Goal: Task Accomplishment & Management: Manage account settings

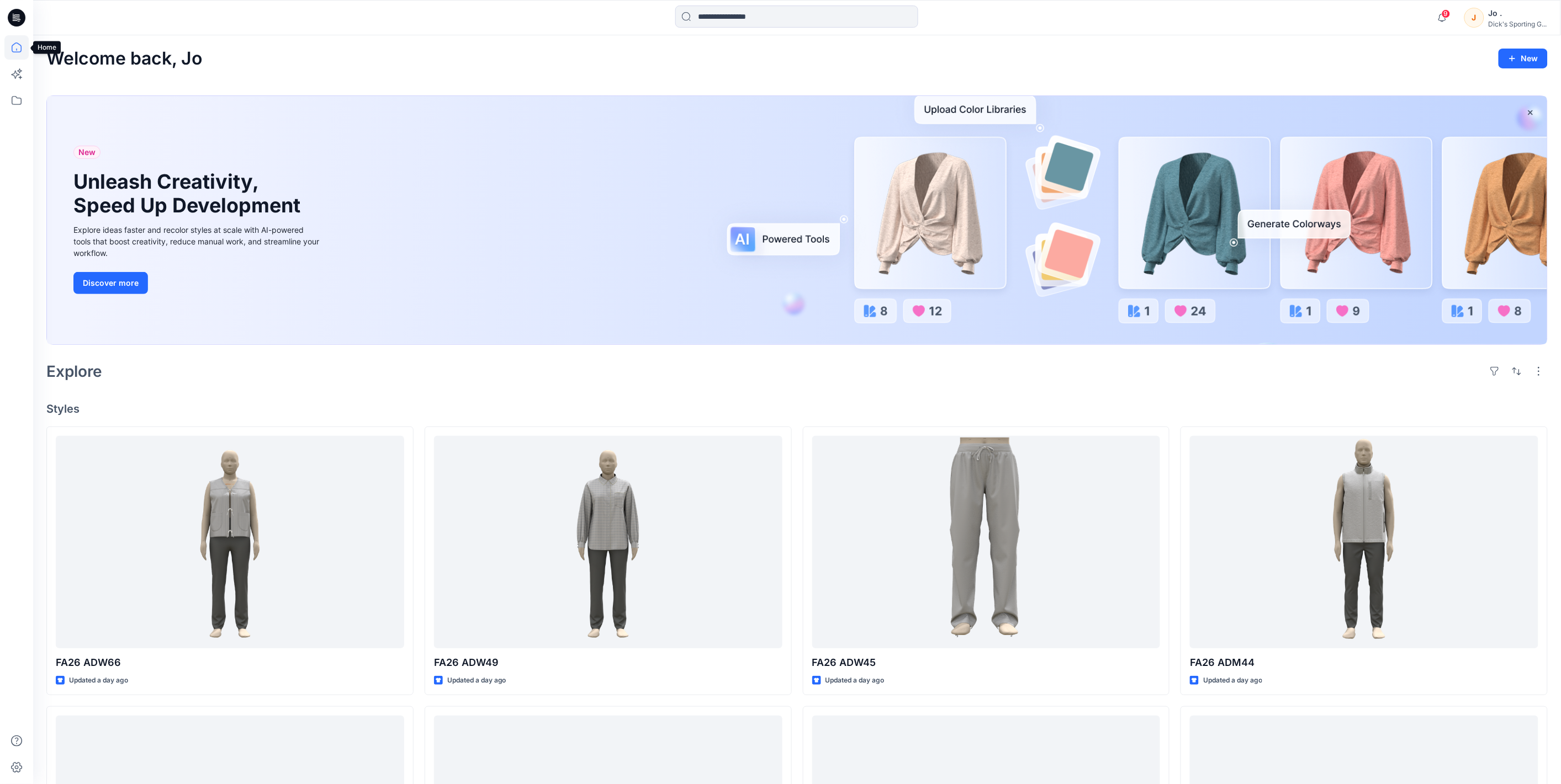
click at [17, 47] on icon at bounding box center [16, 47] width 24 height 24
click at [12, 104] on icon at bounding box center [16, 100] width 10 height 9
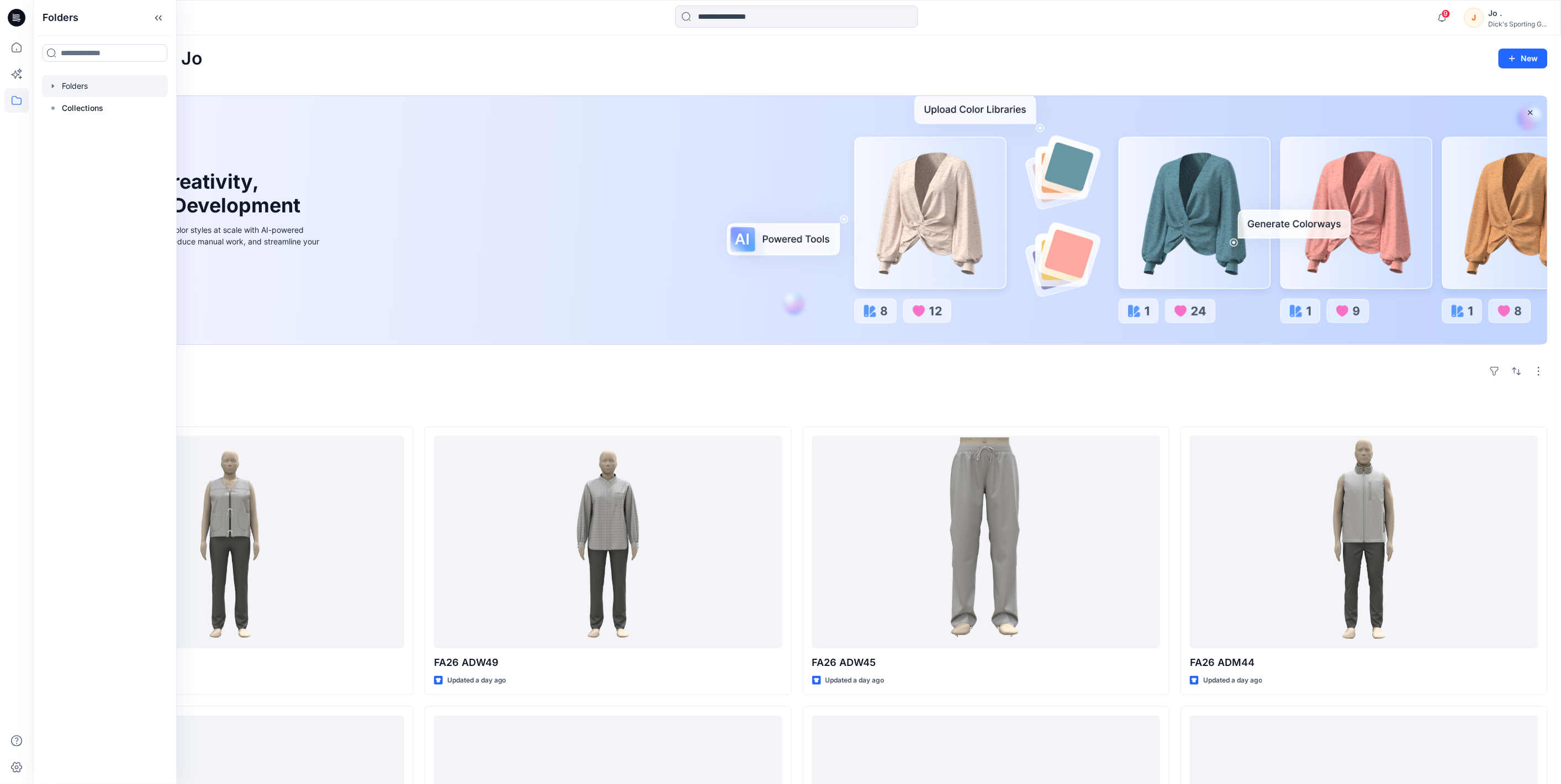
click at [105, 89] on div at bounding box center [105, 86] width 126 height 22
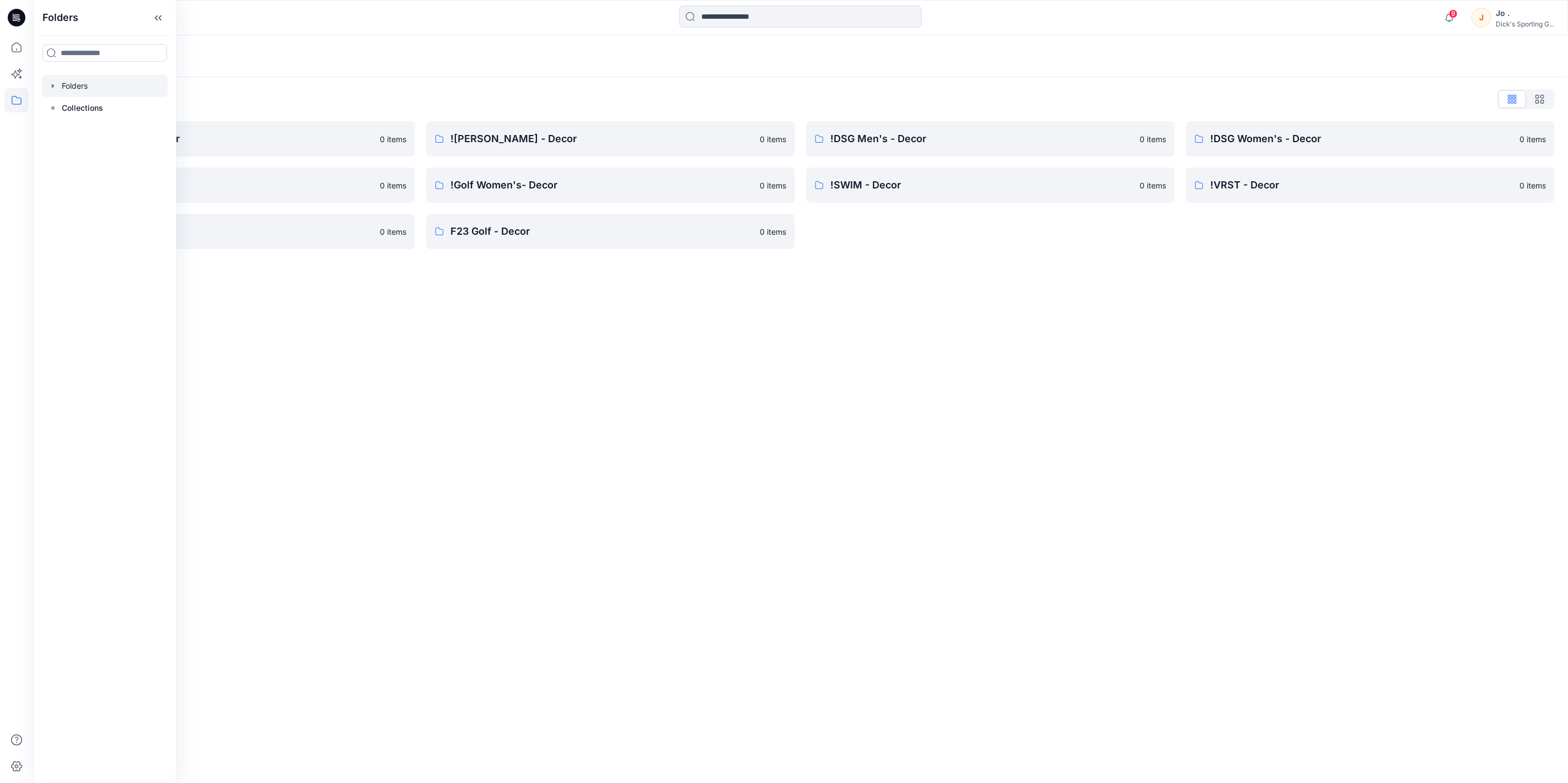
click at [758, 465] on div "Folders Folders List !Alpine Design - Decor 0 items !Golf Men's - Decor 0 items…" at bounding box center [800, 409] width 1535 height 748
click at [122, 132] on p "!Alpine Design - Decor" at bounding box center [222, 139] width 303 height 16
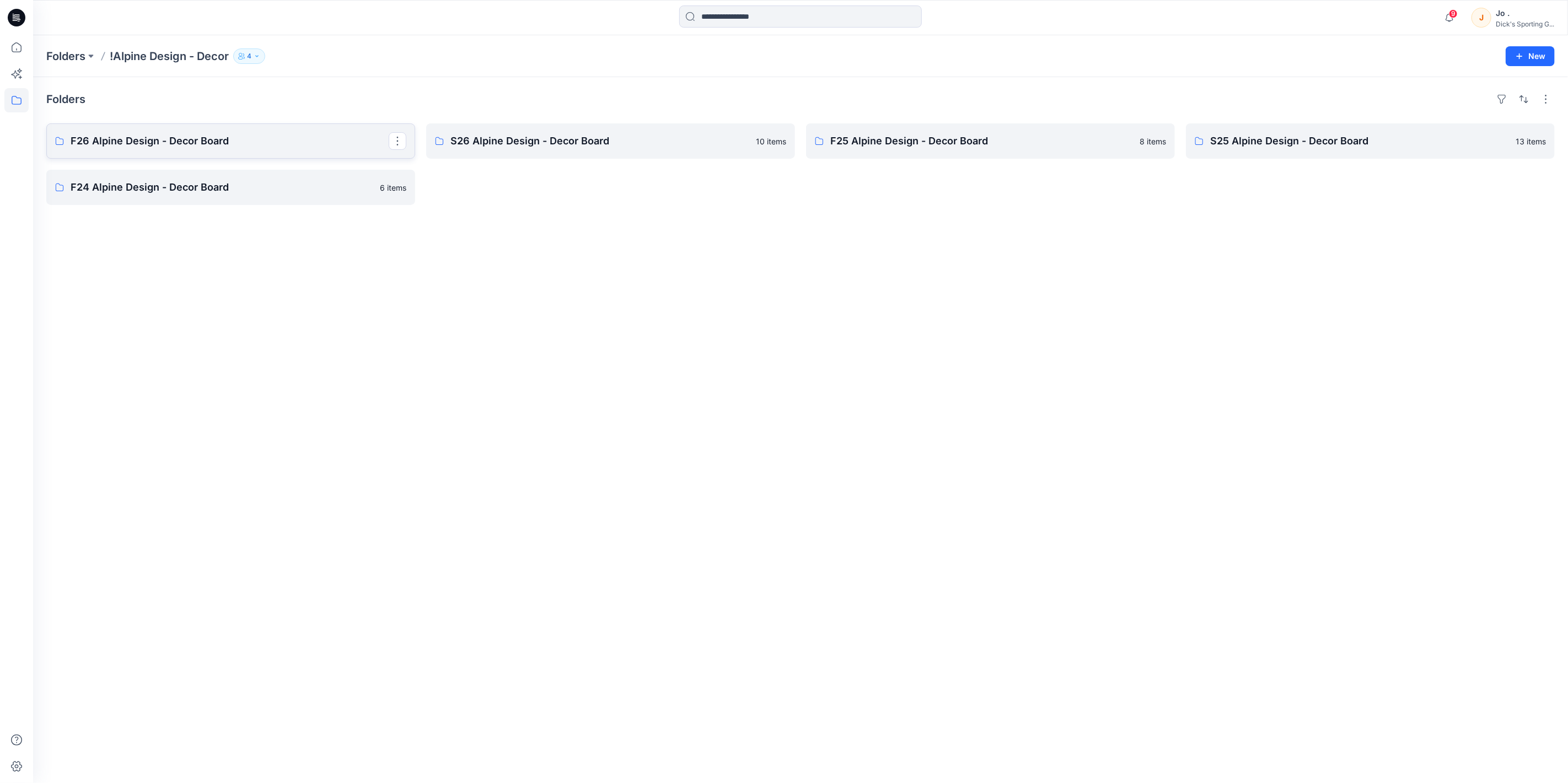
click at [168, 145] on p "F26 Alpine Design - Decor Board" at bounding box center [230, 141] width 318 height 16
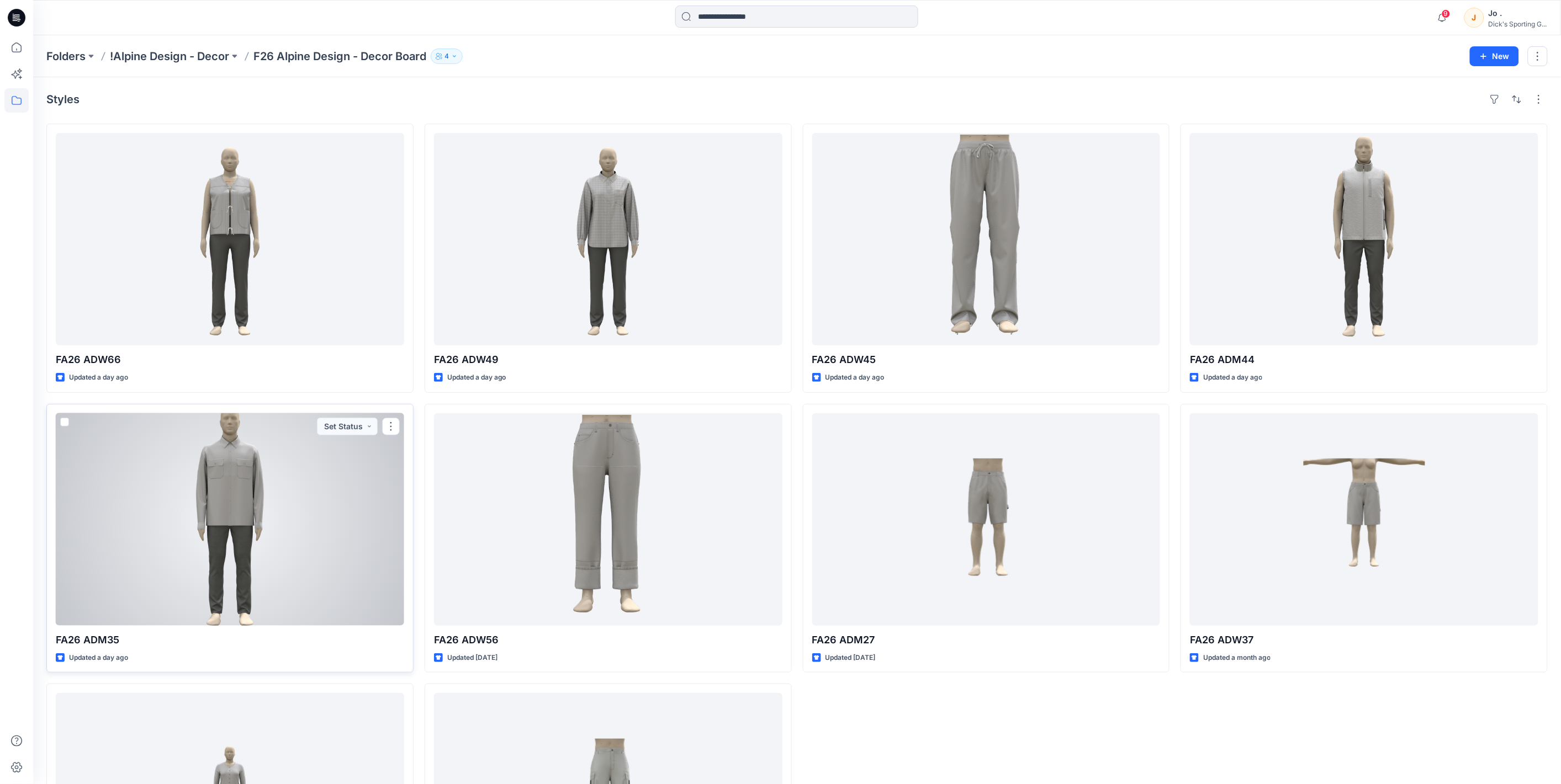
click at [272, 492] on div at bounding box center [230, 519] width 348 height 212
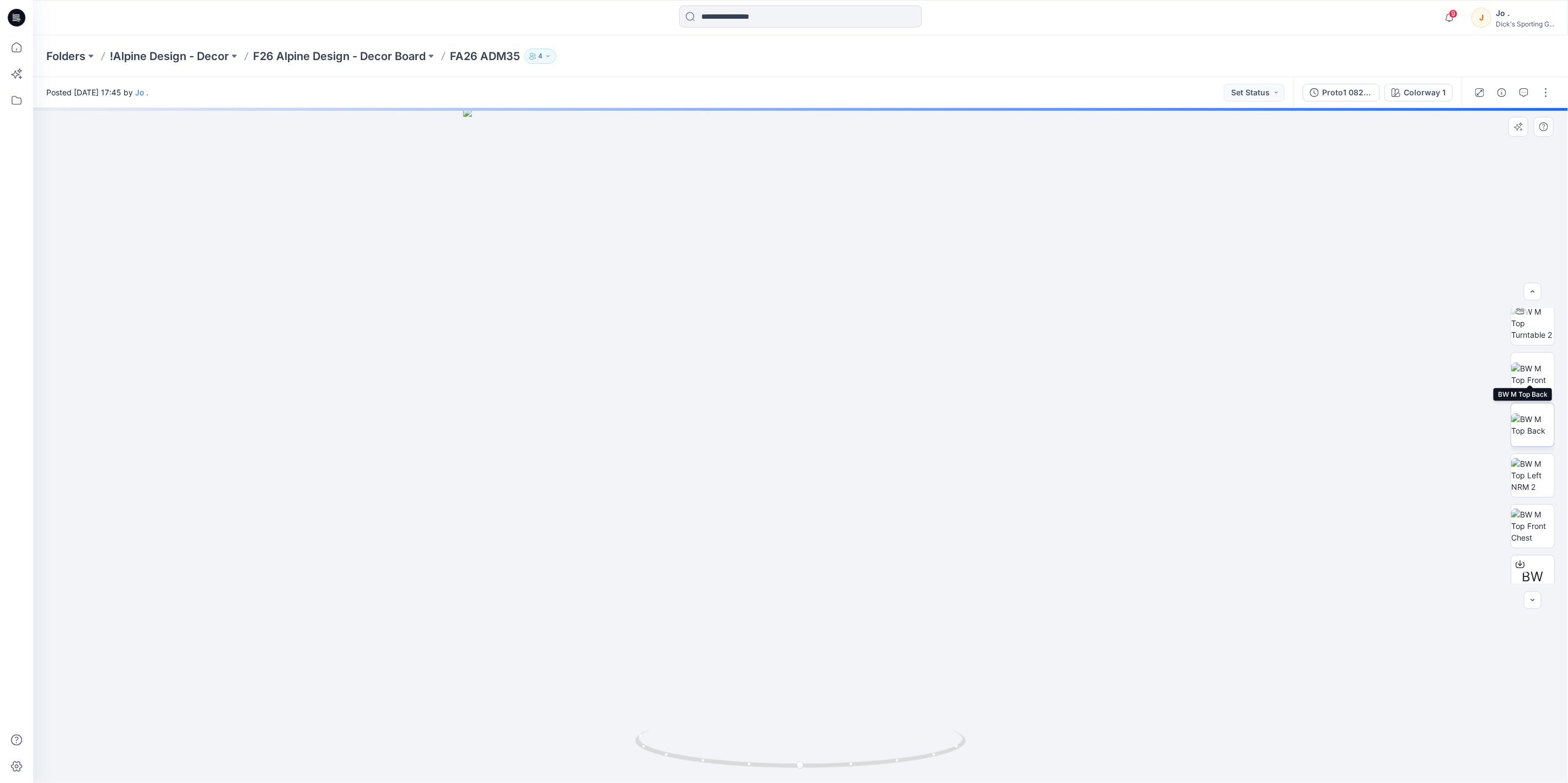
scroll to position [122, 0]
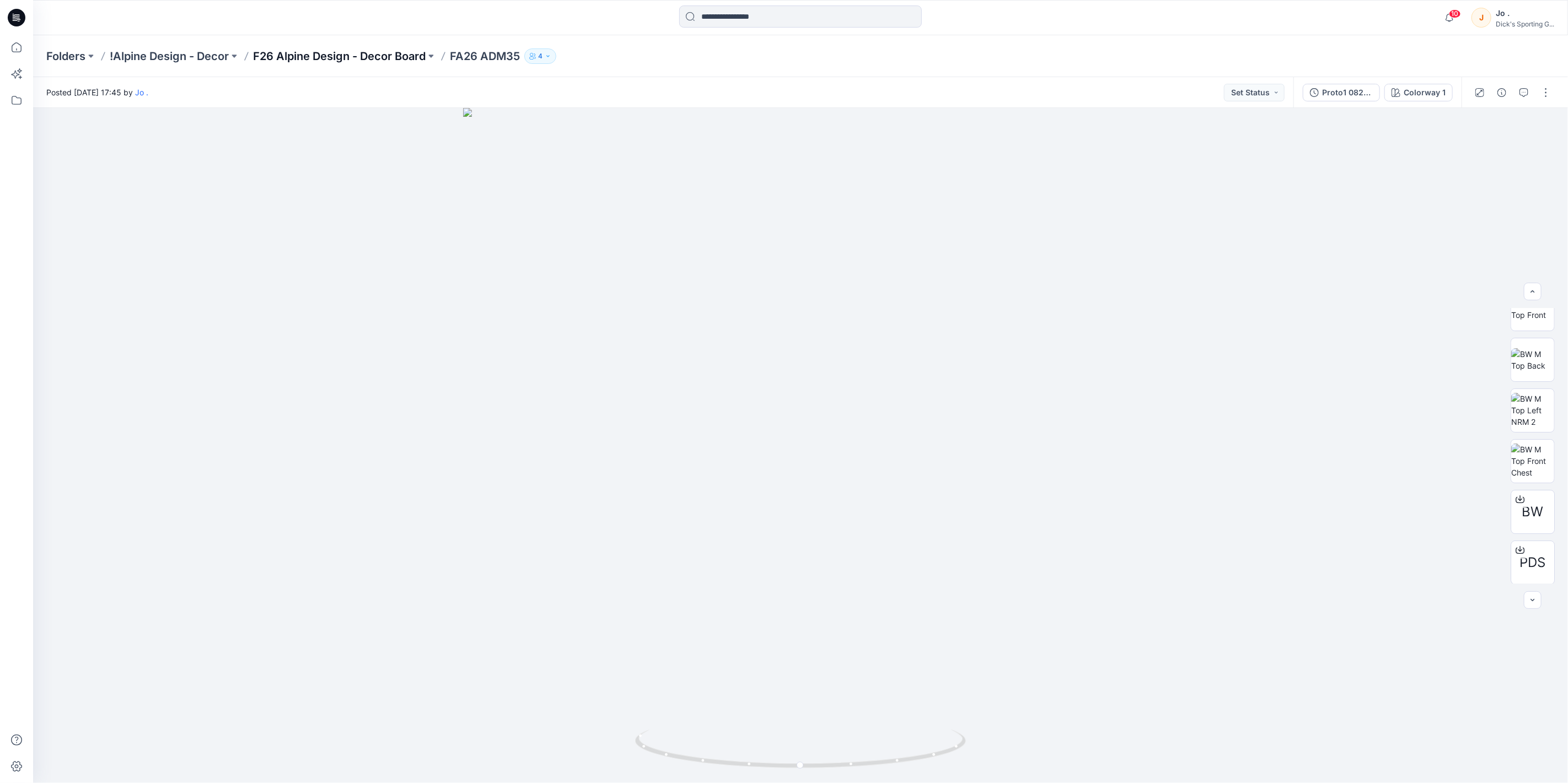
click at [387, 55] on p "F26 Alpine Design - Decor Board" at bounding box center [339, 56] width 173 height 16
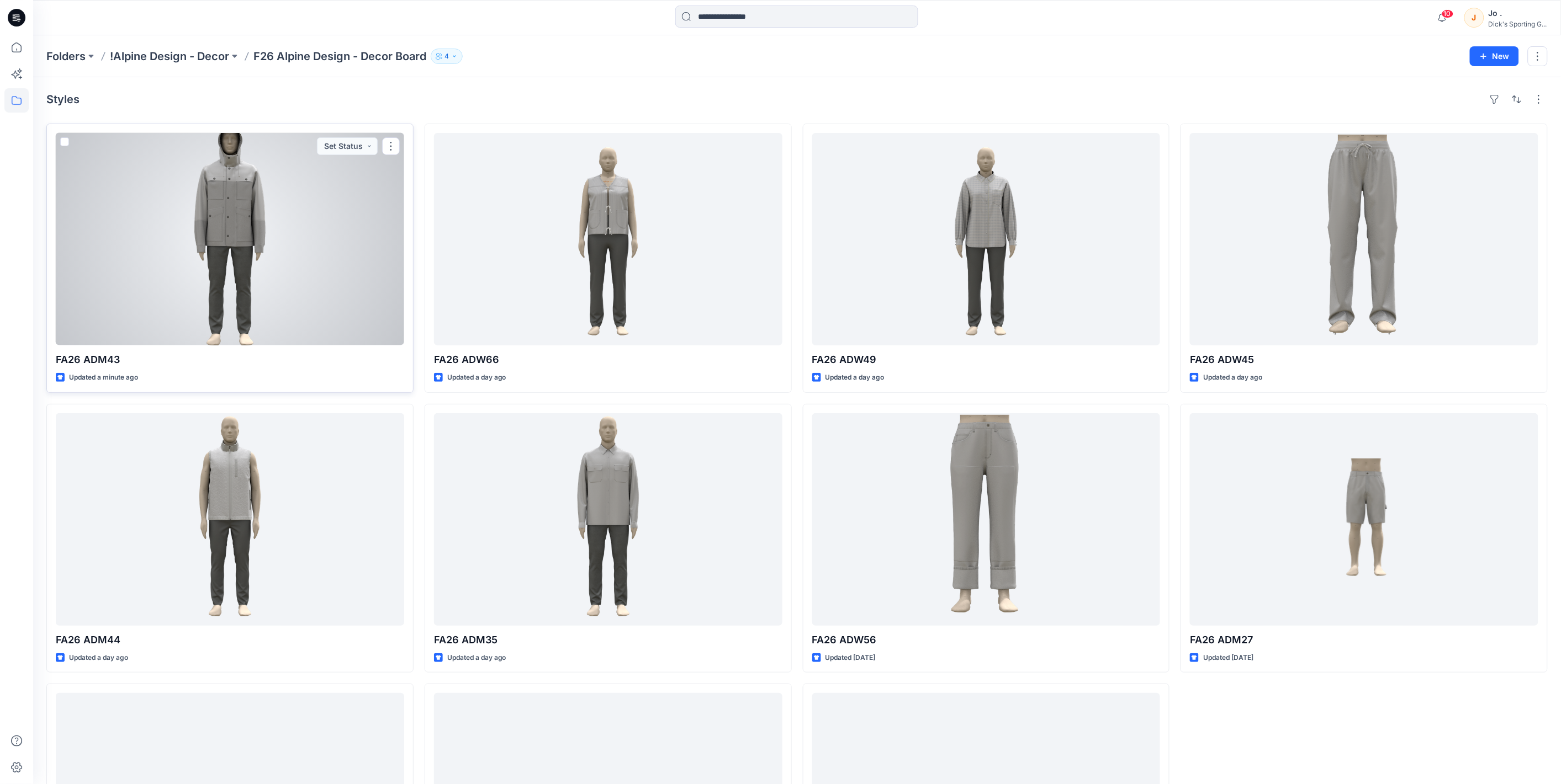
click at [202, 289] on div at bounding box center [230, 239] width 348 height 212
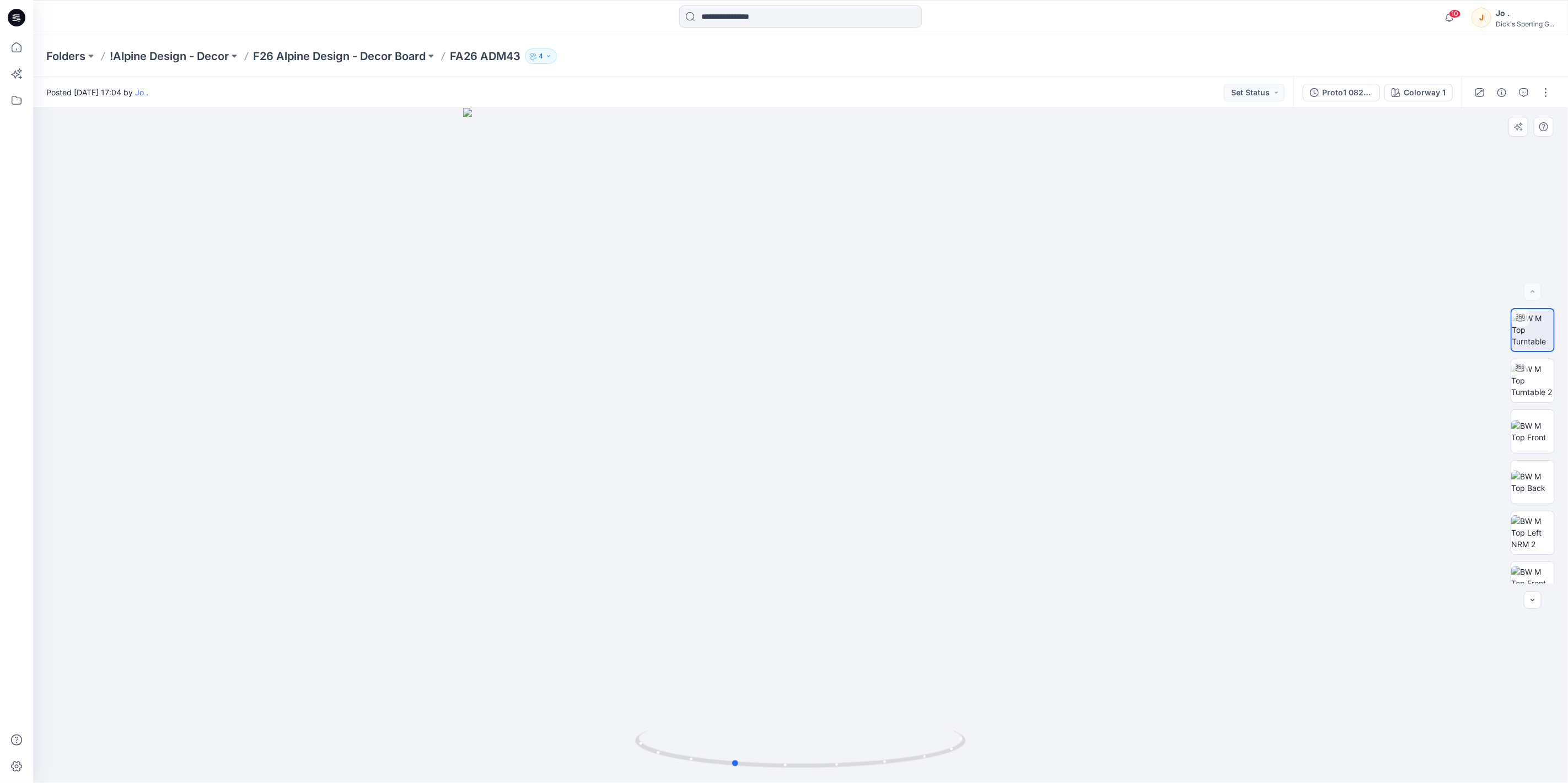
drag, startPoint x: 800, startPoint y: 770, endPoint x: 1063, endPoint y: 756, distance: 263.4
click at [1063, 756] on div at bounding box center [800, 445] width 1535 height 675
click at [1534, 368] on img at bounding box center [1533, 380] width 43 height 35
drag, startPoint x: 803, startPoint y: 768, endPoint x: 996, endPoint y: 733, distance: 196.1
click at [995, 733] on div at bounding box center [800, 445] width 1535 height 675
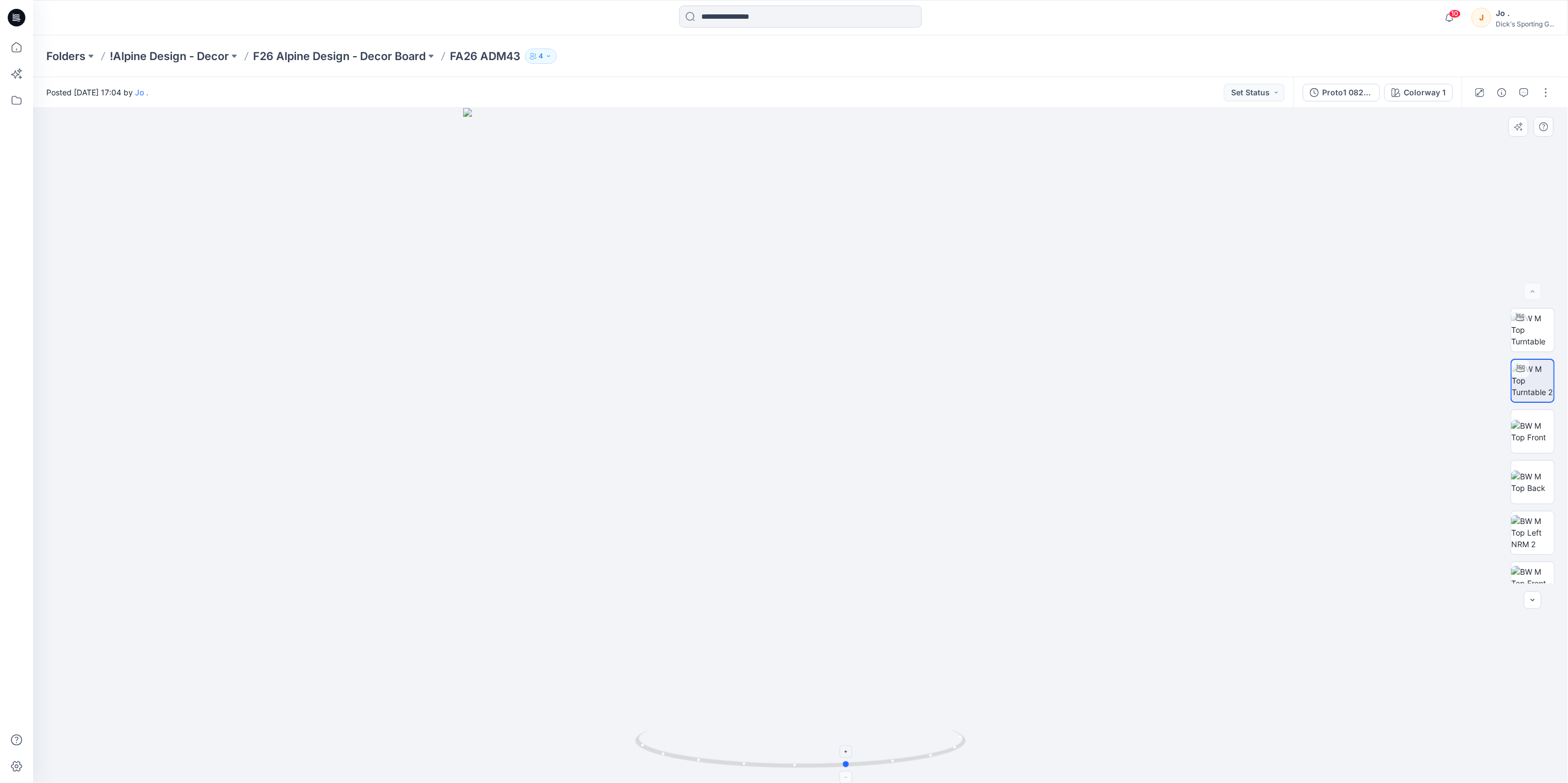
drag, startPoint x: 668, startPoint y: 758, endPoint x: 855, endPoint y: 749, distance: 187.2
click at [855, 749] on icon at bounding box center [802, 750] width 333 height 41
click at [1540, 436] on img at bounding box center [1533, 431] width 43 height 23
click at [1524, 474] on img at bounding box center [1533, 482] width 43 height 23
click at [1524, 527] on img at bounding box center [1533, 532] width 43 height 35
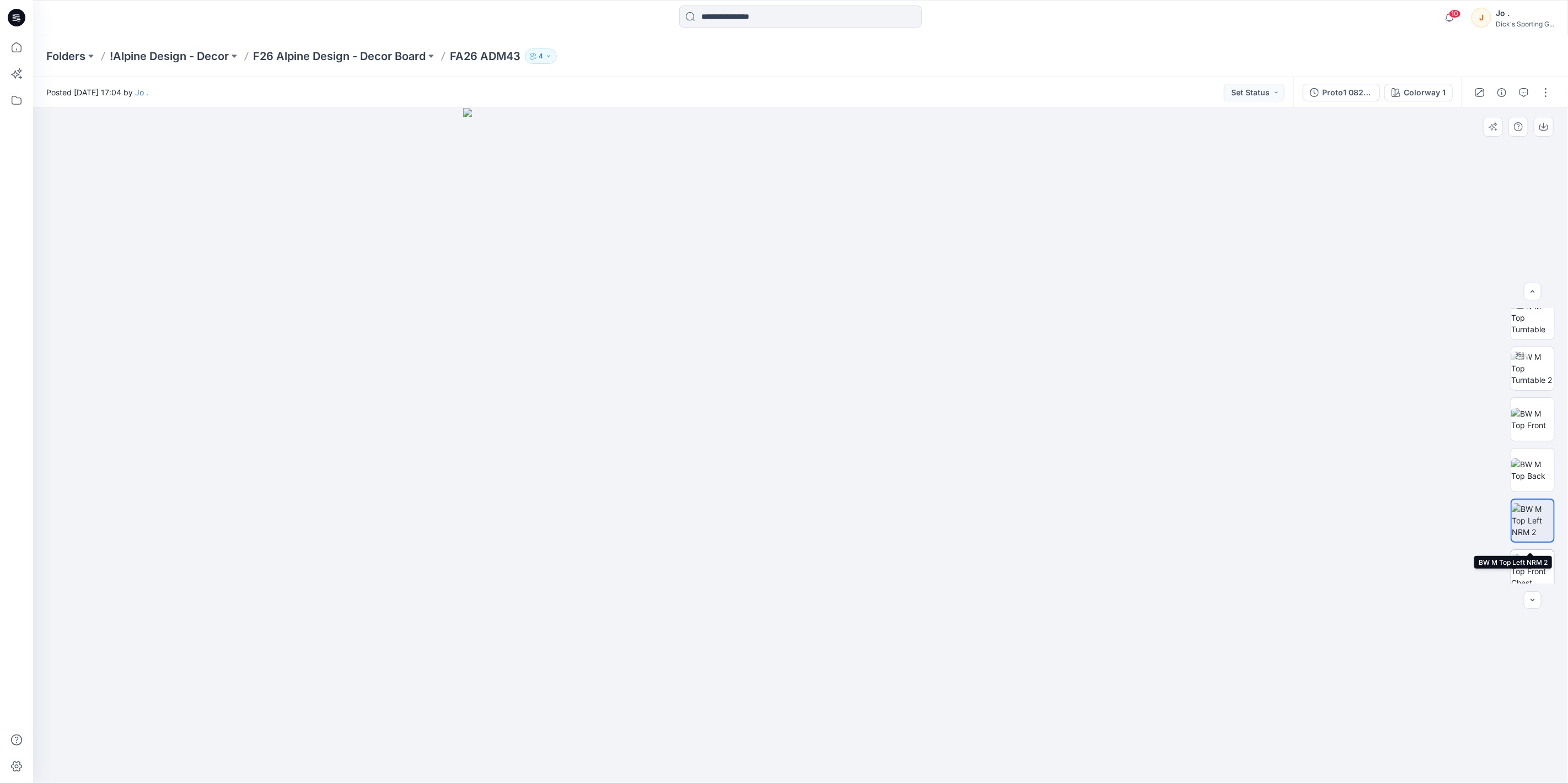
scroll to position [22, 0]
click at [1535, 570] on img at bounding box center [1533, 561] width 43 height 35
click at [1542, 89] on button "button" at bounding box center [1546, 92] width 18 height 18
click at [1487, 145] on button "Edit" at bounding box center [1499, 148] width 101 height 21
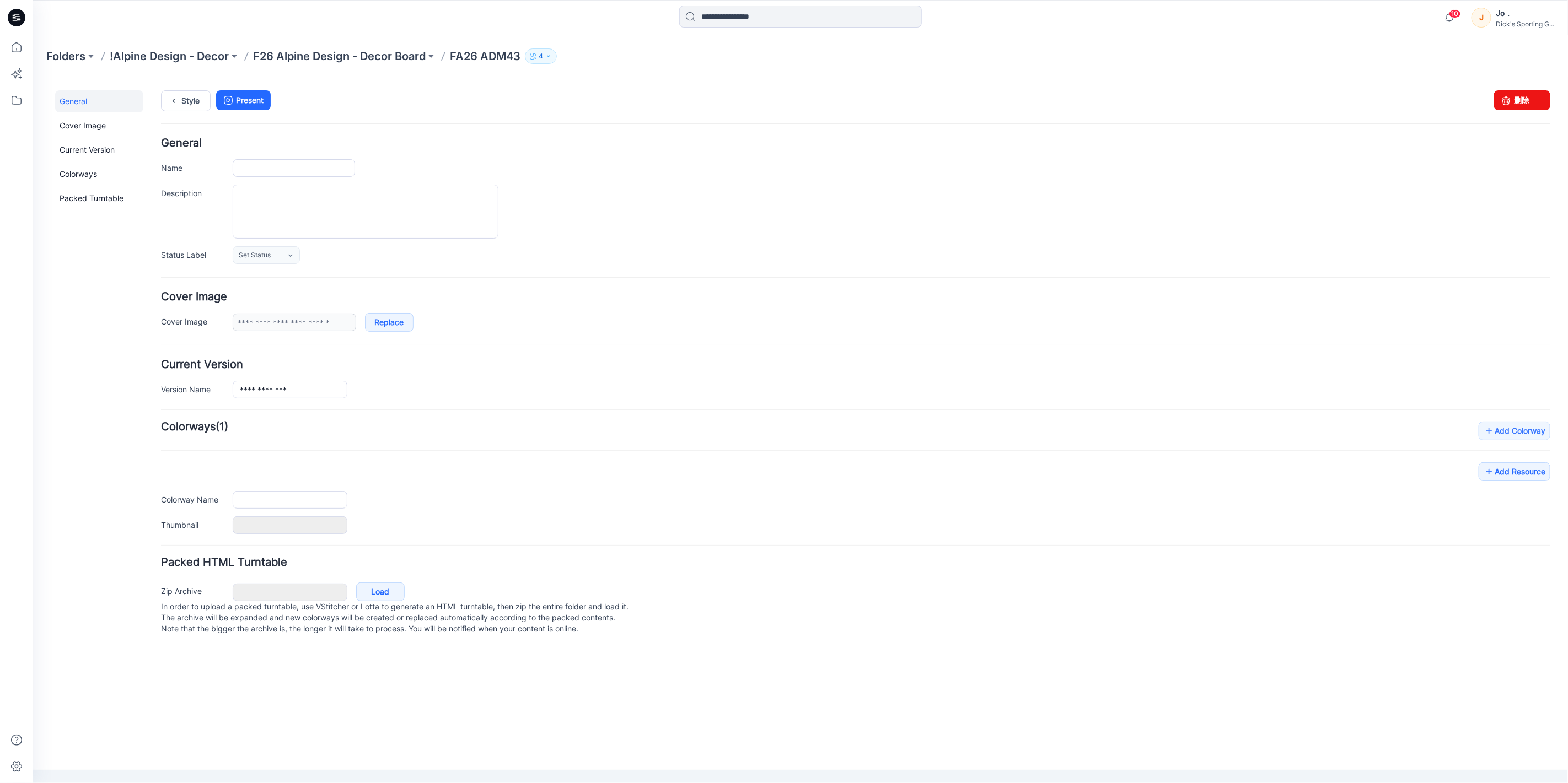
type input "**********"
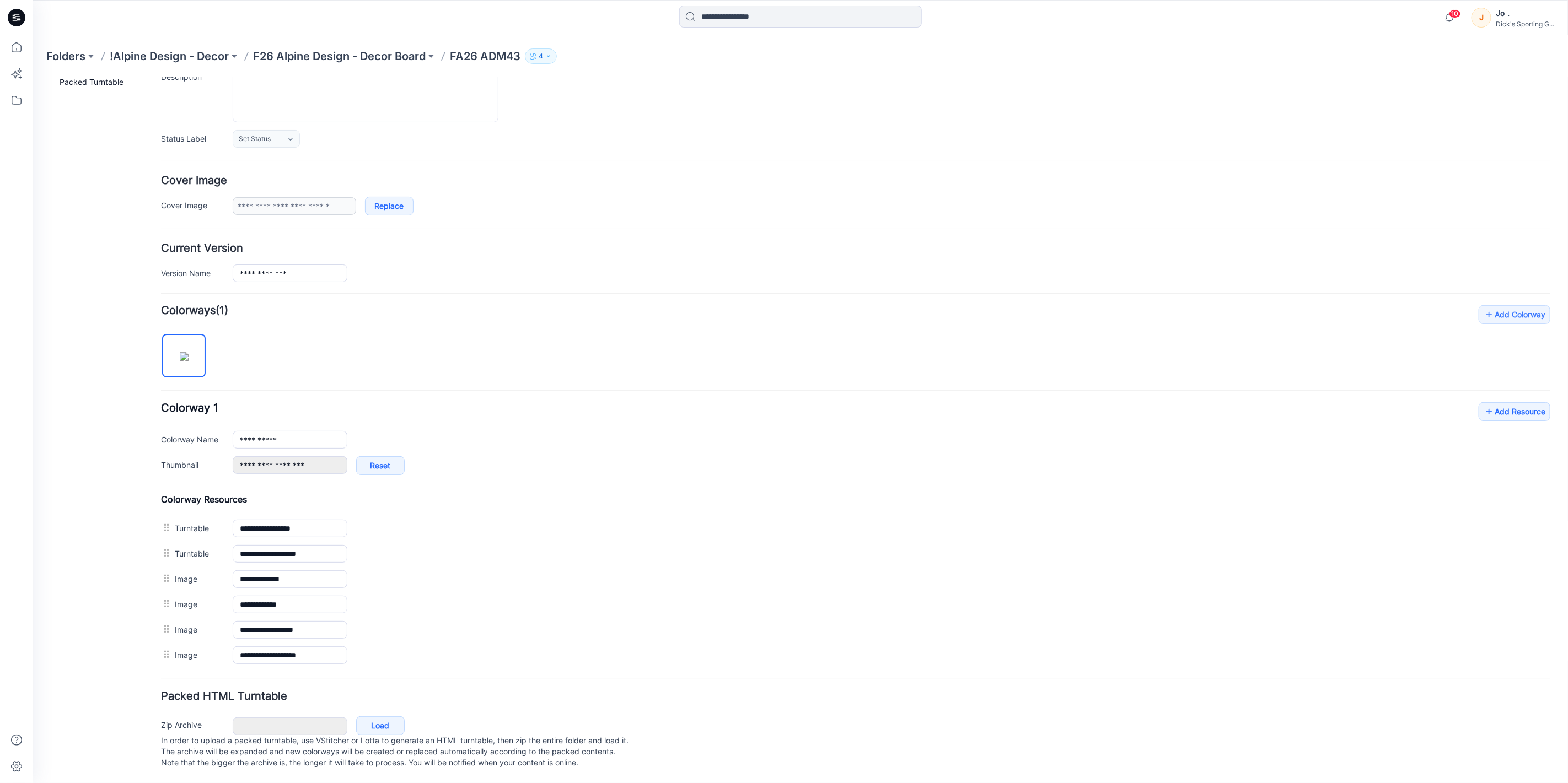
scroll to position [129, 0]
click at [1492, 402] on link "Add Resource" at bounding box center [1514, 411] width 71 height 19
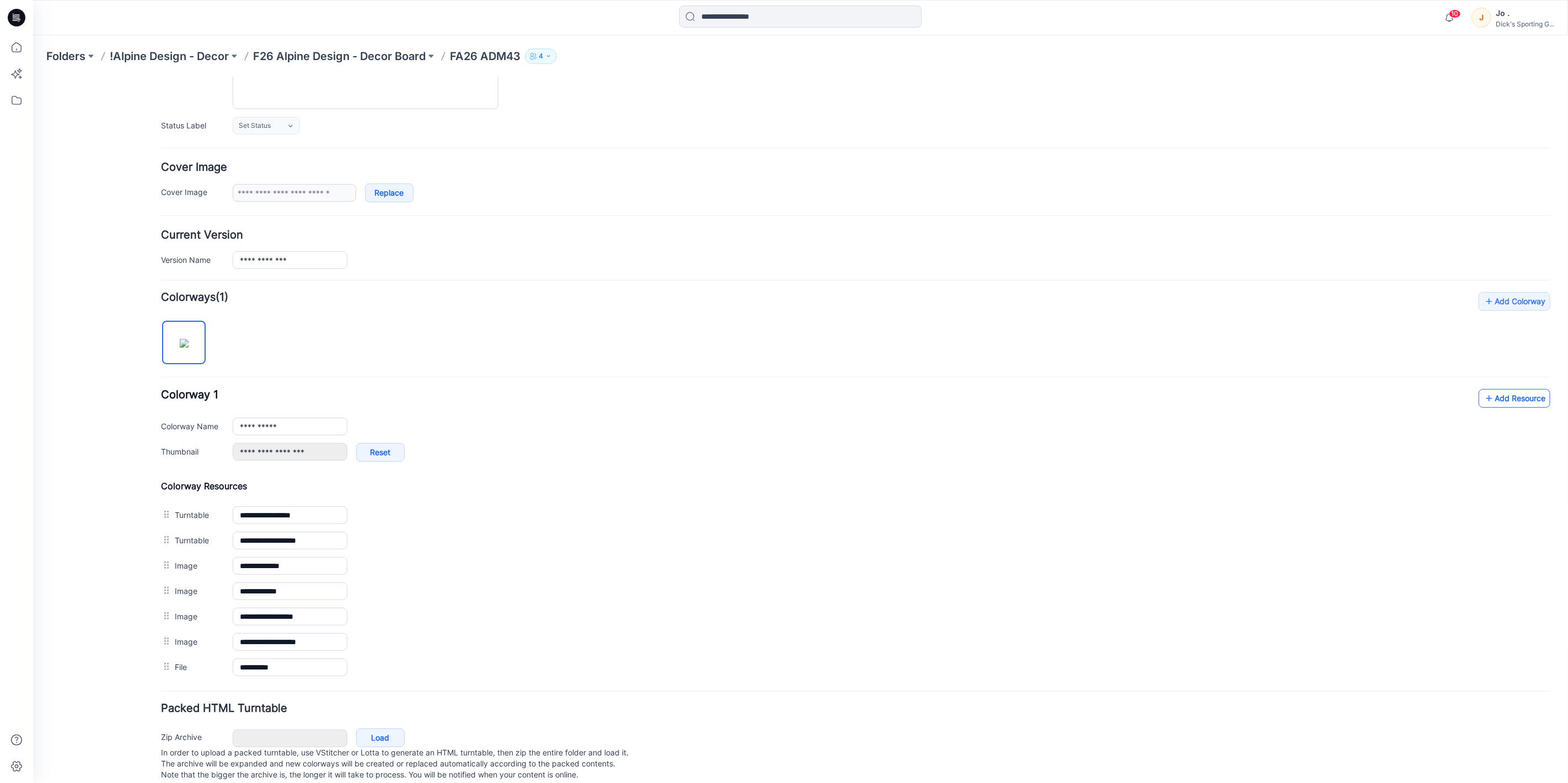
click at [1514, 402] on link "Add Resource" at bounding box center [1514, 398] width 71 height 19
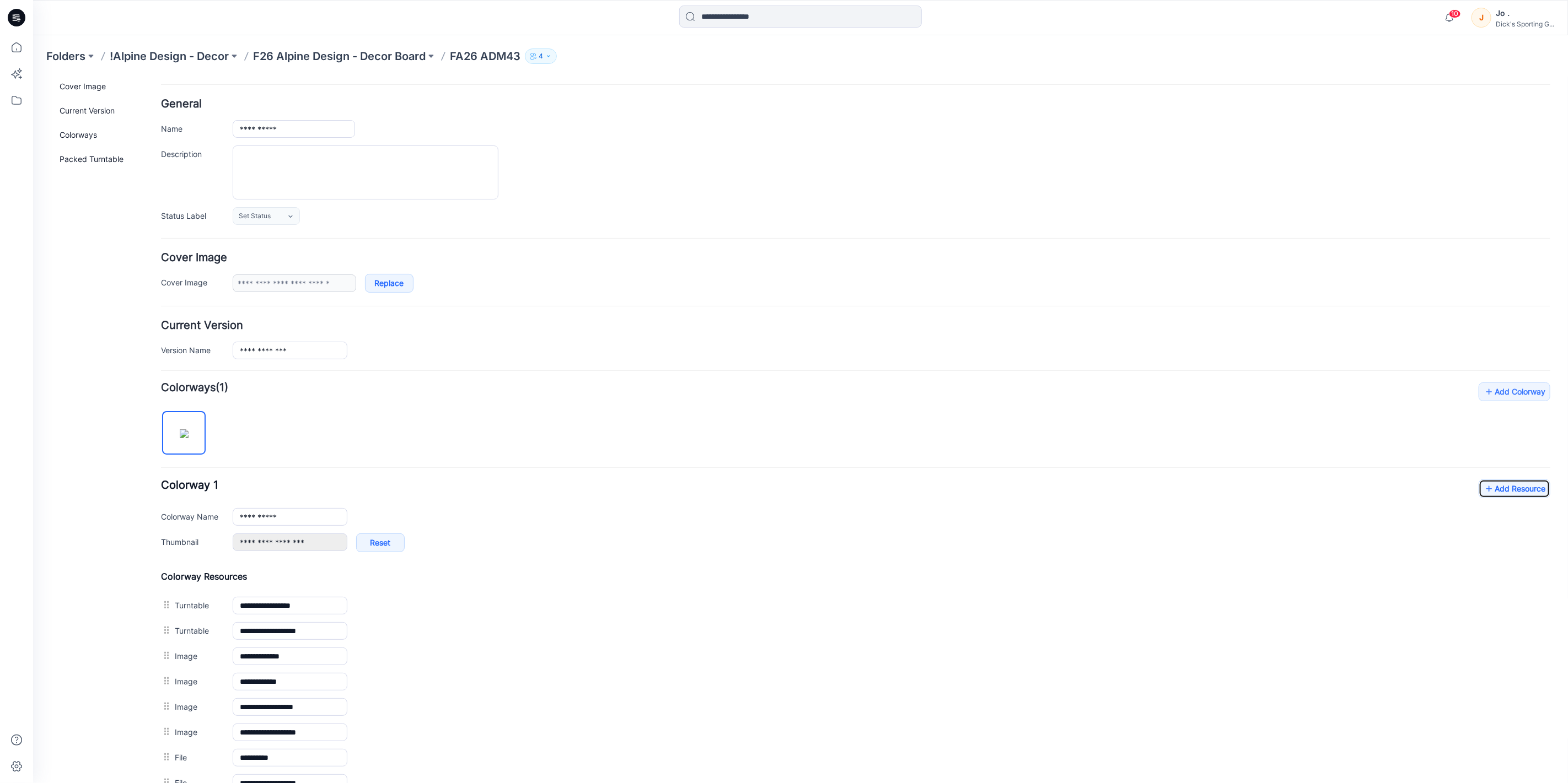
scroll to position [0, 0]
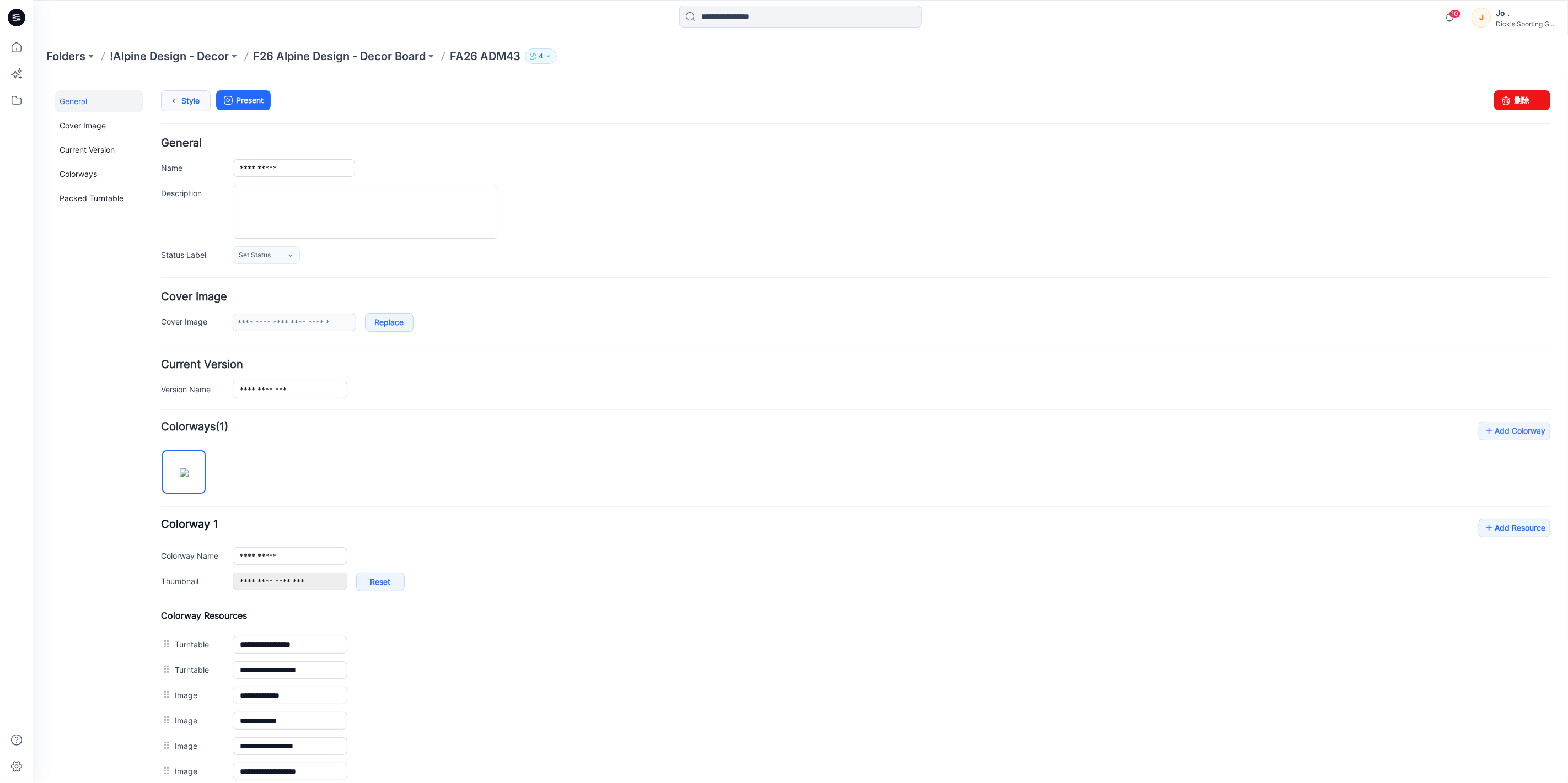
click at [179, 96] on icon at bounding box center [174, 101] width 16 height 20
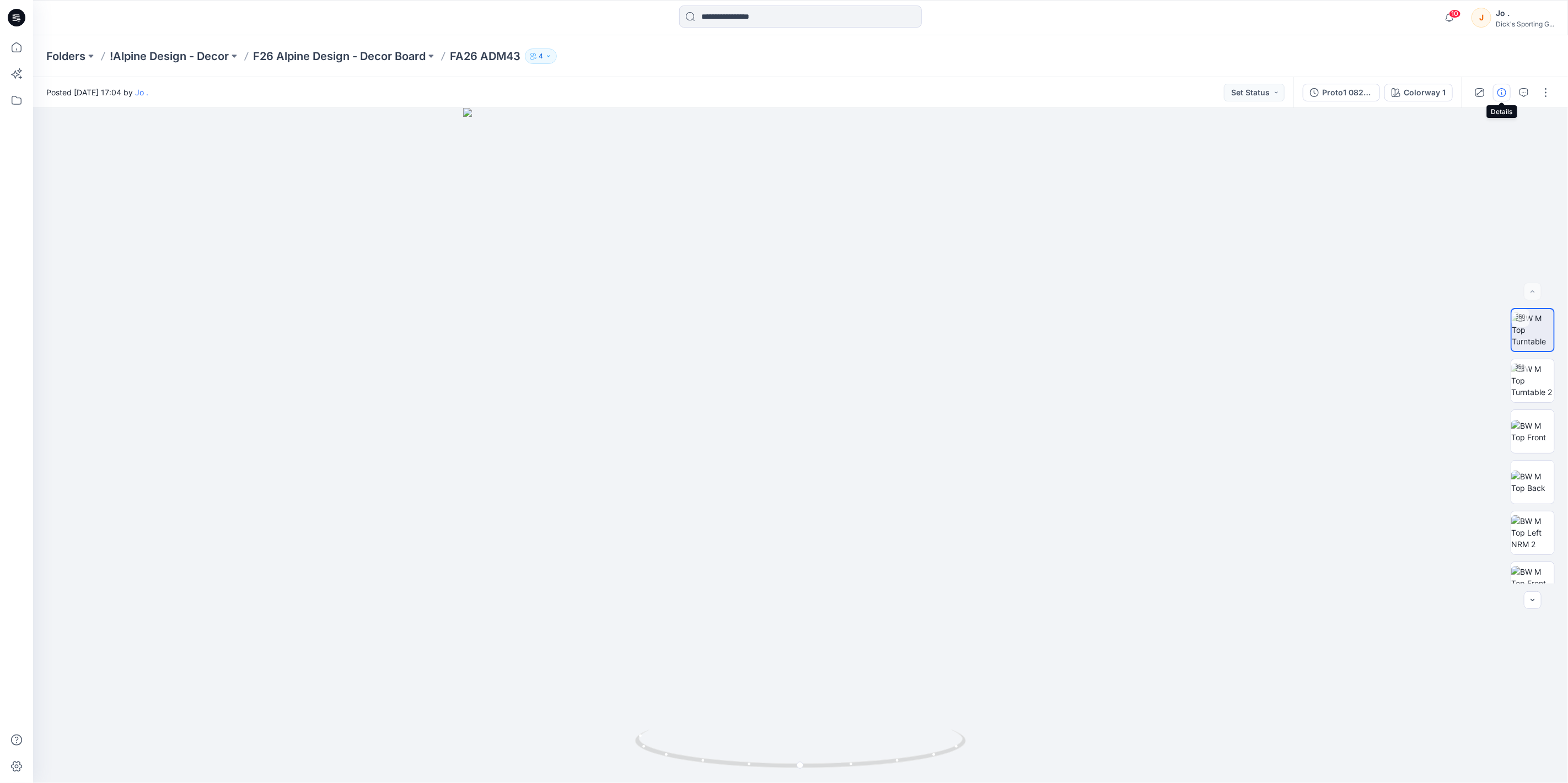
click at [1505, 91] on icon "button" at bounding box center [1502, 93] width 9 height 9
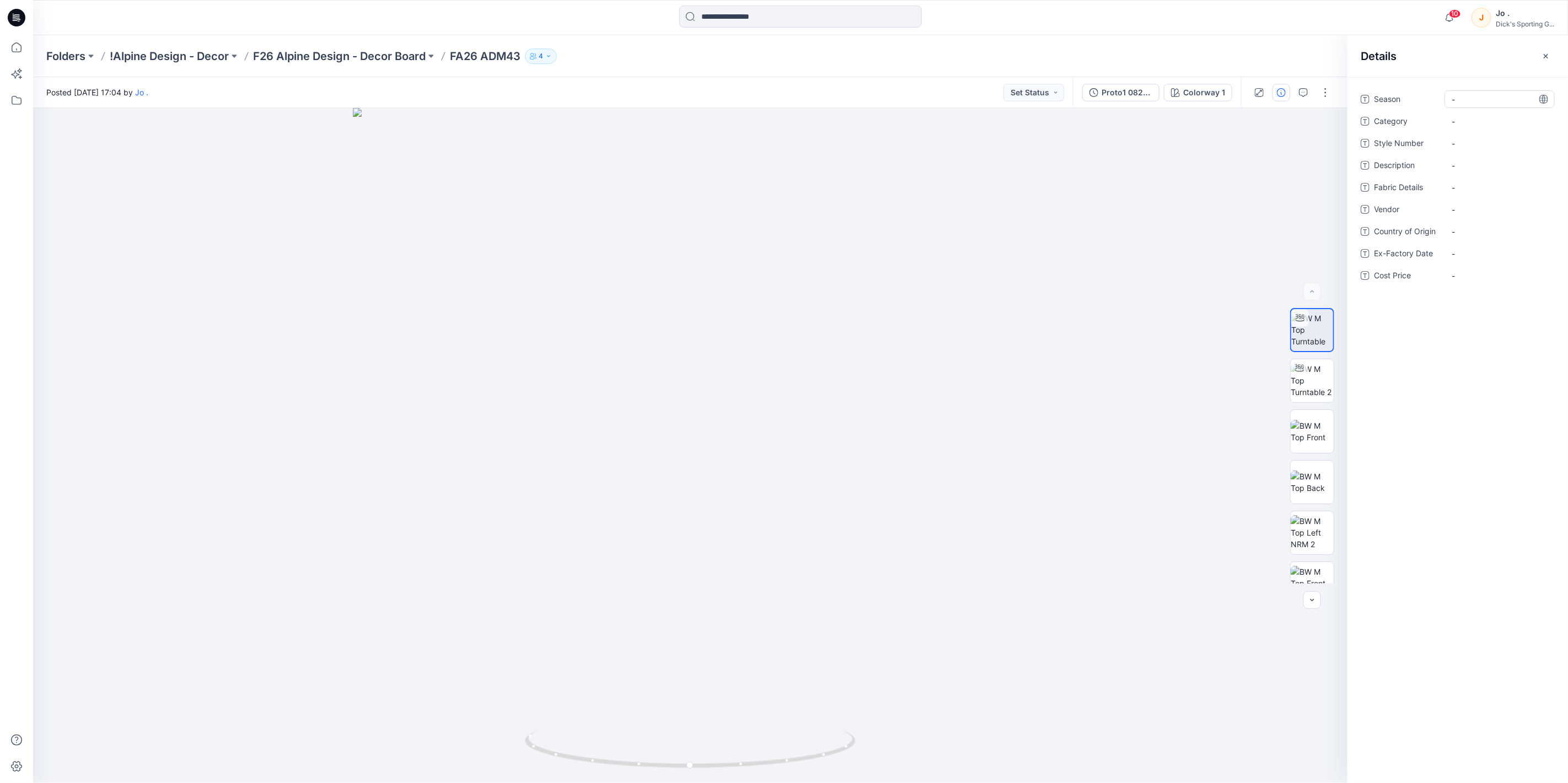
click at [1473, 101] on span "-" at bounding box center [1499, 99] width 96 height 11
click at [1452, 103] on textarea "***** ****" at bounding box center [1499, 99] width 110 height 18
type textarea "*********"
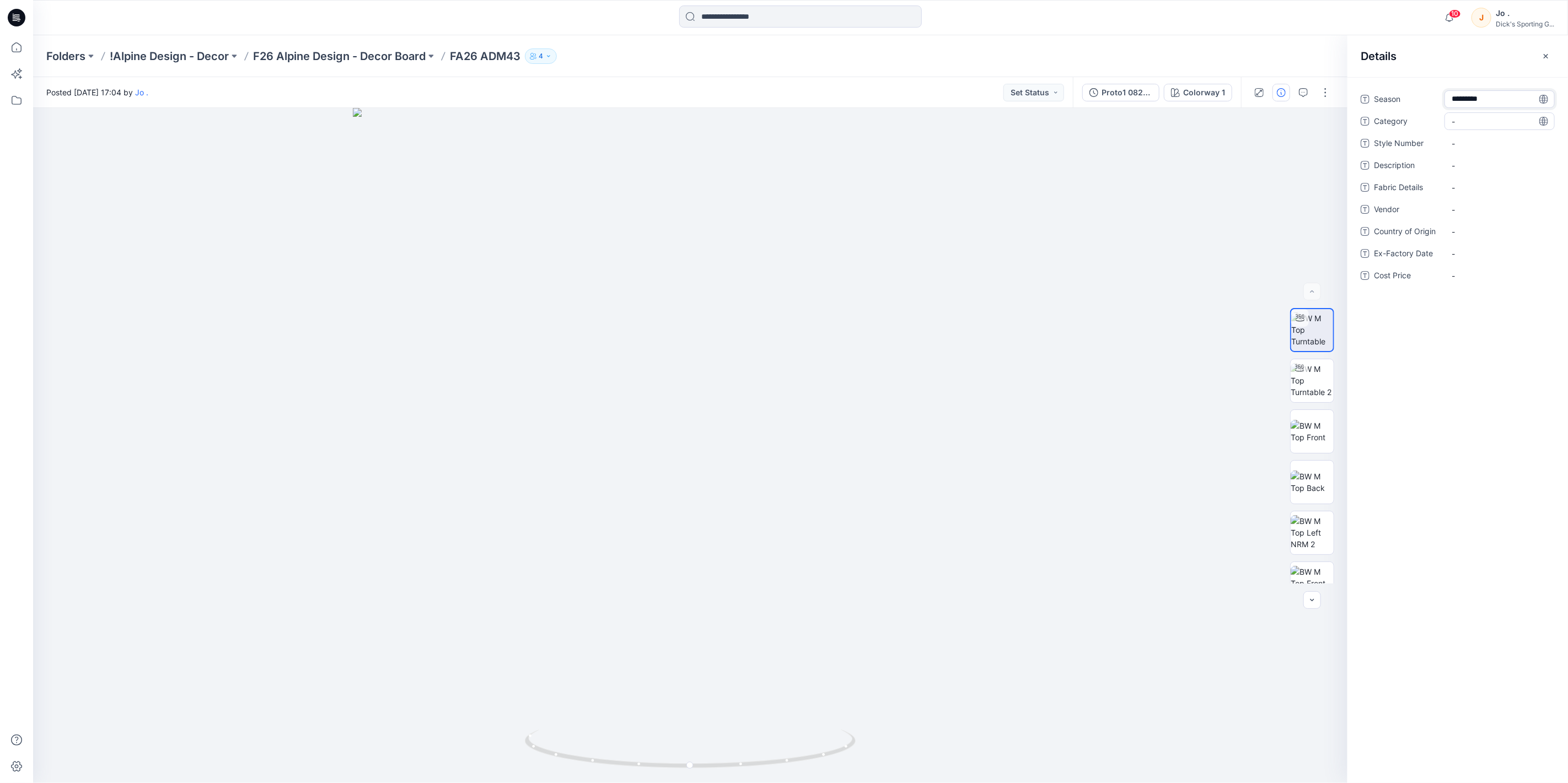
click at [1477, 117] on span "-" at bounding box center [1499, 121] width 96 height 11
click at [1470, 118] on span "-" at bounding box center [1499, 121] width 96 height 11
type textarea "**********"
click at [1461, 141] on Number "-" at bounding box center [1499, 143] width 96 height 11
click at [1481, 138] on Number "-" at bounding box center [1499, 143] width 96 height 11
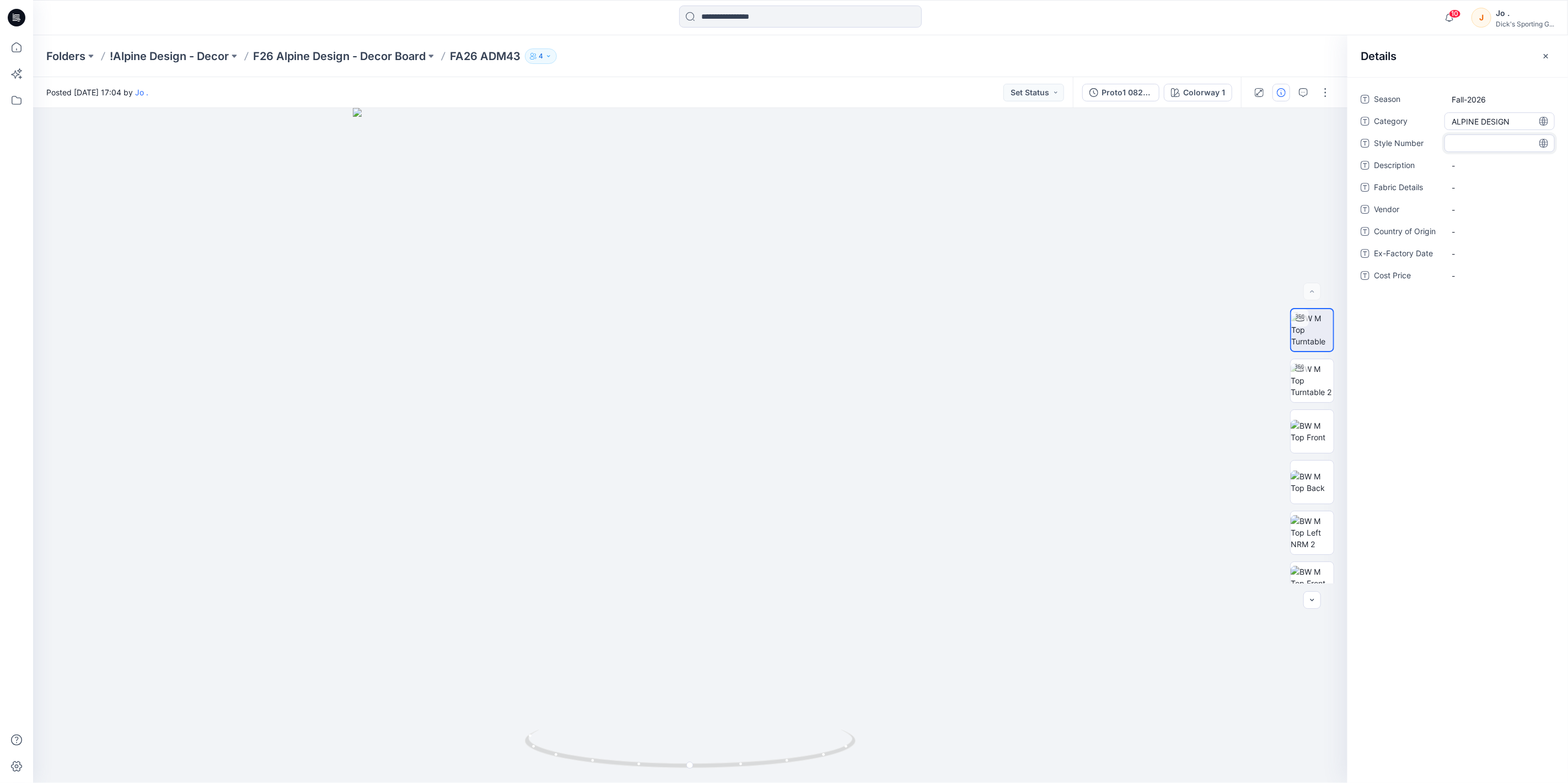
type textarea "*****"
click at [1454, 161] on span "-" at bounding box center [1499, 166] width 96 height 11
click at [1469, 162] on span "-" at bounding box center [1499, 166] width 96 height 11
type textarea "**********"
click at [1467, 183] on Details "-" at bounding box center [1499, 188] width 96 height 11
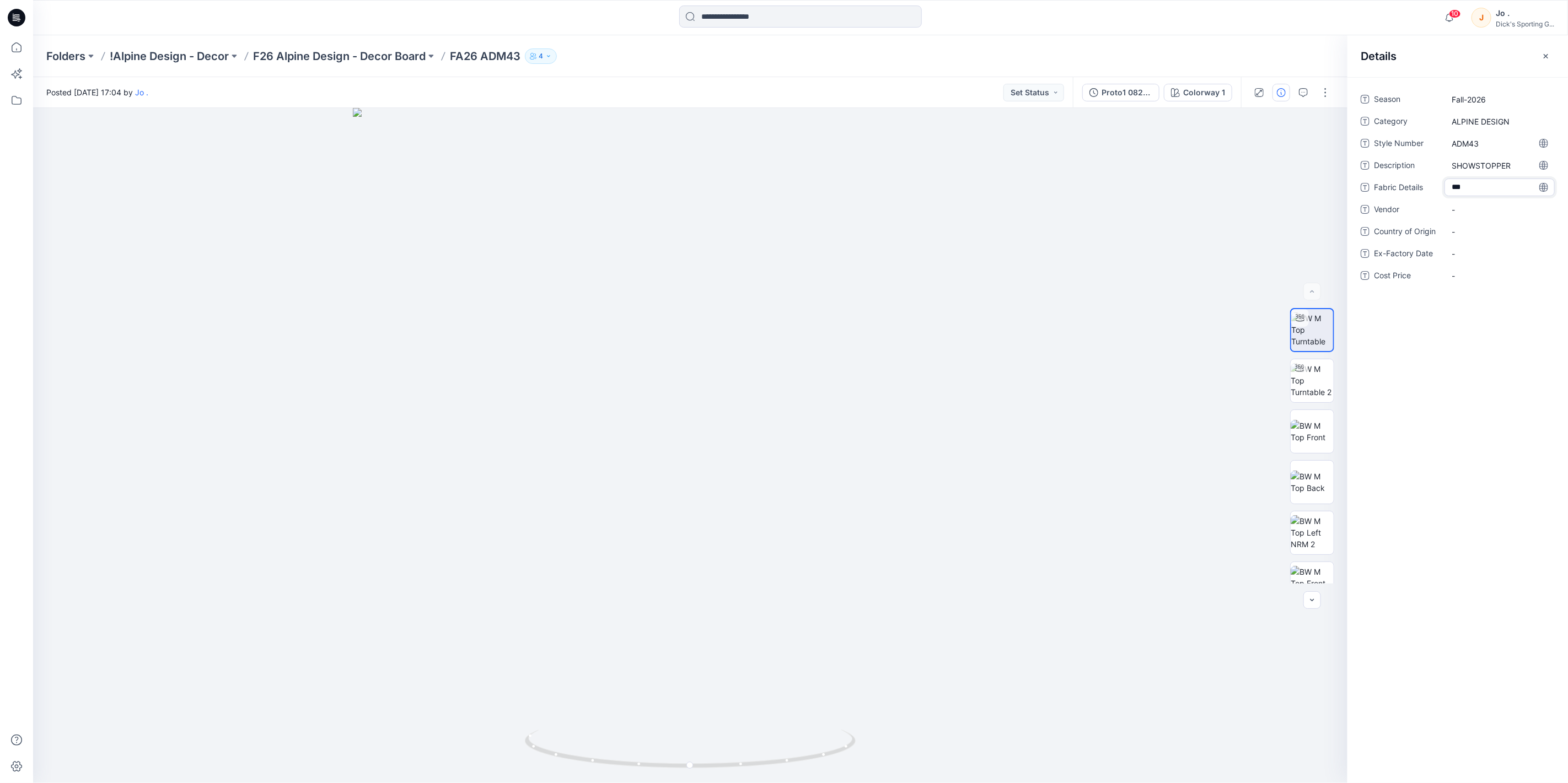
type textarea "****"
click at [1465, 186] on Details "-" at bounding box center [1499, 188] width 96 height 11
click at [1452, 195] on textarea "******** *****" at bounding box center [1499, 187] width 110 height 18
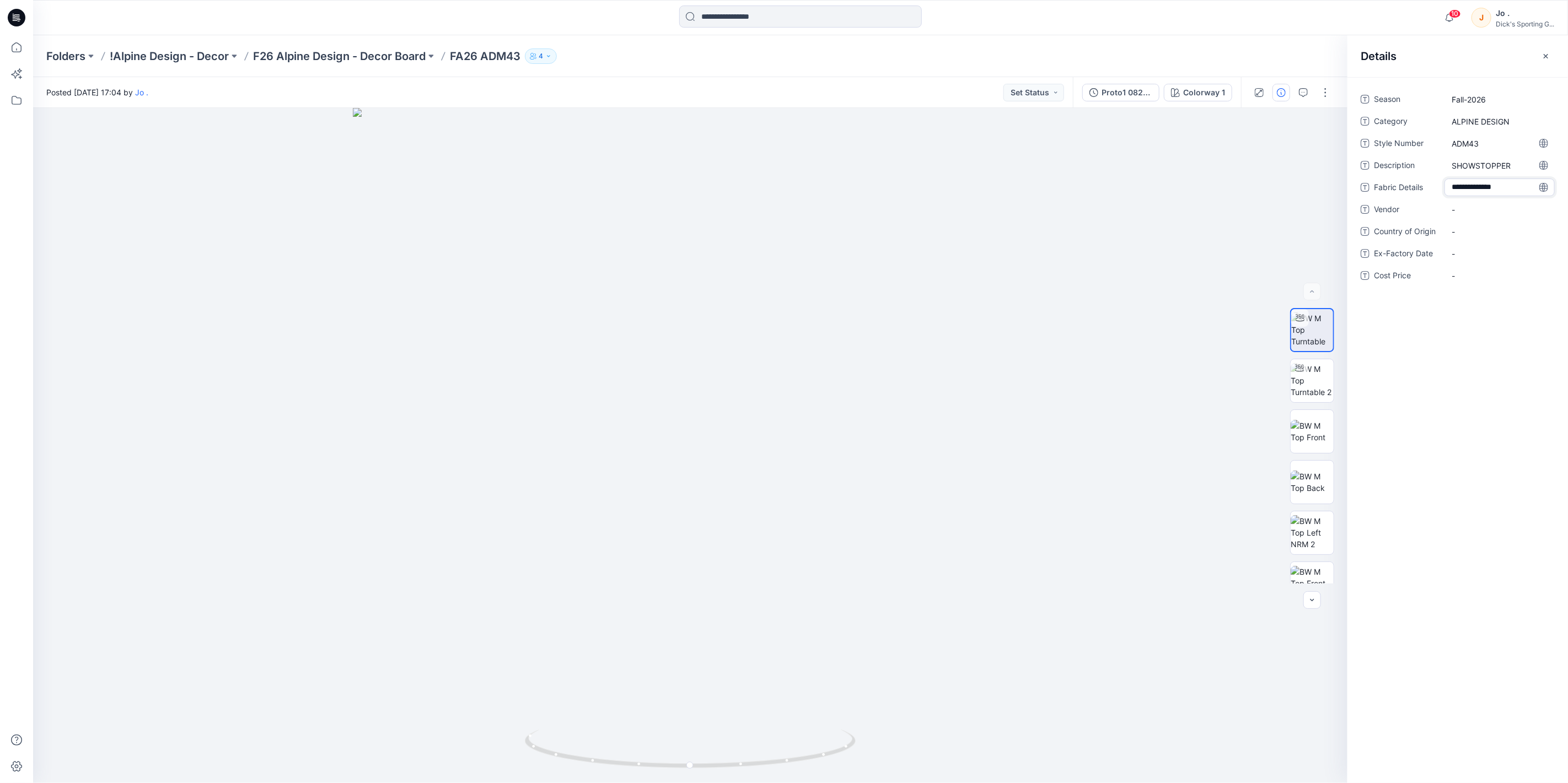
click at [1519, 191] on textarea "**********" at bounding box center [1499, 187] width 110 height 18
type textarea "**********"
click at [1462, 189] on Details "-" at bounding box center [1499, 188] width 96 height 11
type textarea "**********"
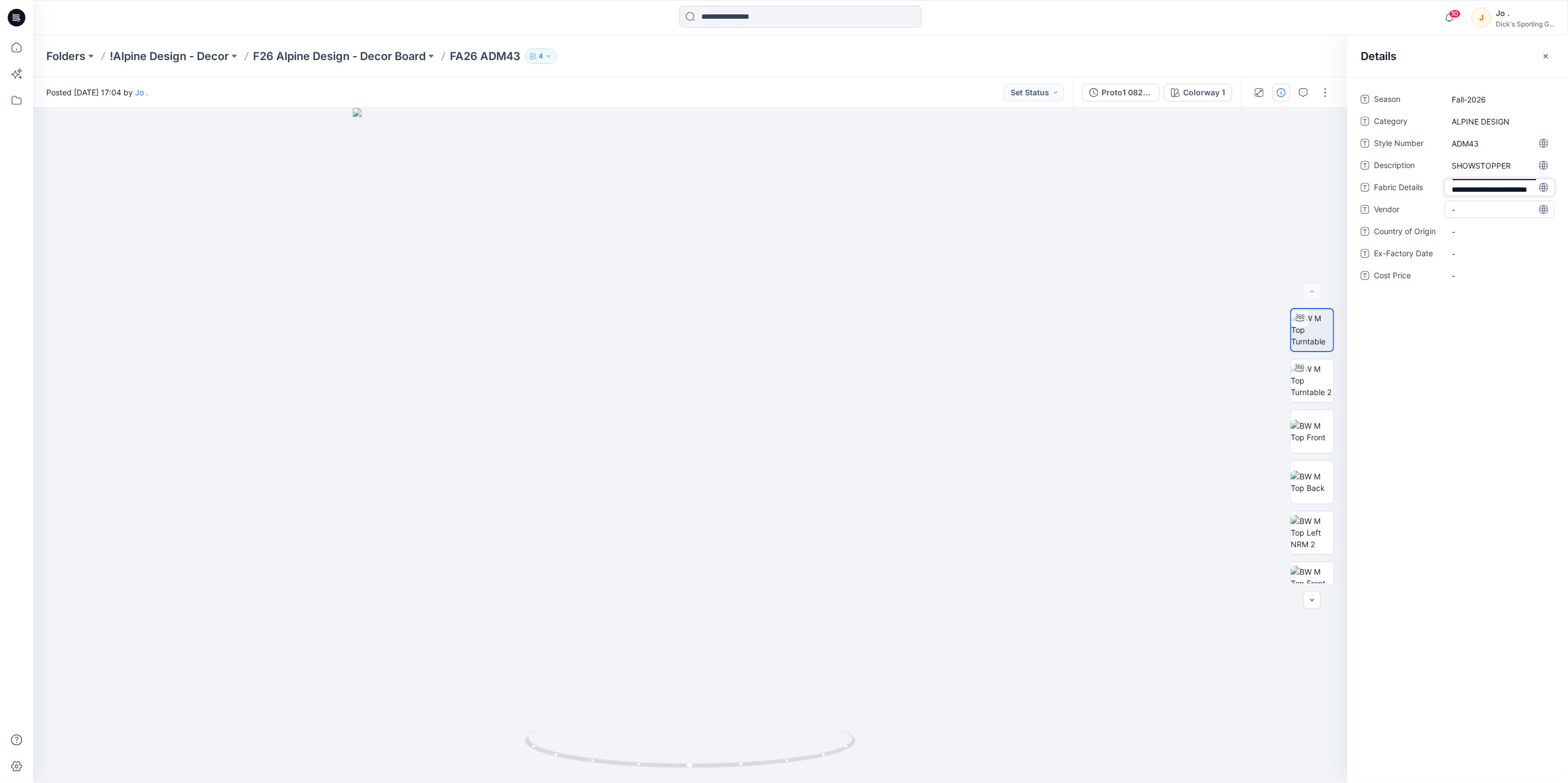
click at [1464, 207] on div "**********" at bounding box center [1458, 194] width 194 height 207
click at [1456, 230] on span "-" at bounding box center [1499, 228] width 96 height 11
type textarea "*****"
click at [1479, 246] on Origin "-" at bounding box center [1499, 250] width 96 height 11
click at [1450, 449] on div "Season Fall-2026 Category ALPINE DESIGN Style Number ADM43 Description SHOWSTOP…" at bounding box center [1457, 430] width 221 height 706
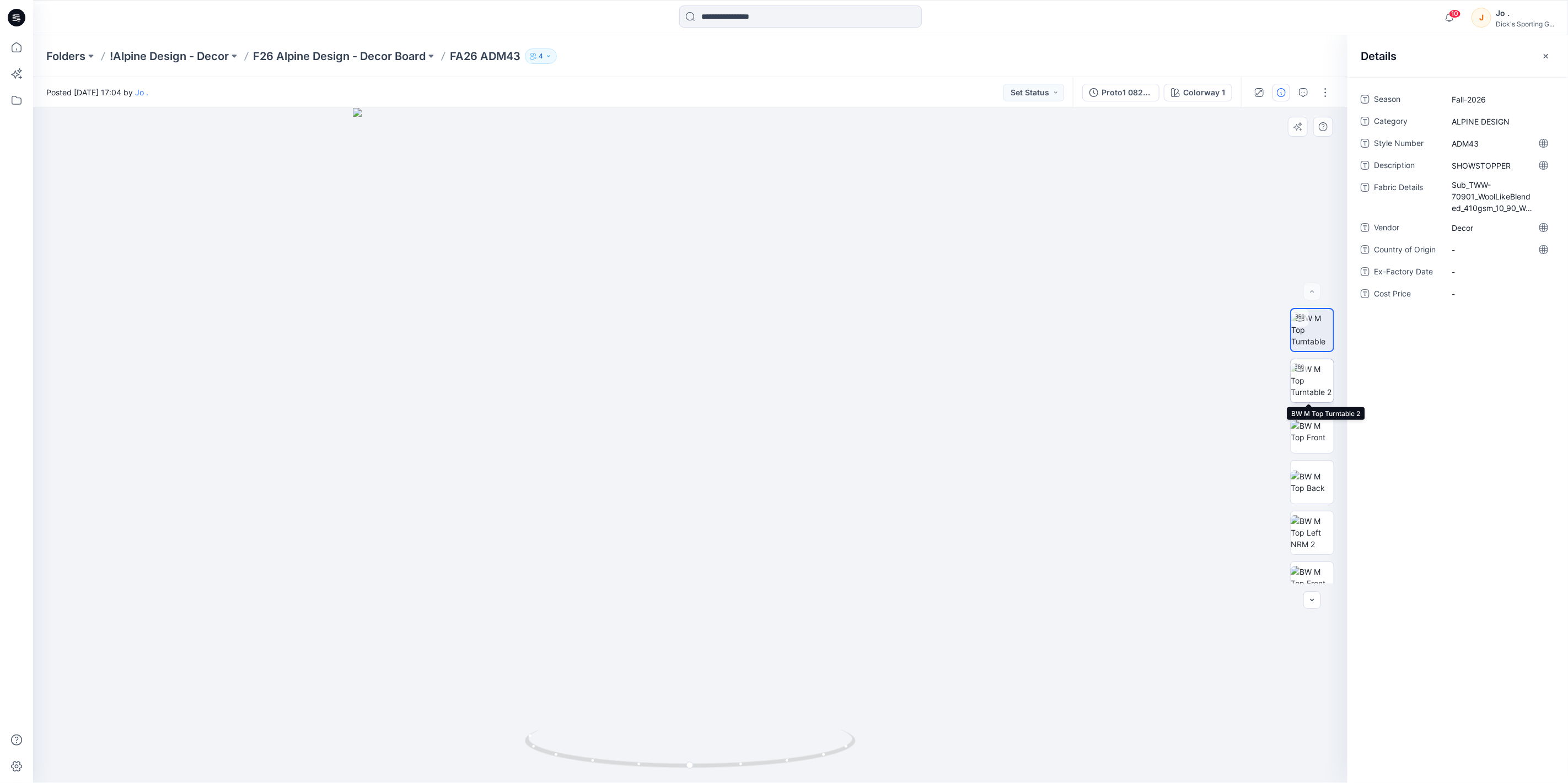
click at [1308, 383] on img at bounding box center [1312, 380] width 43 height 35
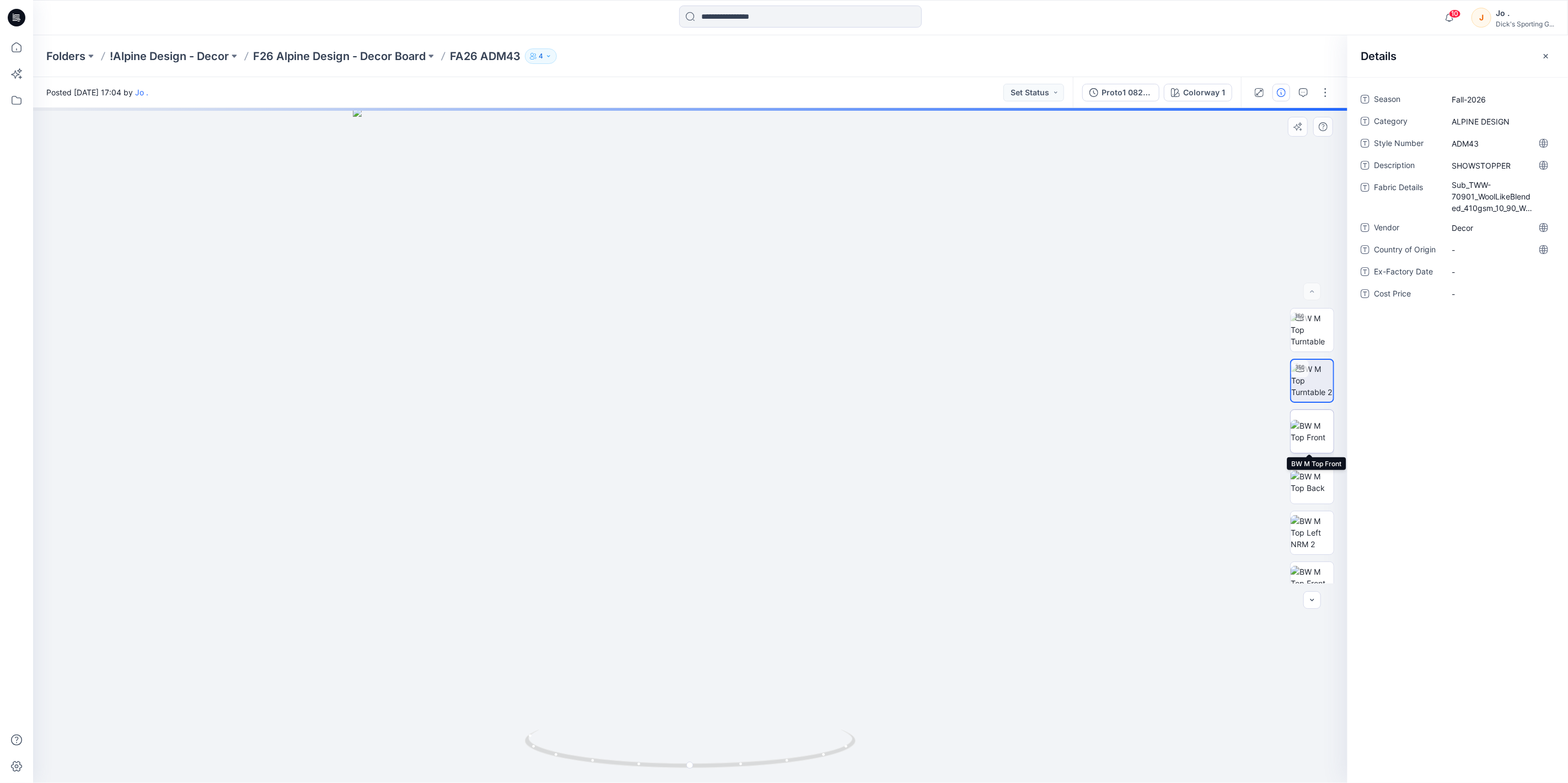
click at [1305, 433] on img at bounding box center [1312, 431] width 43 height 23
click at [1305, 383] on img at bounding box center [1312, 380] width 43 height 35
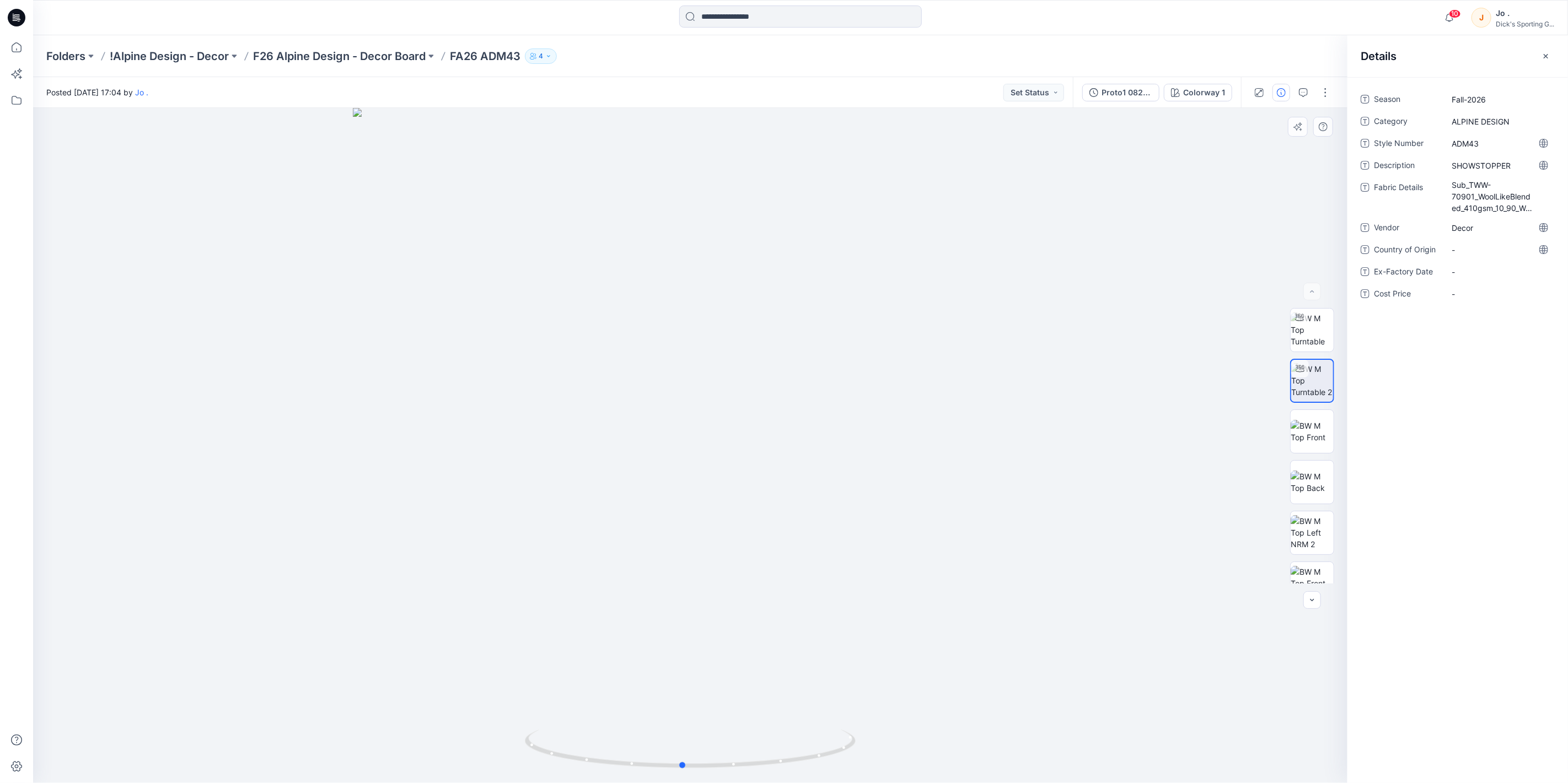
drag, startPoint x: 690, startPoint y: 770, endPoint x: 1013, endPoint y: 724, distance: 326.3
click at [1013, 724] on div at bounding box center [690, 445] width 1315 height 675
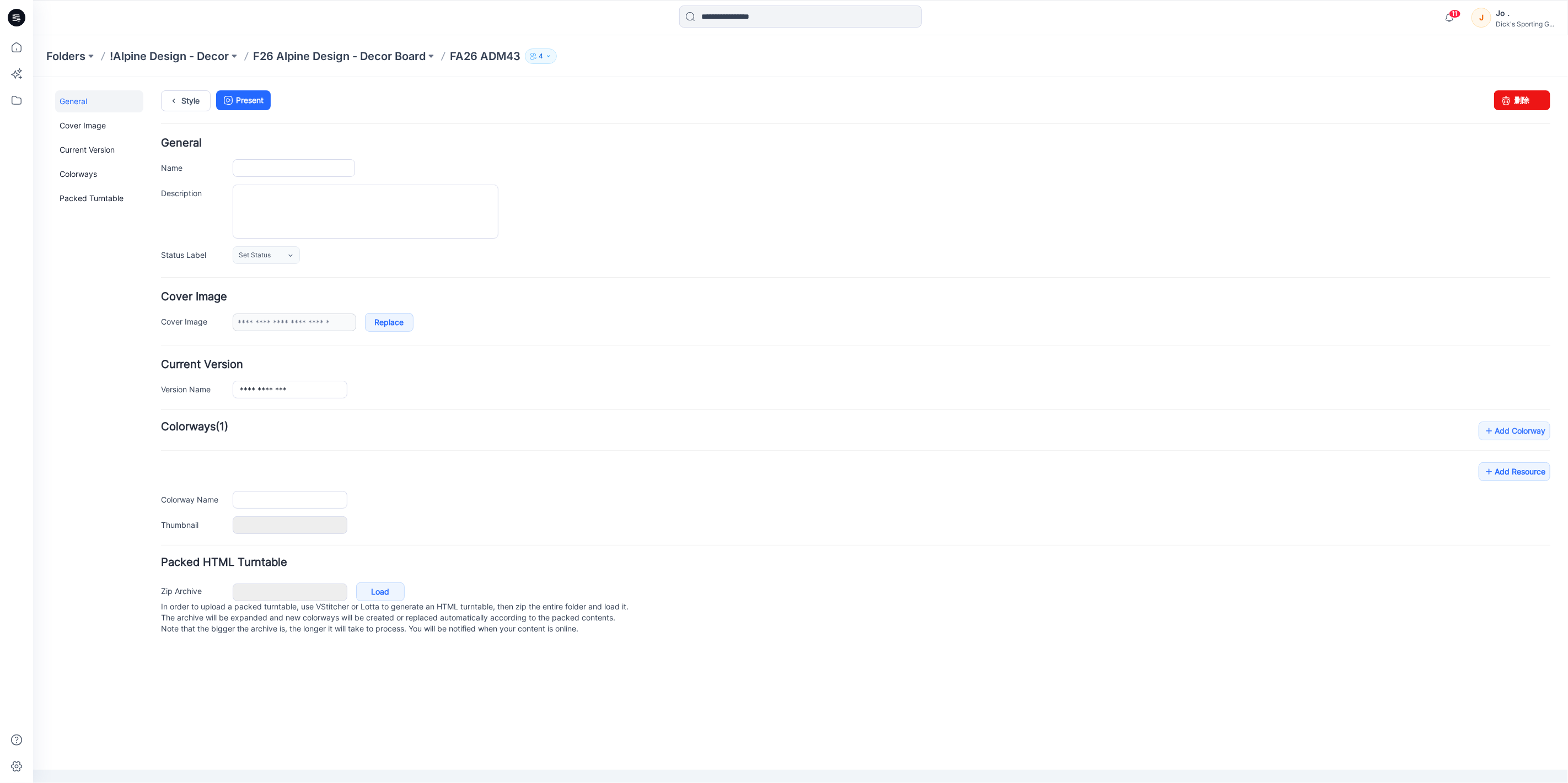
type input "**********"
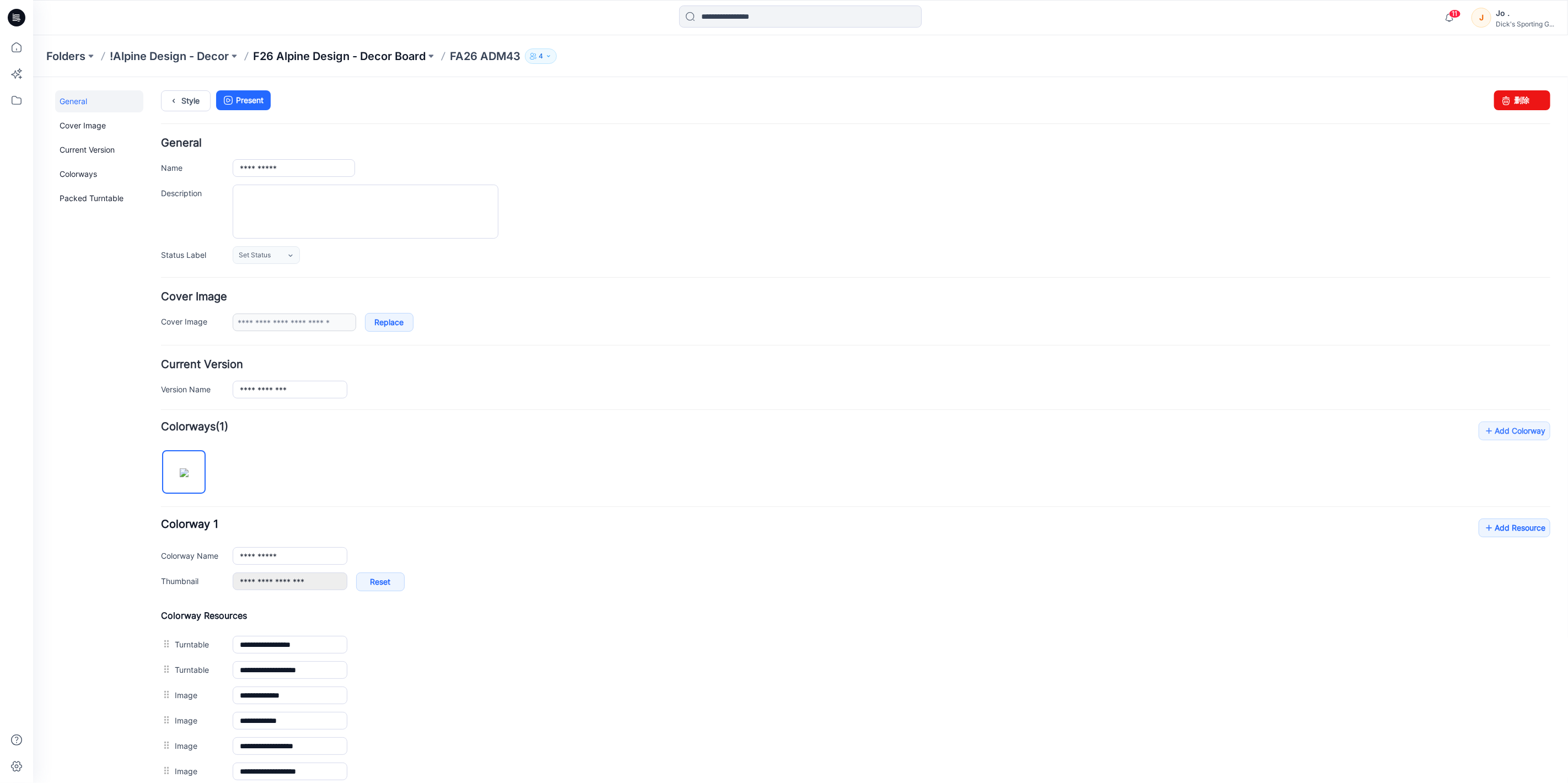
click at [311, 52] on p "F26 Alpine Design - Decor Board" at bounding box center [339, 56] width 173 height 16
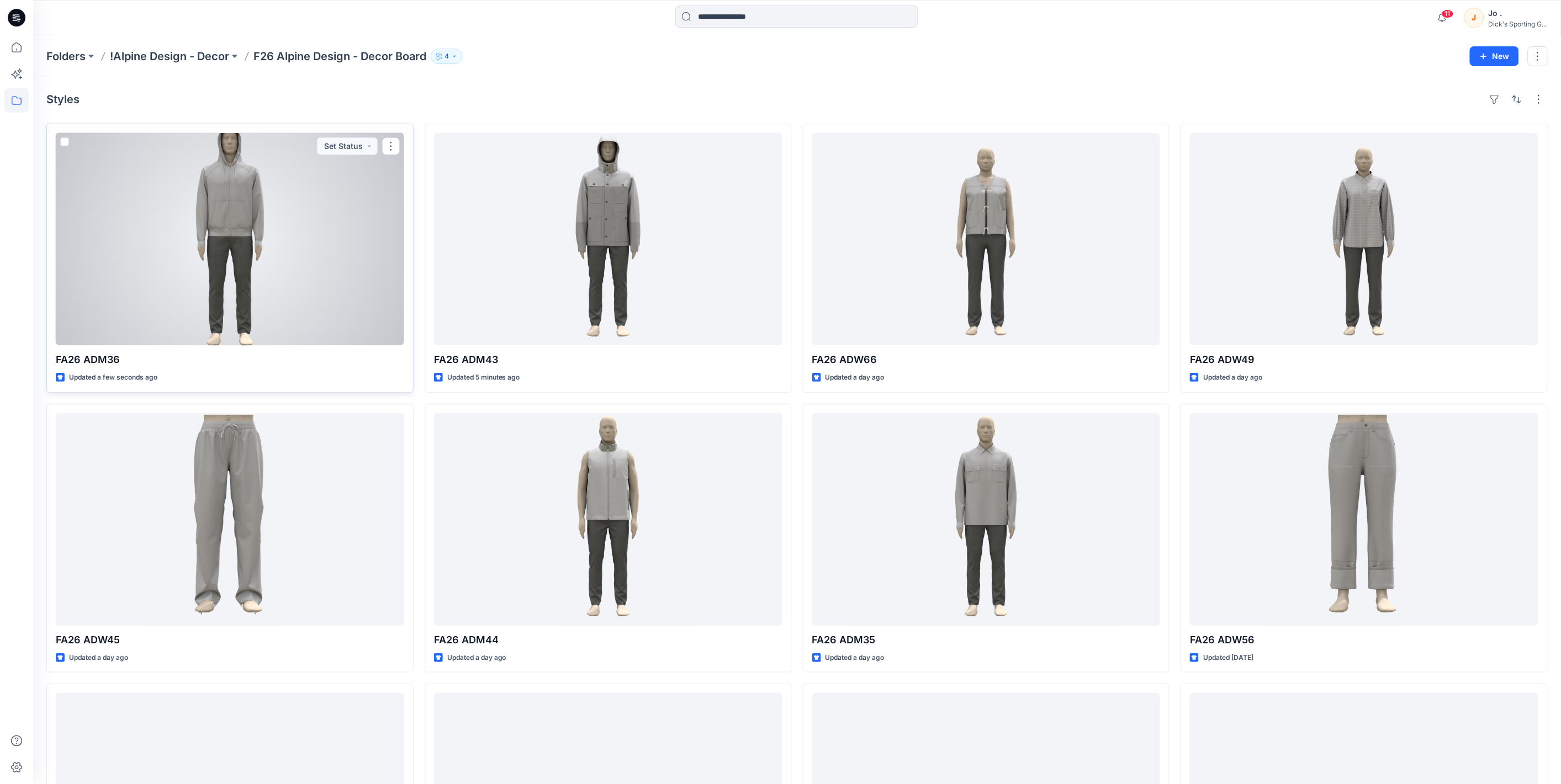
click at [211, 236] on div at bounding box center [230, 239] width 348 height 212
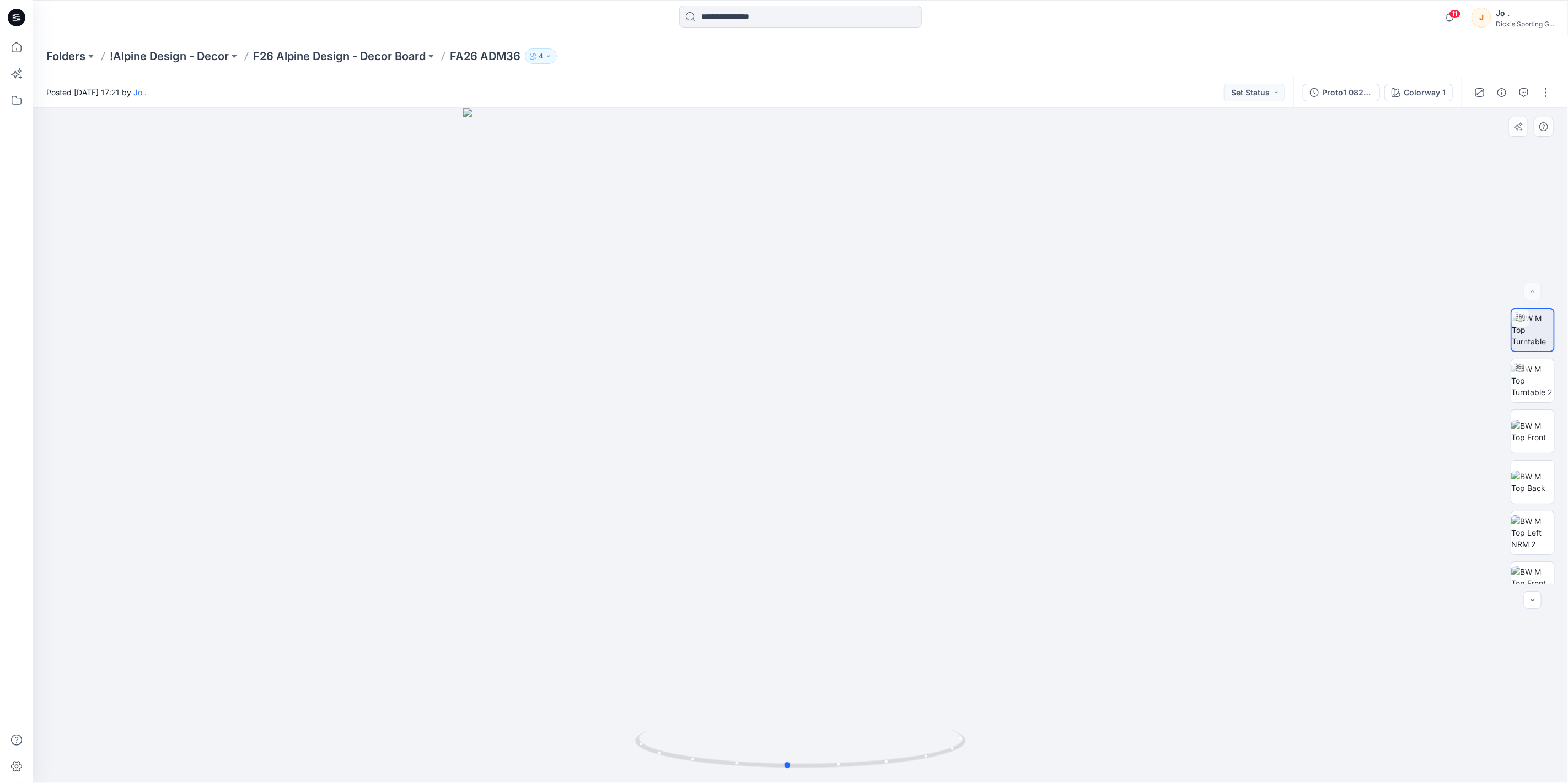
drag, startPoint x: 804, startPoint y: 769, endPoint x: 1122, endPoint y: 755, distance: 318.3
click at [1122, 755] on div at bounding box center [800, 445] width 1535 height 675
click at [1537, 383] on img at bounding box center [1533, 380] width 43 height 35
drag, startPoint x: 807, startPoint y: 764, endPoint x: 1125, endPoint y: 748, distance: 318.4
click at [1125, 748] on div at bounding box center [800, 445] width 1535 height 675
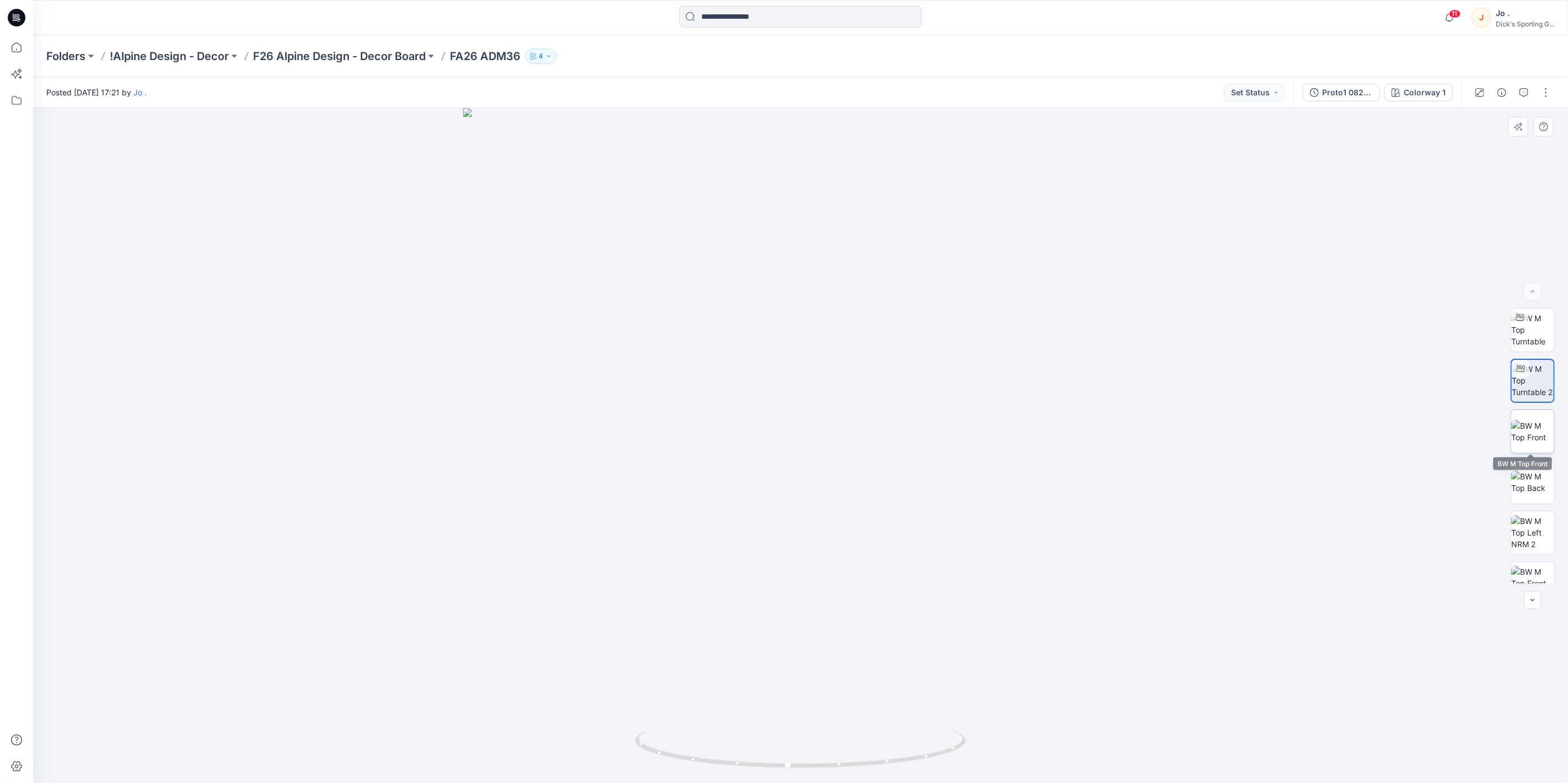
click at [1536, 426] on img at bounding box center [1533, 431] width 43 height 23
click at [1531, 490] on img at bounding box center [1533, 482] width 43 height 23
click at [1534, 536] on img at bounding box center [1533, 532] width 43 height 35
click at [1526, 555] on img at bounding box center [1533, 561] width 43 height 35
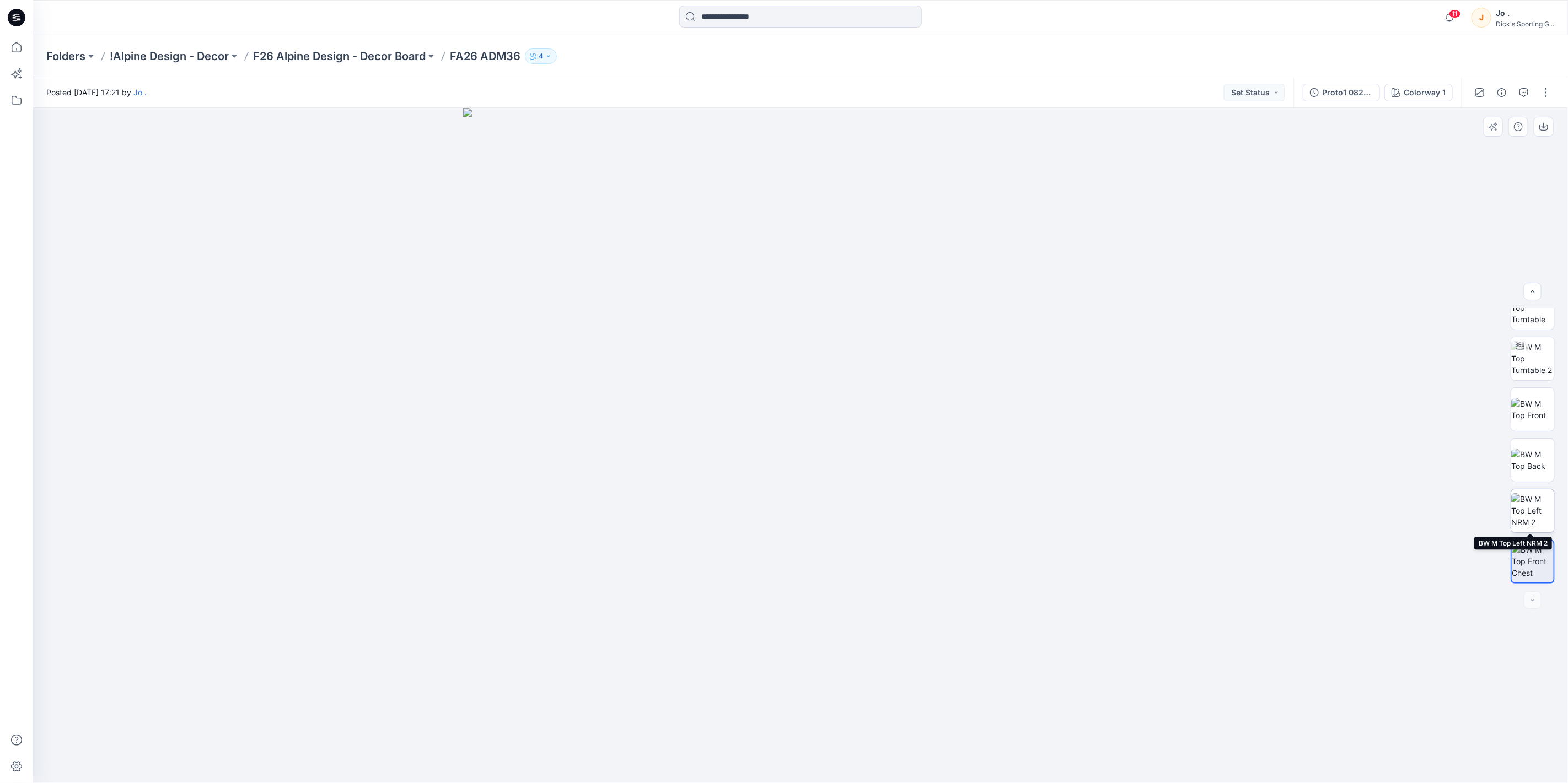
click at [1532, 509] on img at bounding box center [1533, 510] width 43 height 35
click at [1524, 465] on img at bounding box center [1533, 460] width 43 height 23
click at [1527, 412] on img at bounding box center [1533, 410] width 43 height 23
click at [1538, 359] on img at bounding box center [1533, 358] width 43 height 35
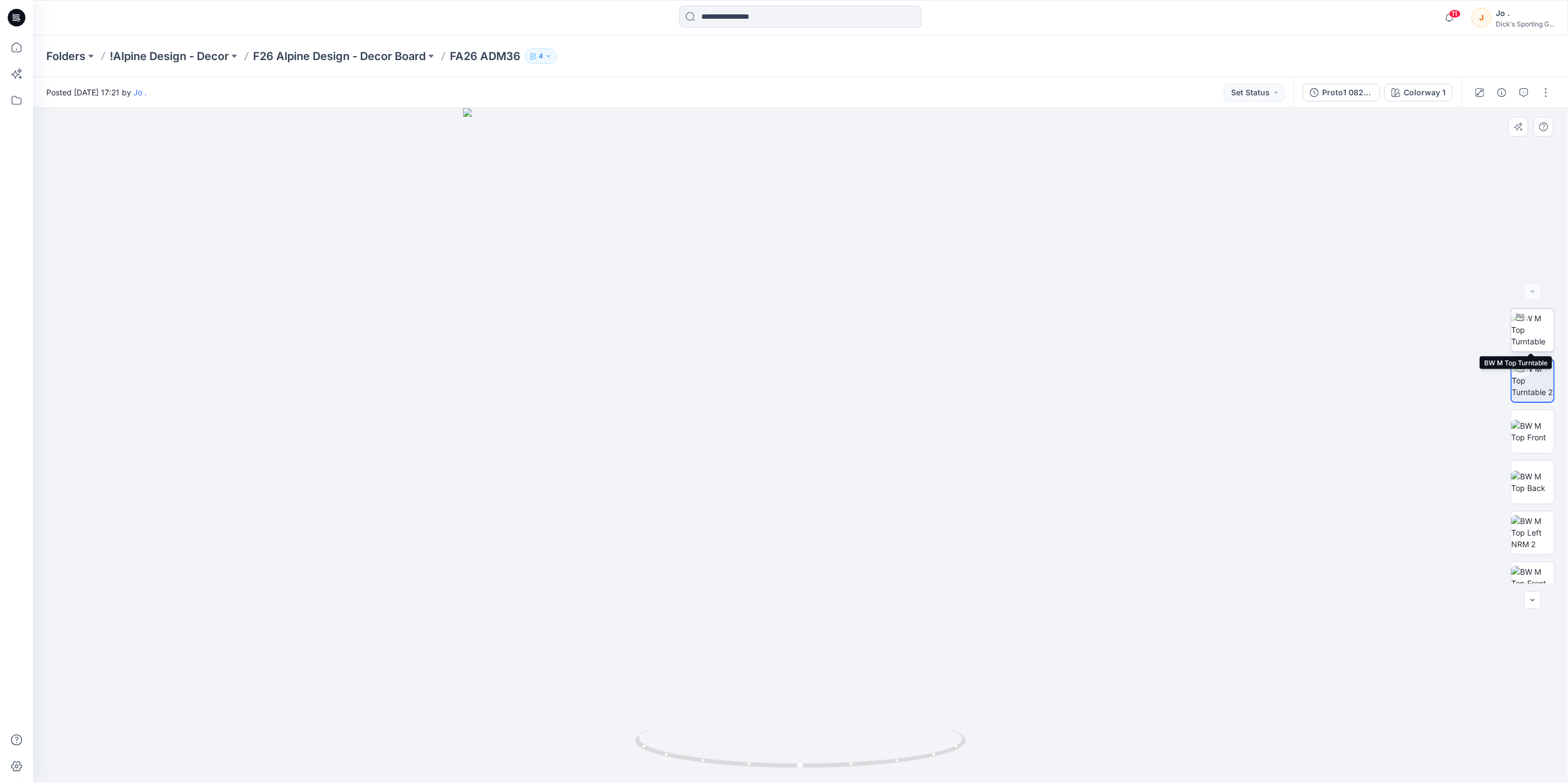
click at [1539, 328] on img at bounding box center [1533, 330] width 43 height 35
drag, startPoint x: 802, startPoint y: 767, endPoint x: 840, endPoint y: 753, distance: 40.5
click at [840, 753] on icon at bounding box center [802, 750] width 333 height 41
click at [1541, 95] on button "button" at bounding box center [1546, 92] width 18 height 18
click at [1481, 148] on p "Edit" at bounding box center [1475, 148] width 14 height 11
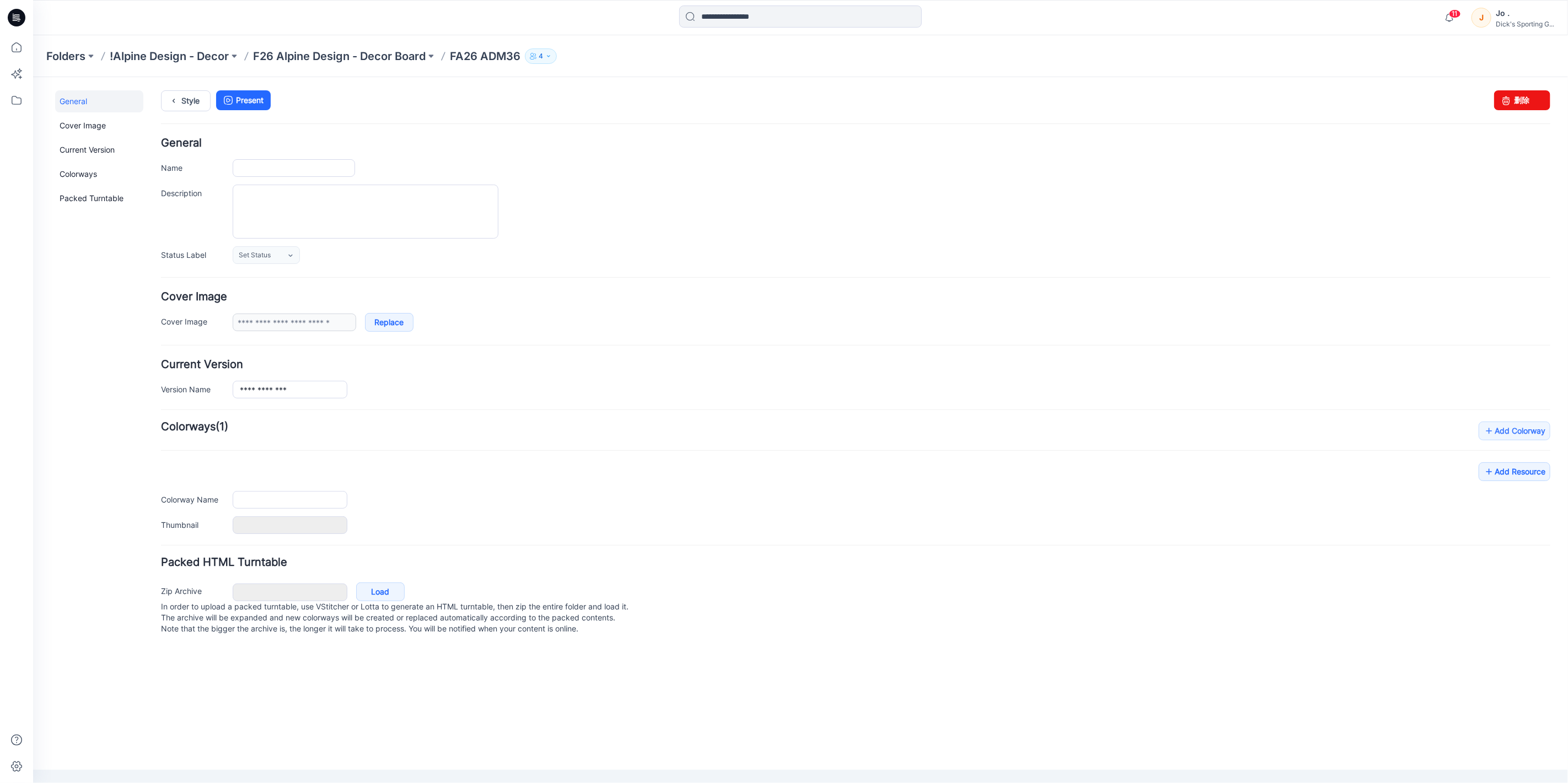
type input "**********"
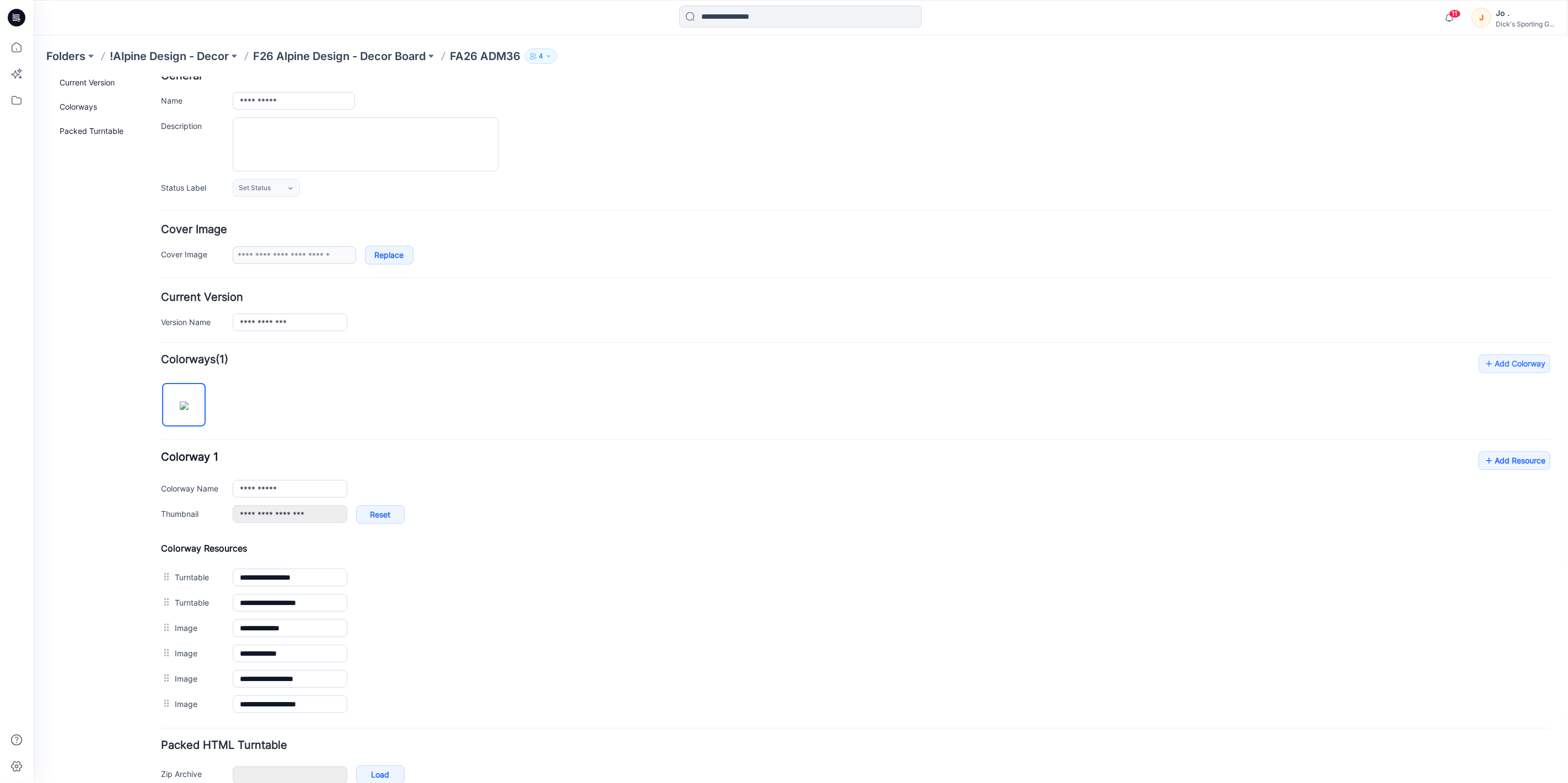
scroll to position [129, 0]
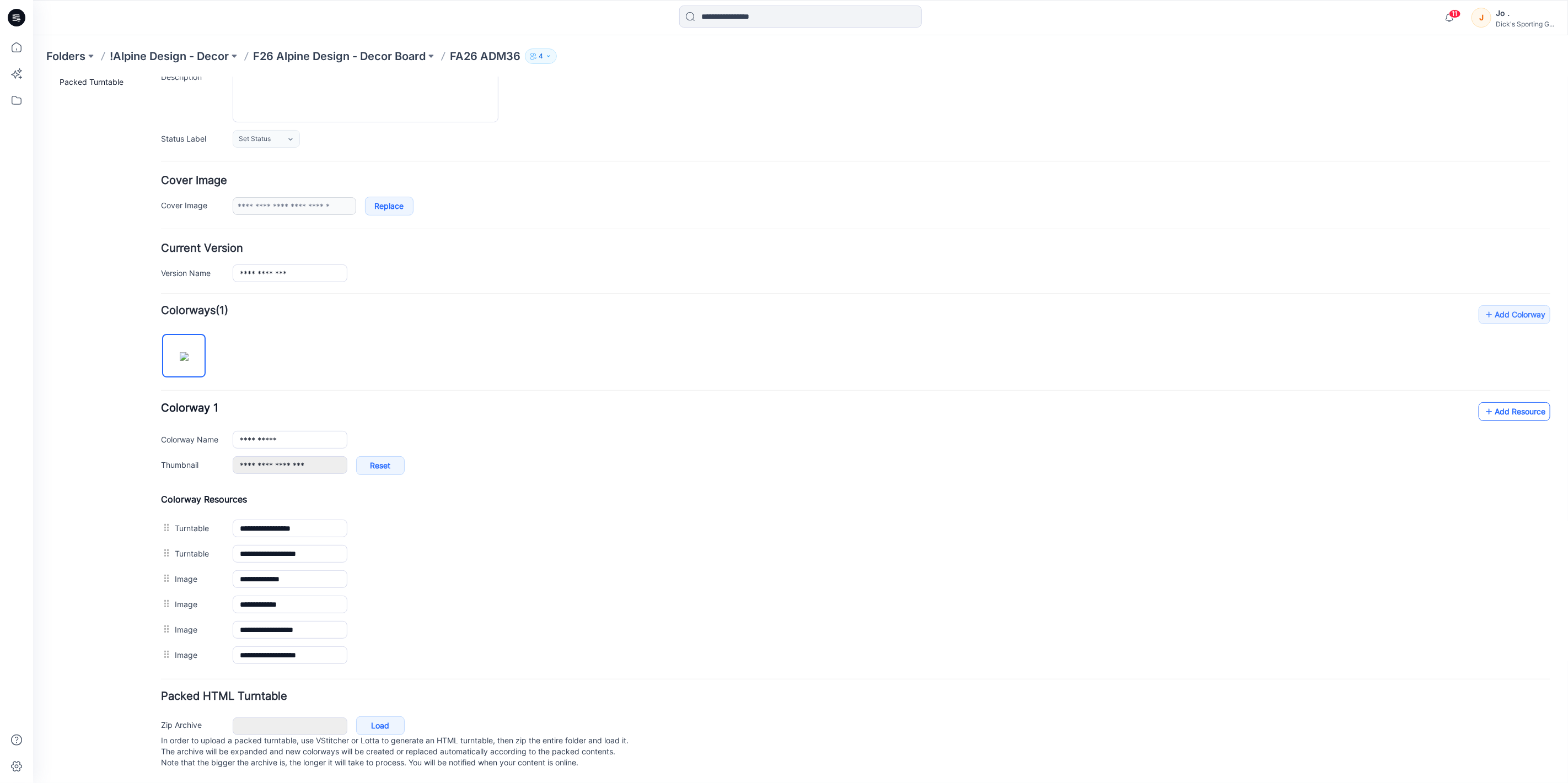
click at [1519, 402] on link "Add Resource" at bounding box center [1514, 411] width 71 height 19
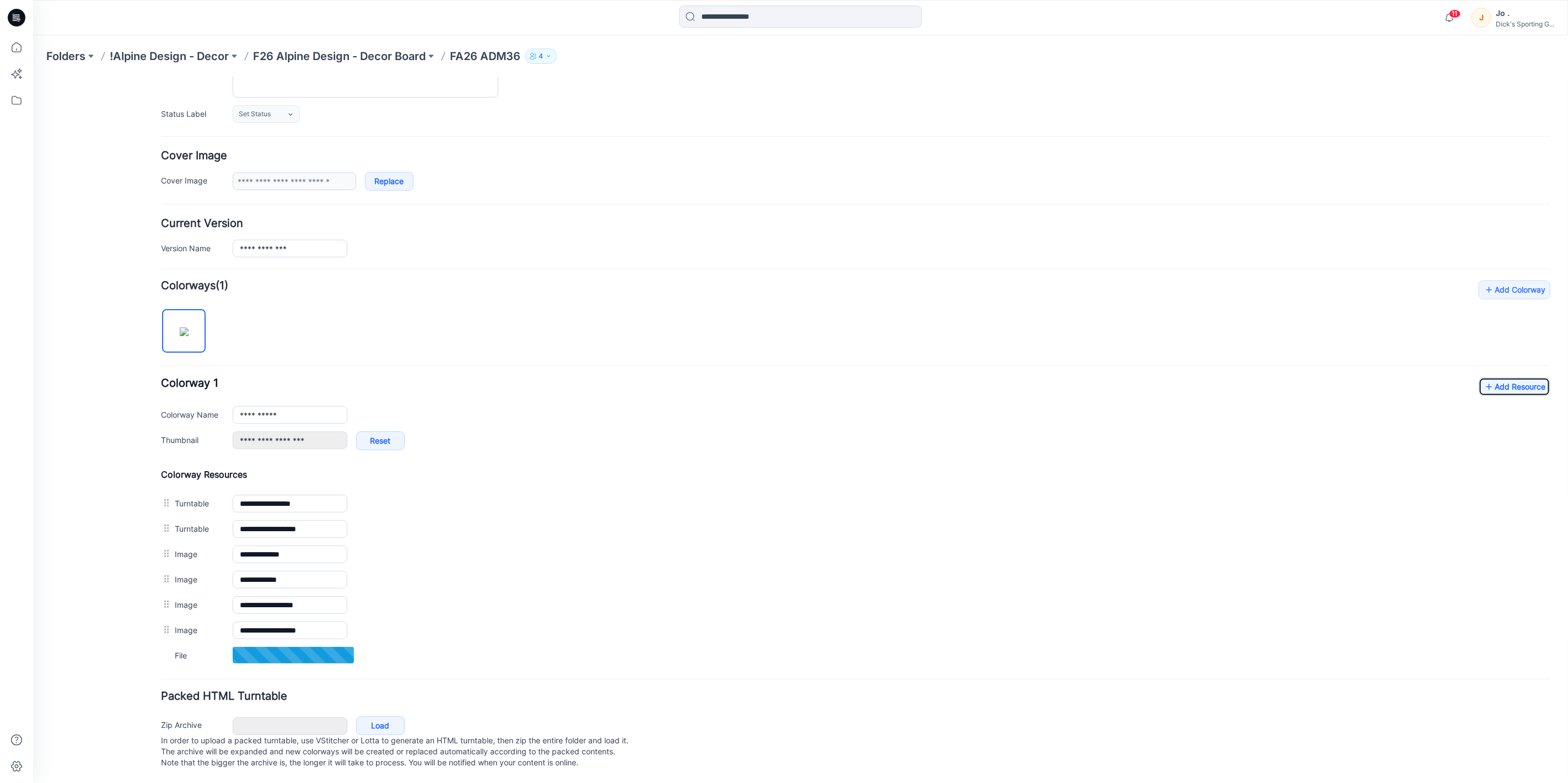
scroll to position [155, 0]
click at [1489, 376] on link "Add Resource" at bounding box center [1514, 385] width 71 height 19
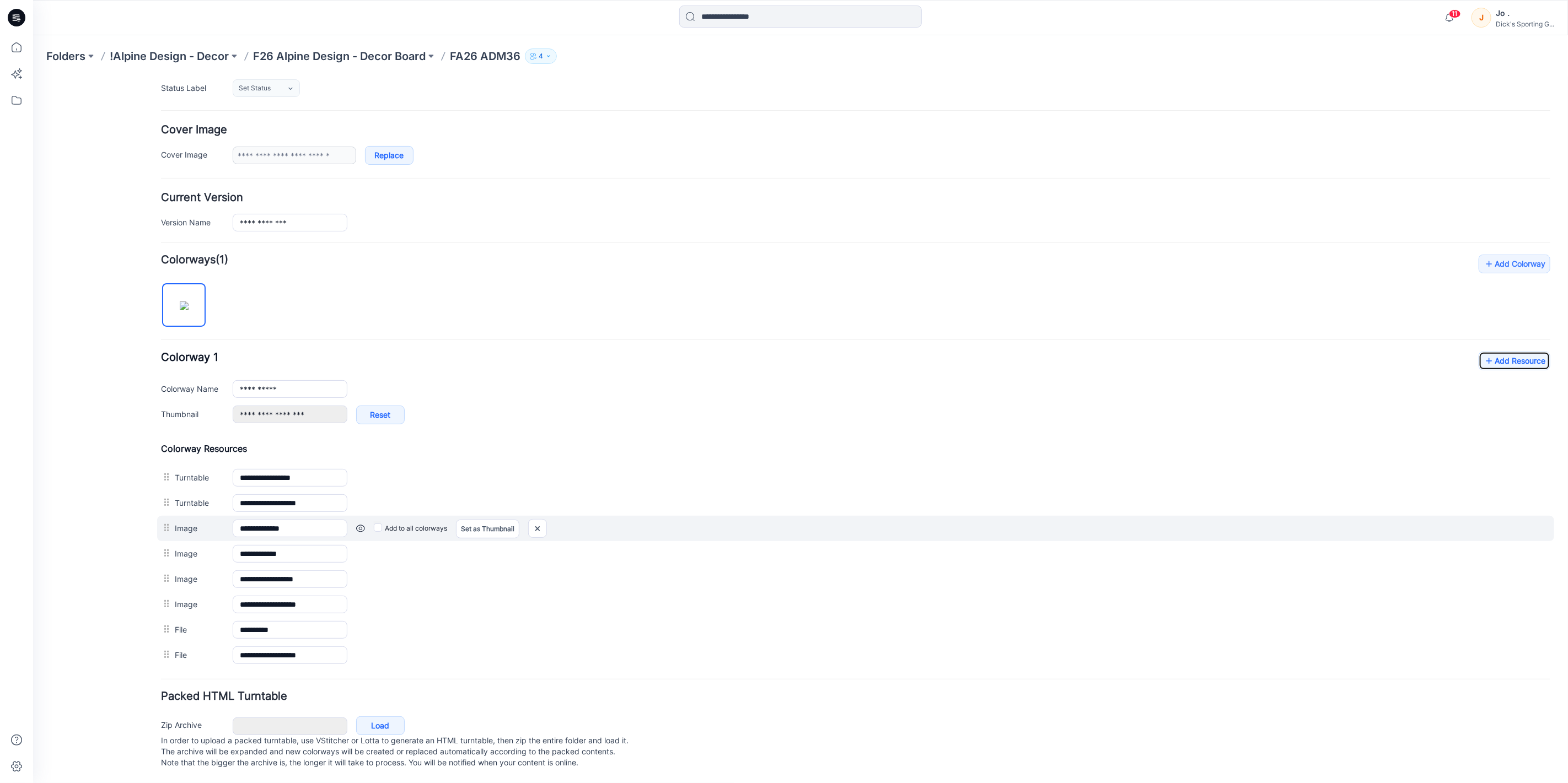
scroll to position [0, 0]
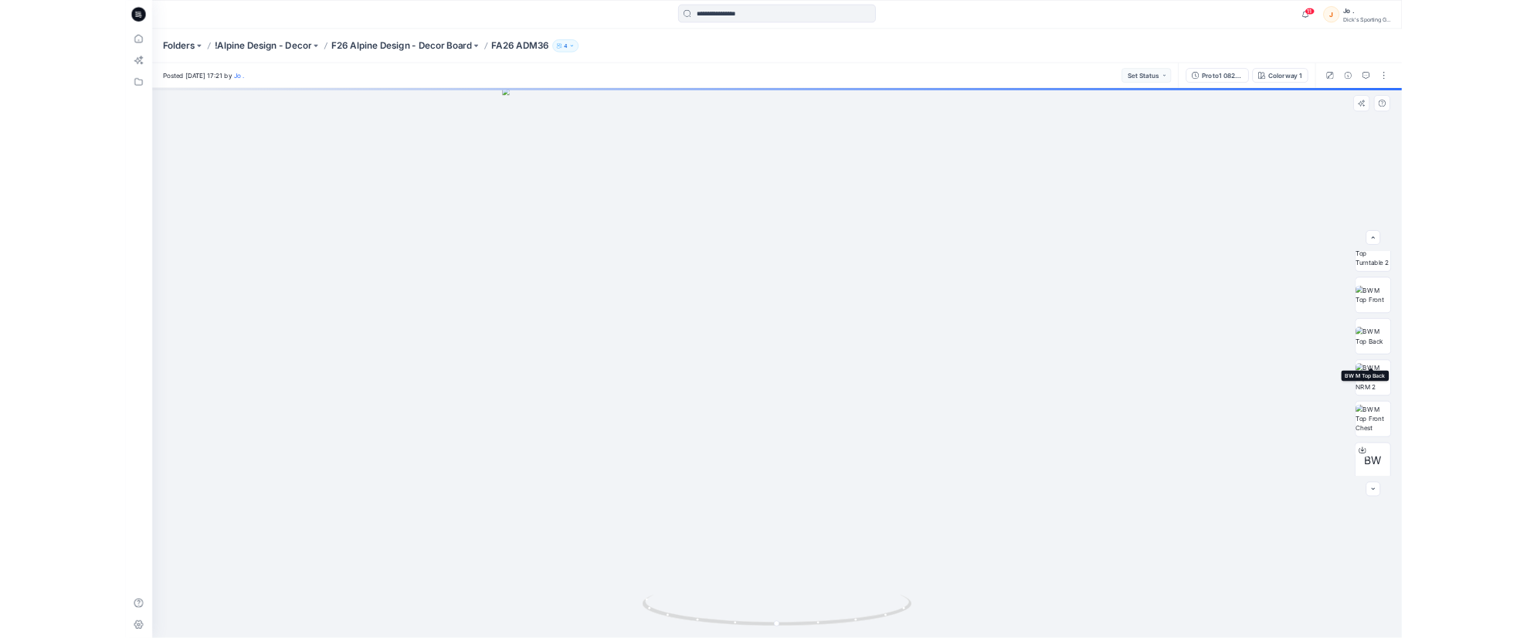
scroll to position [172, 0]
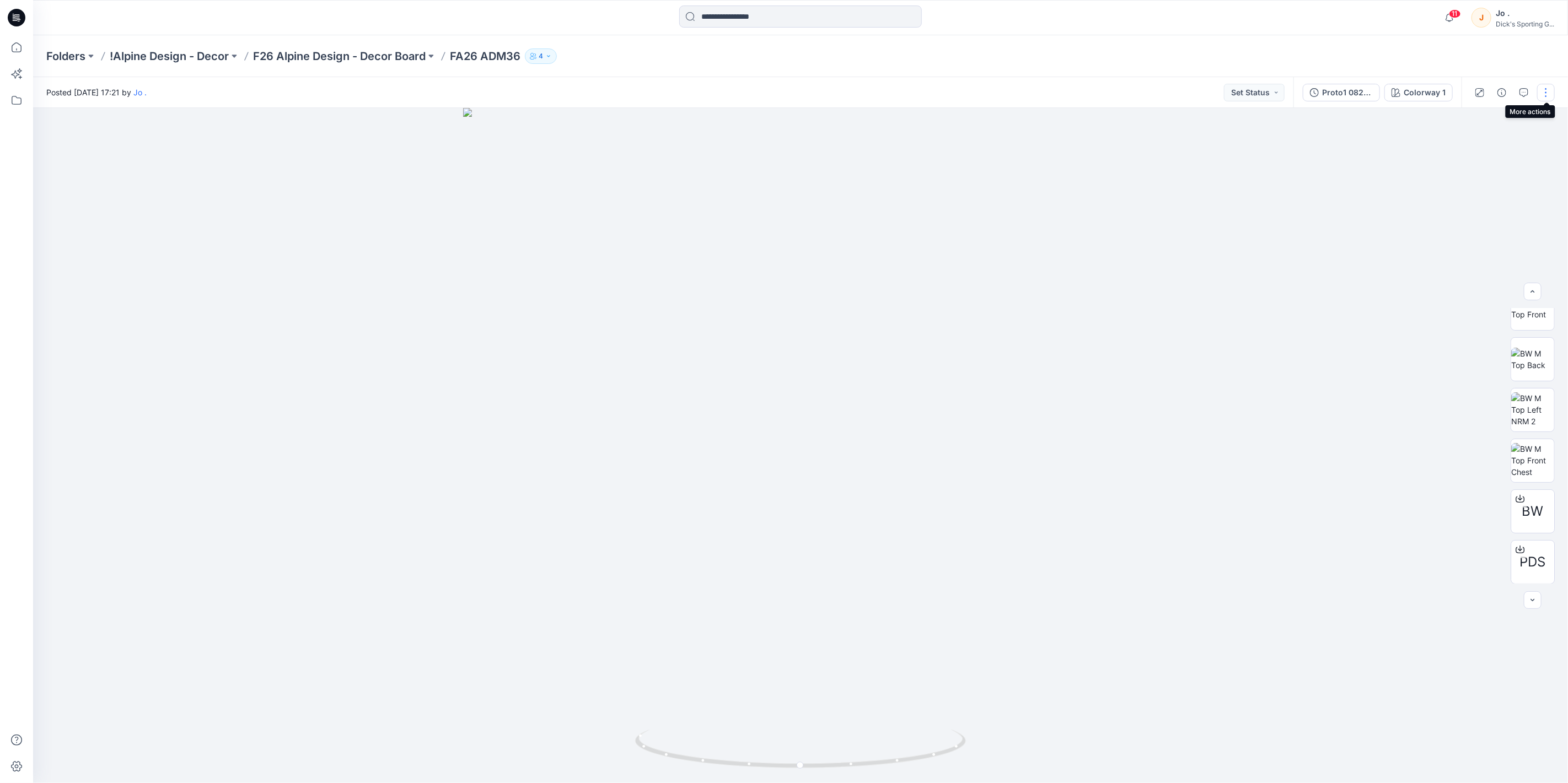
click at [1547, 96] on button "button" at bounding box center [1546, 92] width 18 height 18
click at [1277, 267] on div at bounding box center [800, 445] width 1535 height 675
click at [1499, 91] on icon "button" at bounding box center [1502, 93] width 9 height 9
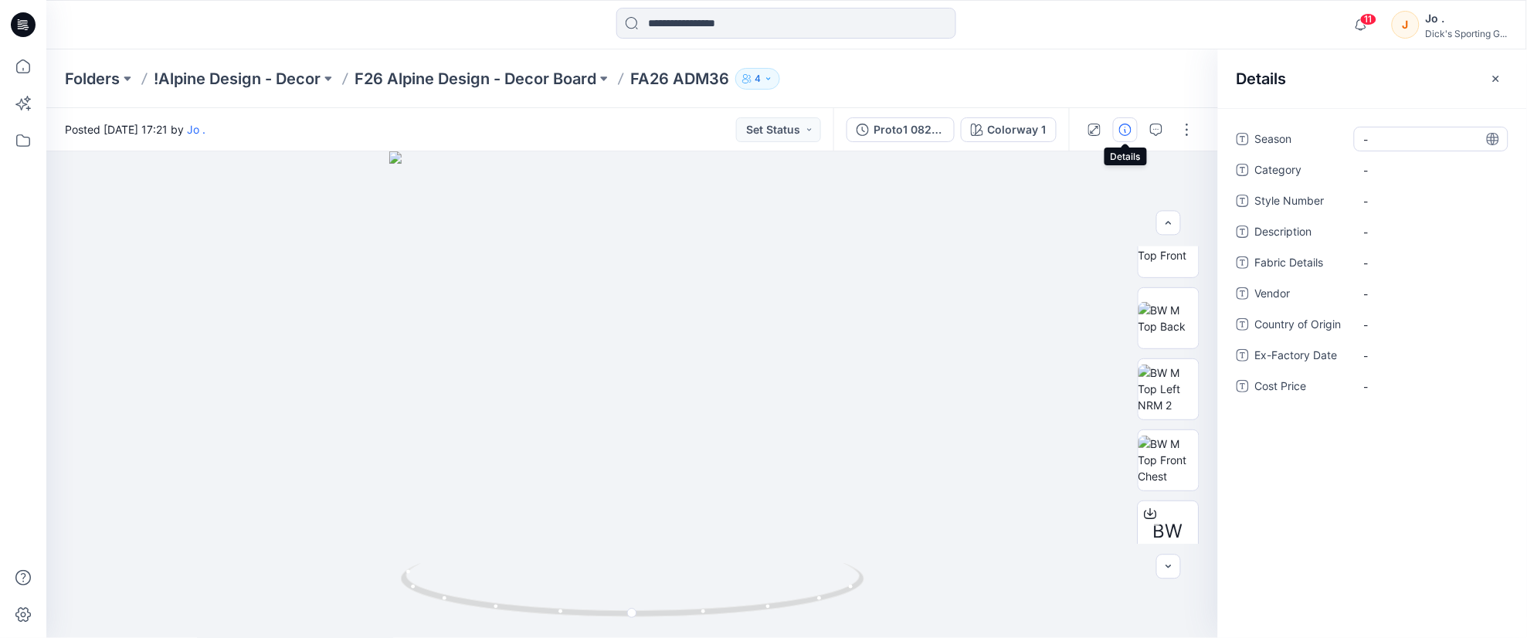
click at [1378, 141] on span "-" at bounding box center [1431, 139] width 134 height 16
click at [1364, 144] on textarea "***** ****" at bounding box center [1431, 139] width 154 height 25
type textarea "*********"
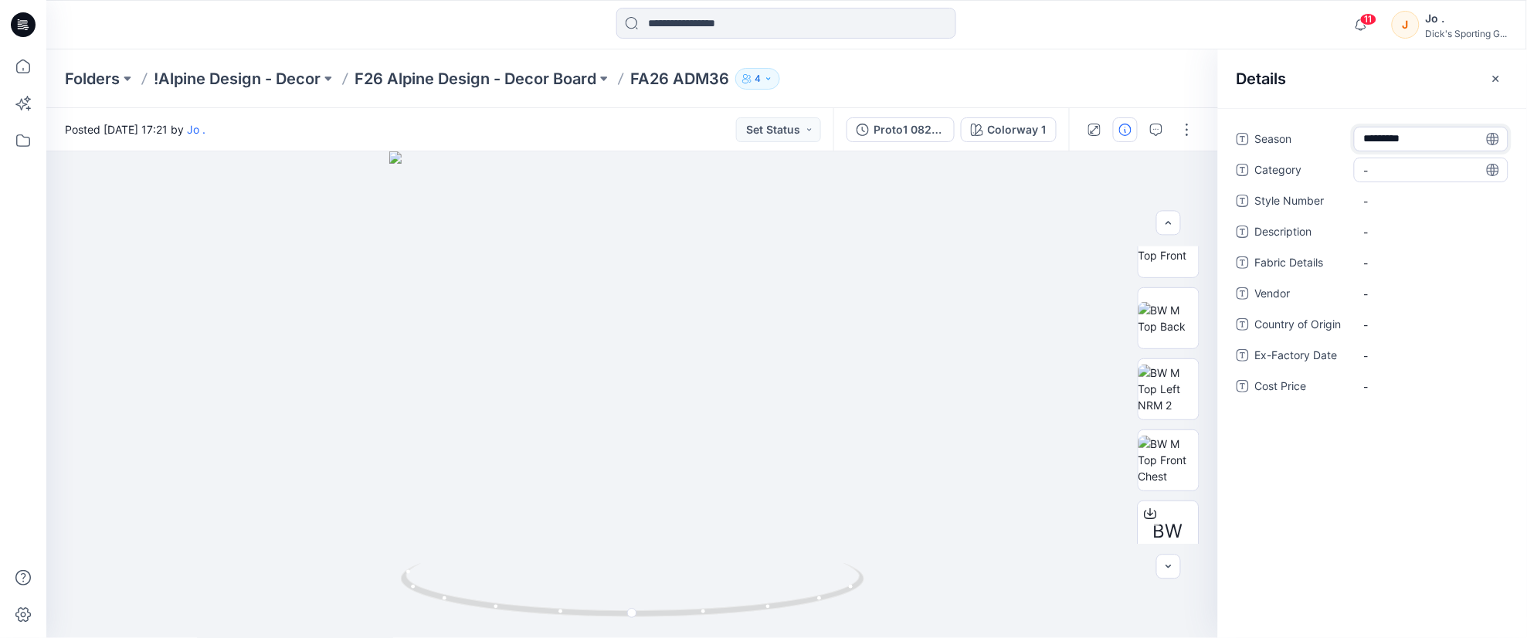
click at [1381, 163] on span "-" at bounding box center [1431, 170] width 134 height 16
click at [1388, 165] on span "-" at bounding box center [1431, 170] width 134 height 16
type textarea "**********"
click at [1391, 202] on Number "-" at bounding box center [1431, 201] width 134 height 16
click at [1380, 199] on Number "-" at bounding box center [1431, 201] width 134 height 16
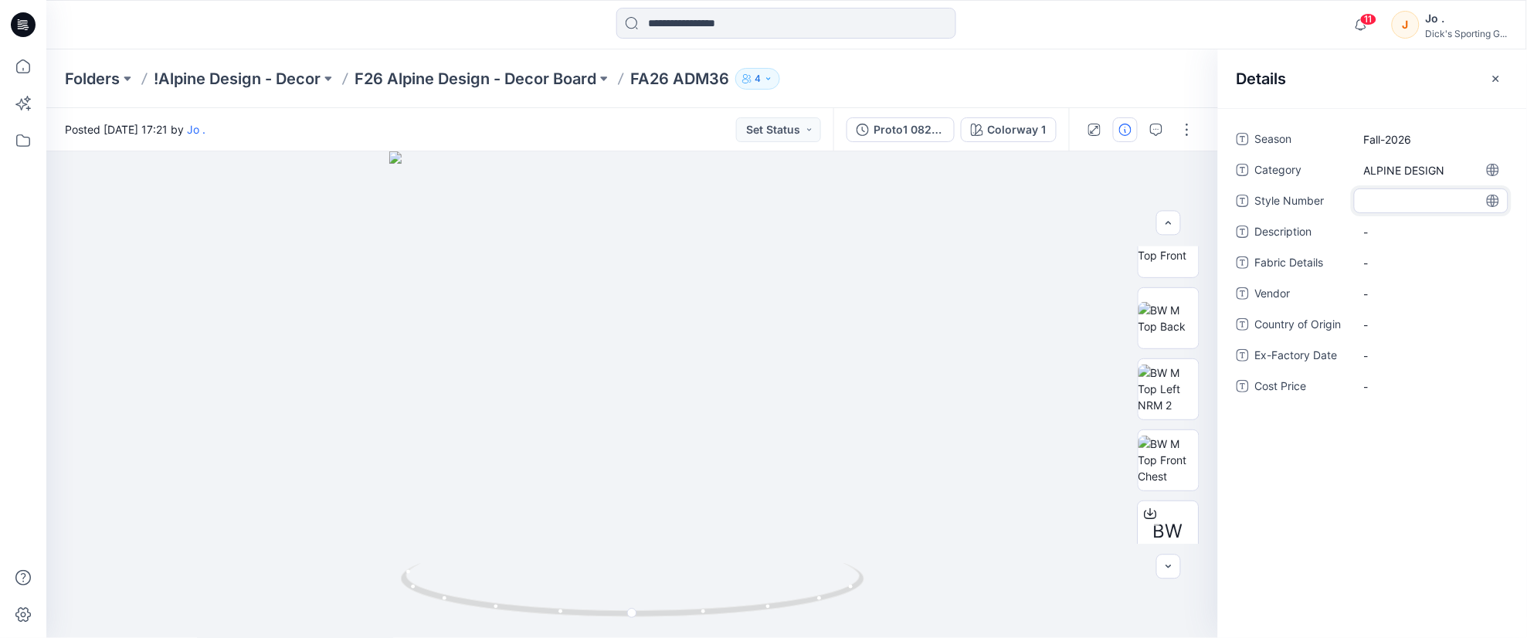
type textarea "*****"
click at [1395, 228] on span "-" at bounding box center [1431, 232] width 134 height 16
click at [1388, 226] on span "-" at bounding box center [1431, 232] width 134 height 16
type textarea "**********"
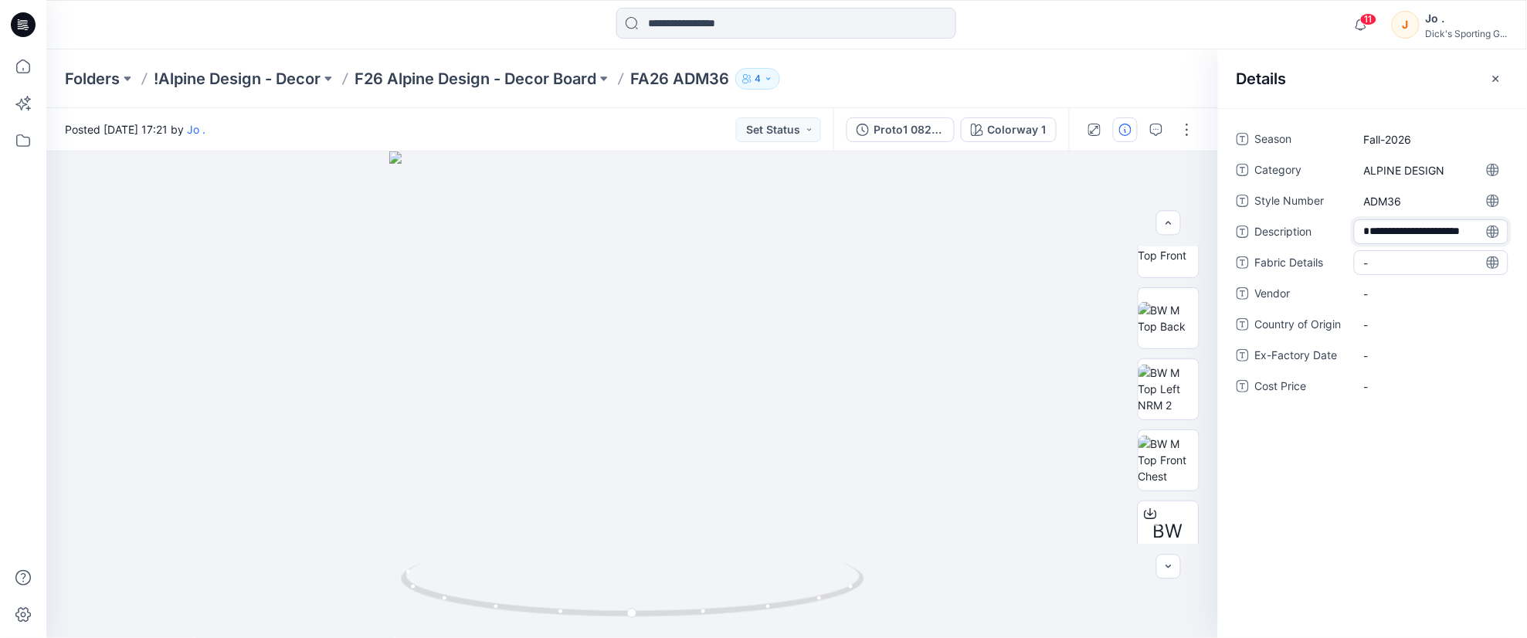
click at [1385, 263] on Details "-" at bounding box center [1431, 263] width 134 height 16
type textarea "****"
click at [1384, 305] on span "-" at bounding box center [1431, 303] width 134 height 16
click at [1409, 273] on Details "Sub-" at bounding box center [1431, 272] width 134 height 16
type textarea "****"
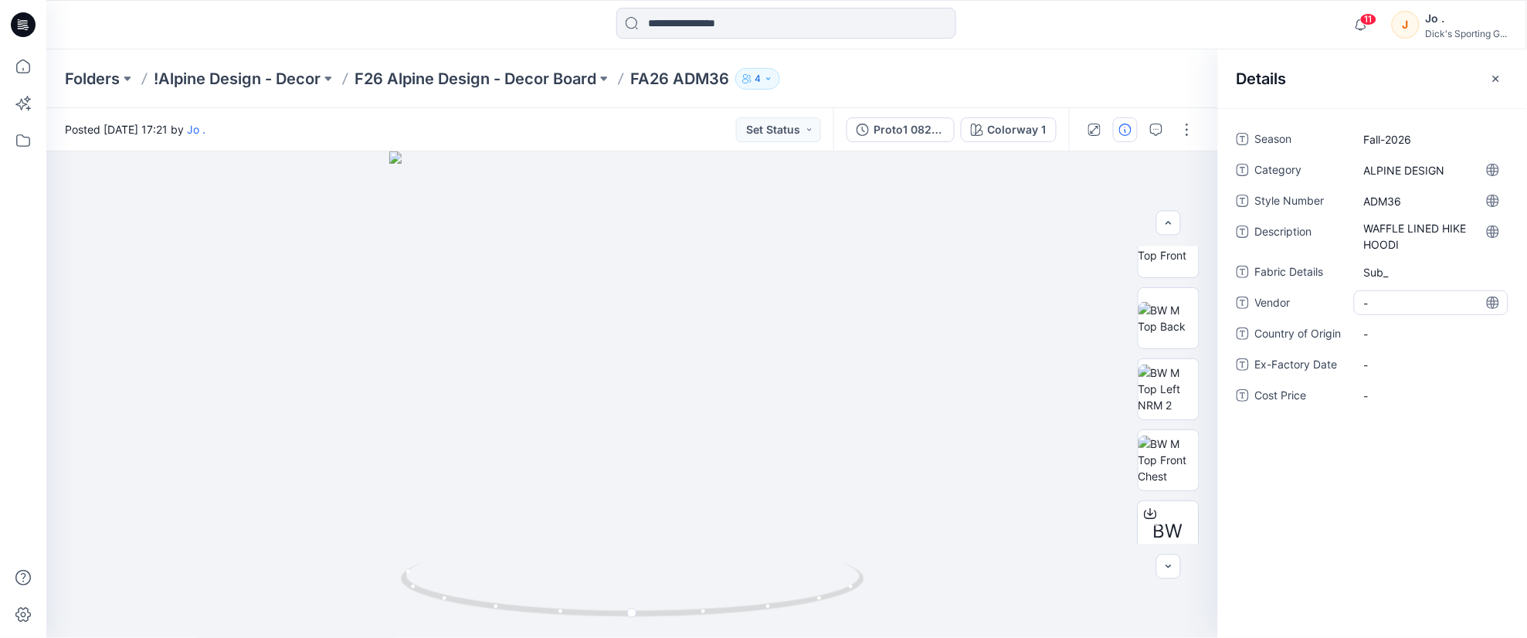
click at [1388, 304] on span "-" at bounding box center [1431, 303] width 134 height 16
click at [1401, 273] on Details "Sub_" at bounding box center [1431, 272] width 134 height 16
click at [1413, 269] on textarea "**********" at bounding box center [1431, 271] width 154 height 25
type textarea "**********"
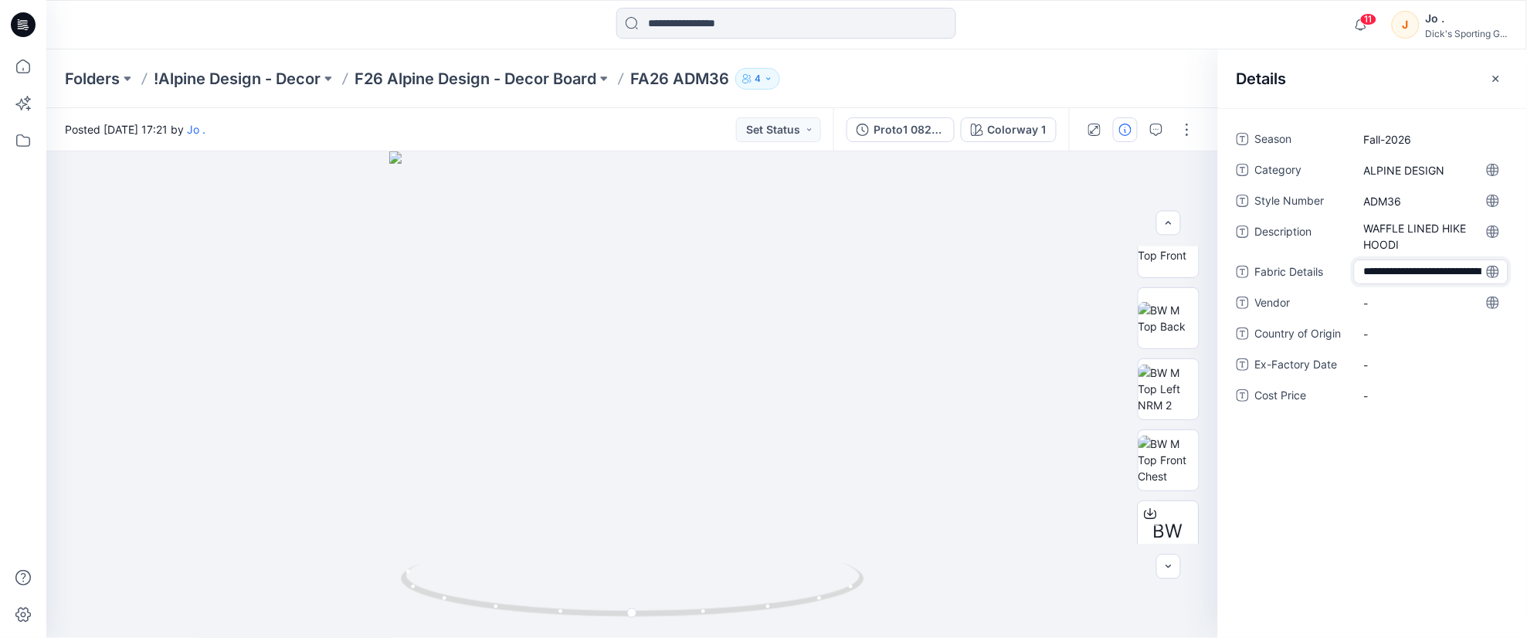
scroll to position [11, 0]
click at [1423, 271] on textarea "**********" at bounding box center [1431, 271] width 154 height 25
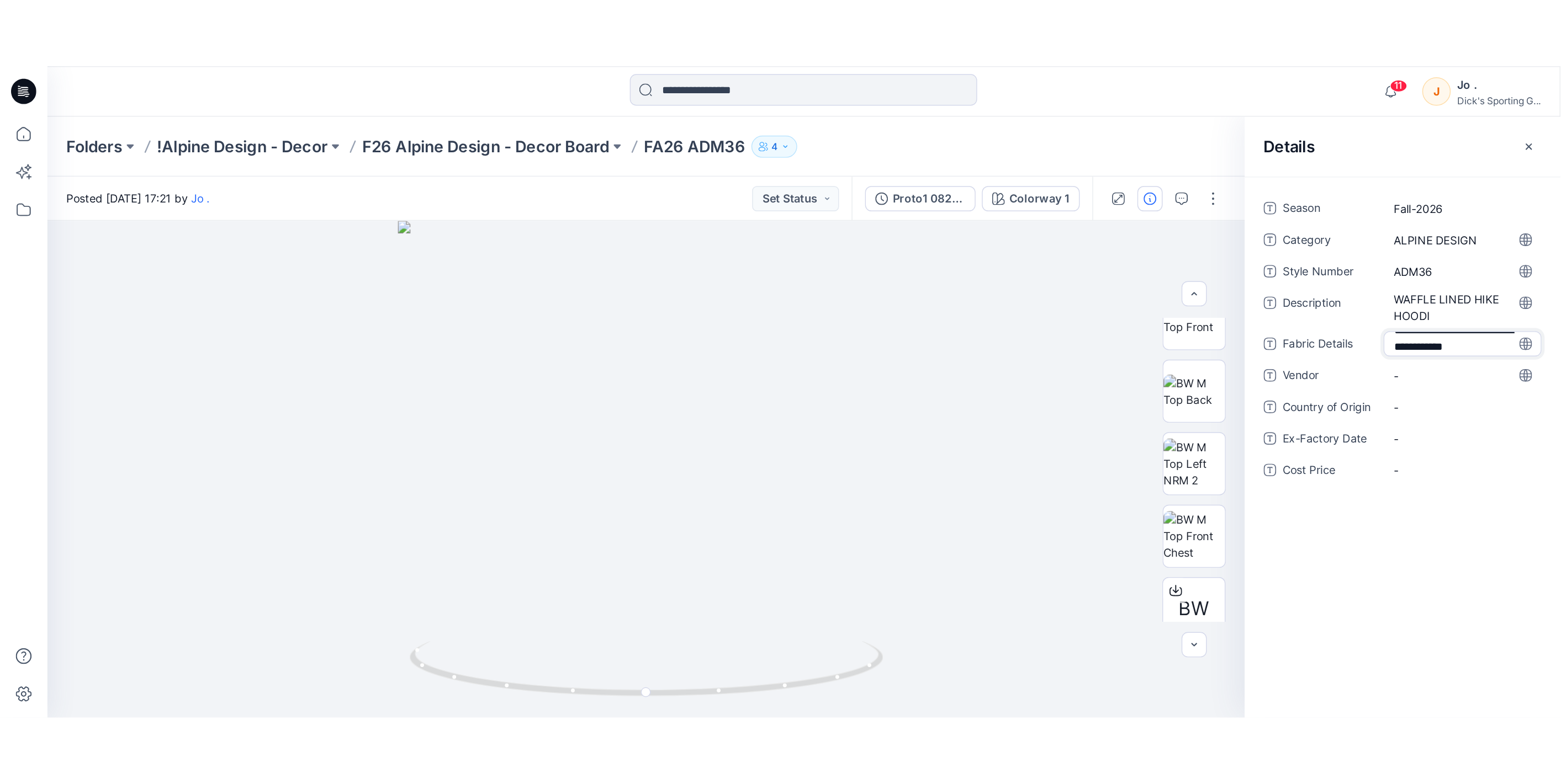
scroll to position [20, 0]
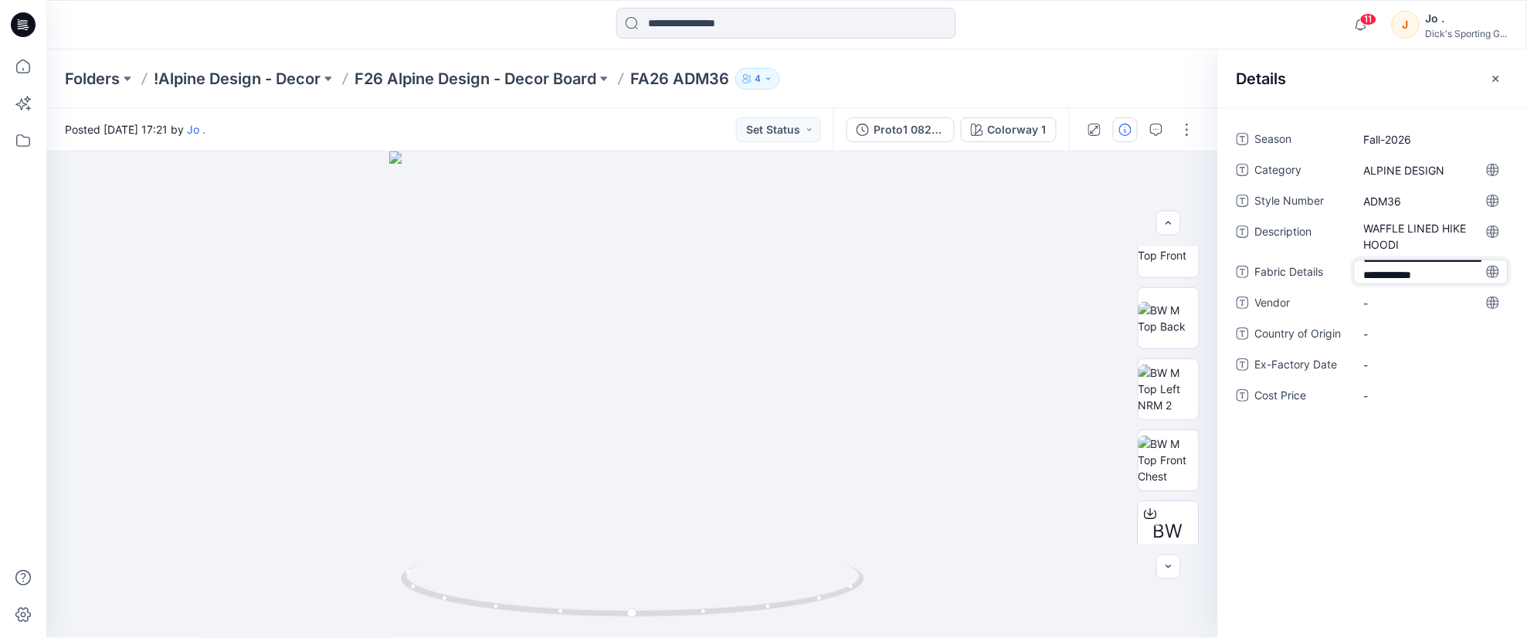
click at [1455, 276] on textarea "**********" at bounding box center [1431, 271] width 154 height 25
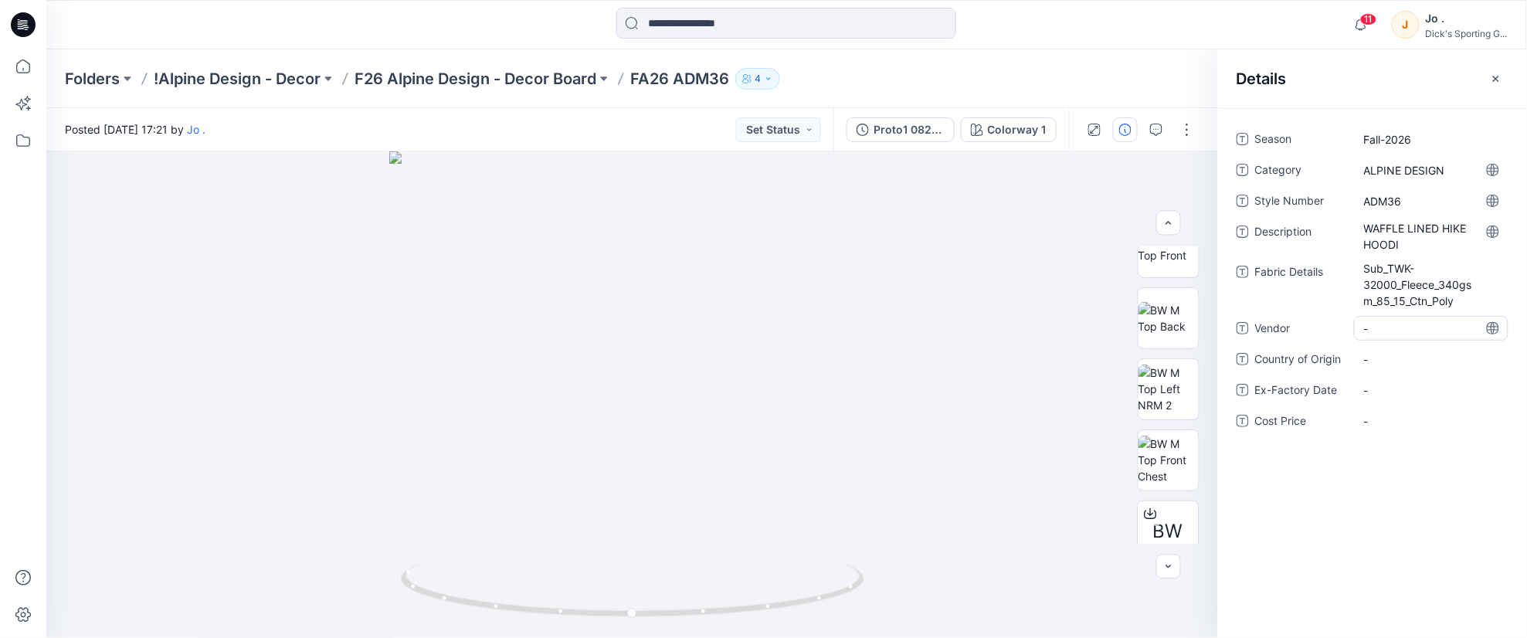
click at [1391, 301] on div "Season Fall-2026 Category ALPINE DESIGN Style Number ADM36 Description WAFFLE L…" at bounding box center [1372, 289] width 272 height 325
click at [1378, 323] on span "-" at bounding box center [1431, 328] width 134 height 16
type textarea "*****"
click at [1414, 357] on Origin "-" at bounding box center [1431, 359] width 134 height 16
click at [1364, 526] on div "Season Fall-2026 Category ALPINE DESIGN Style Number ADM36 Description WAFFLE L…" at bounding box center [1372, 373] width 309 height 530
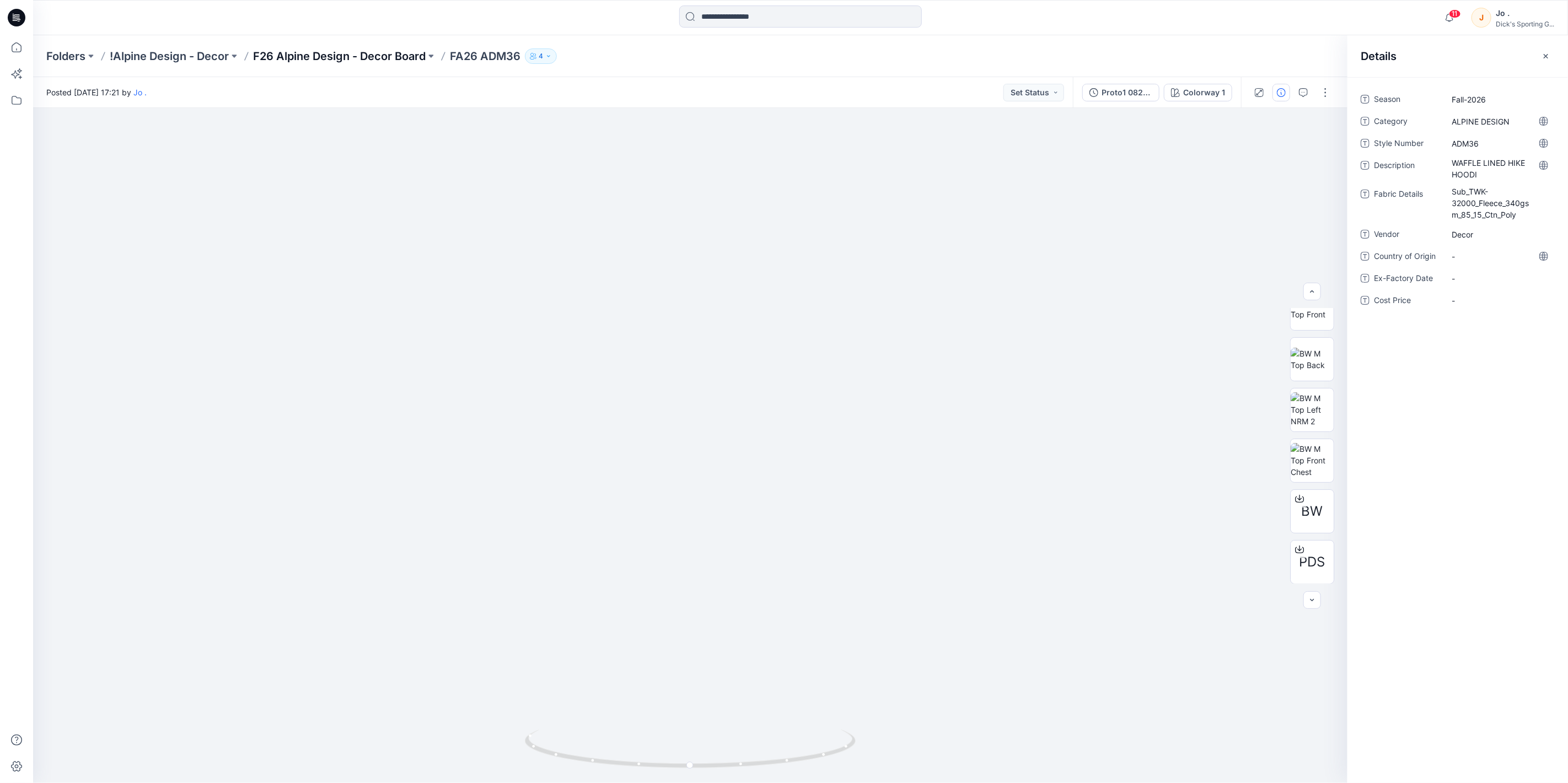
click at [368, 57] on p "F26 Alpine Design - Decor Board" at bounding box center [339, 56] width 173 height 16
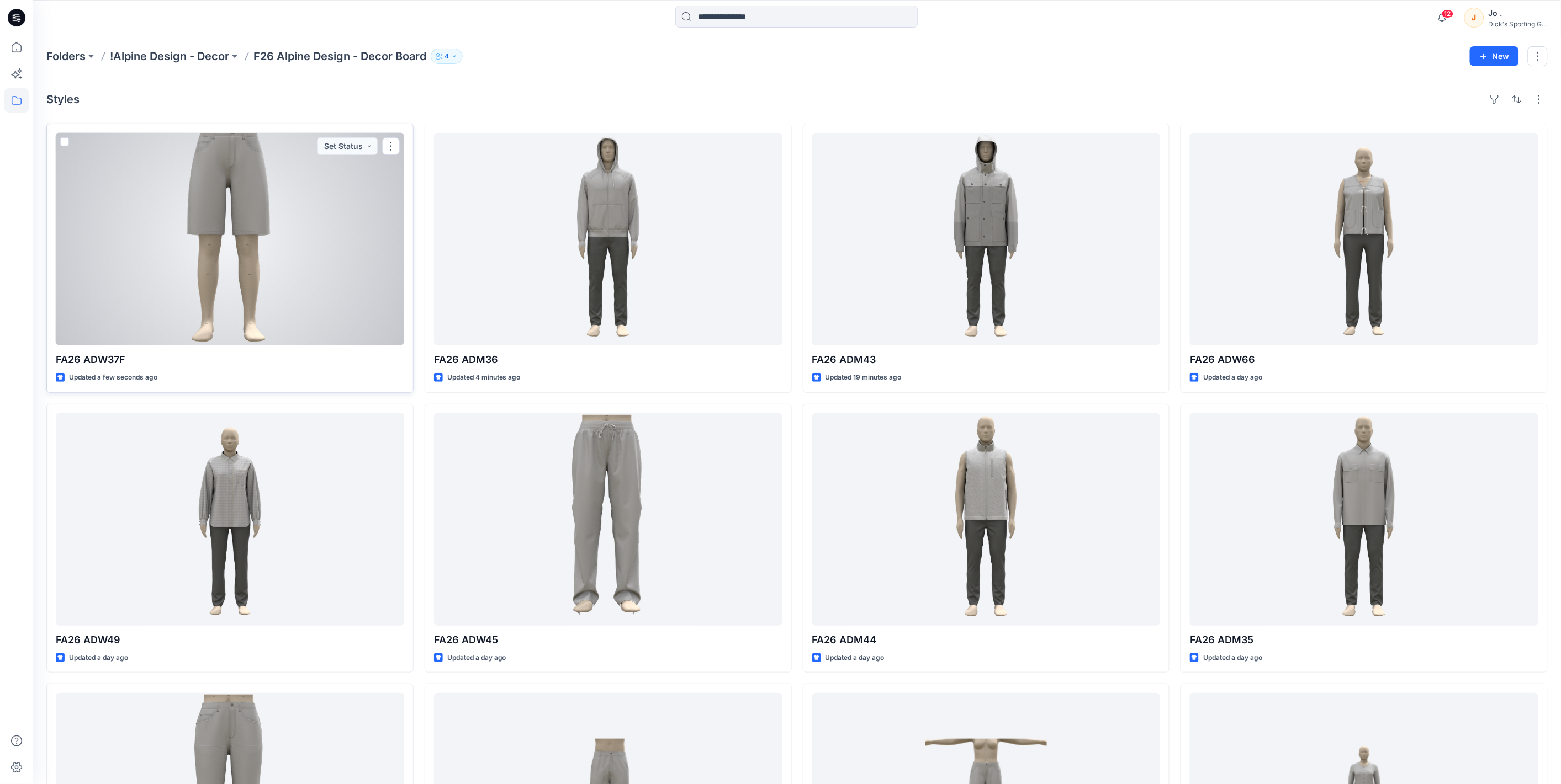
click at [222, 244] on div at bounding box center [230, 239] width 348 height 212
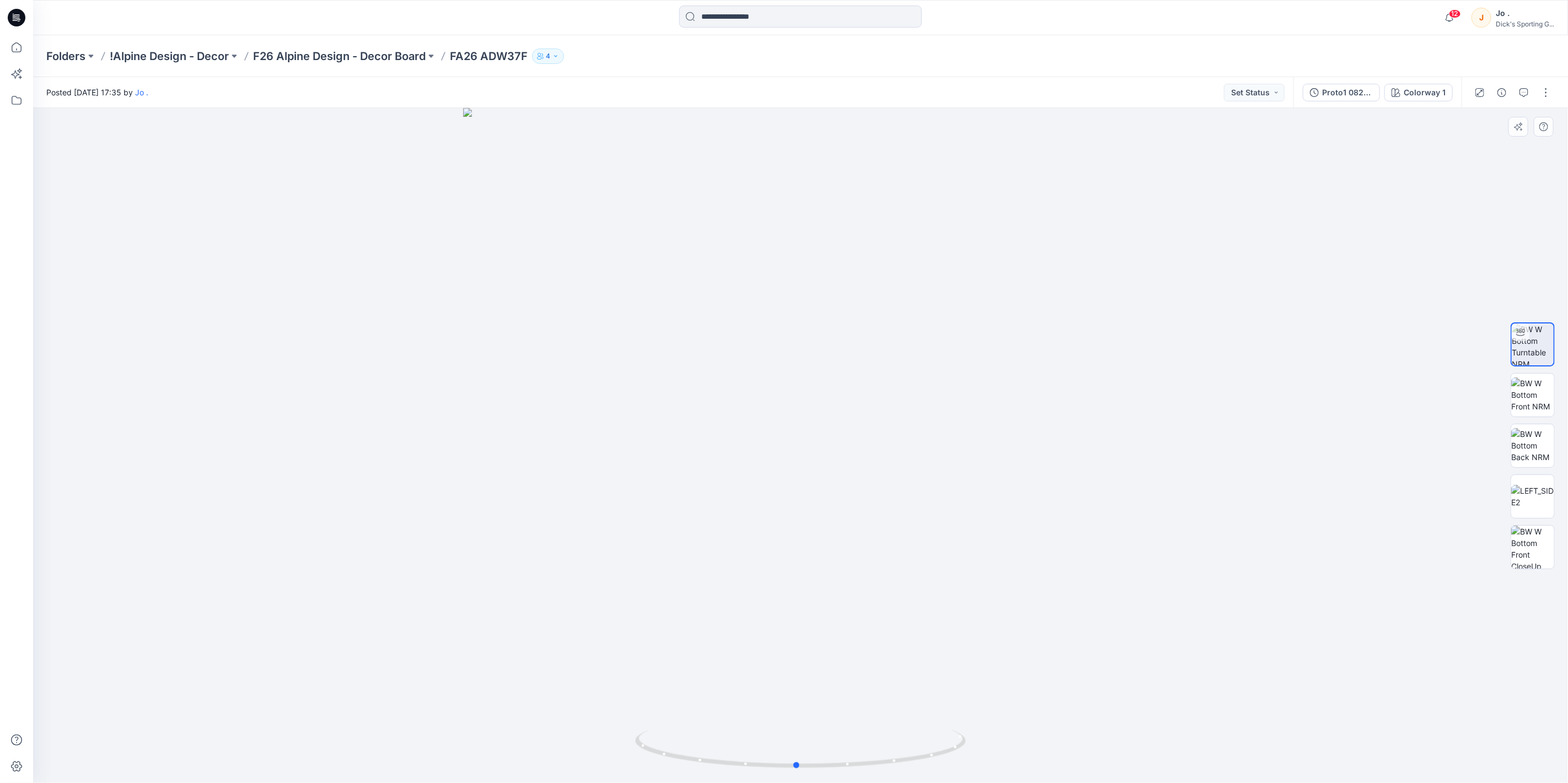
drag, startPoint x: 803, startPoint y: 764, endPoint x: 1129, endPoint y: 694, distance: 333.4
click at [1129, 694] on div at bounding box center [800, 445] width 1535 height 675
click at [284, 52] on p "F26 Alpine Design - Decor Board" at bounding box center [339, 56] width 173 height 16
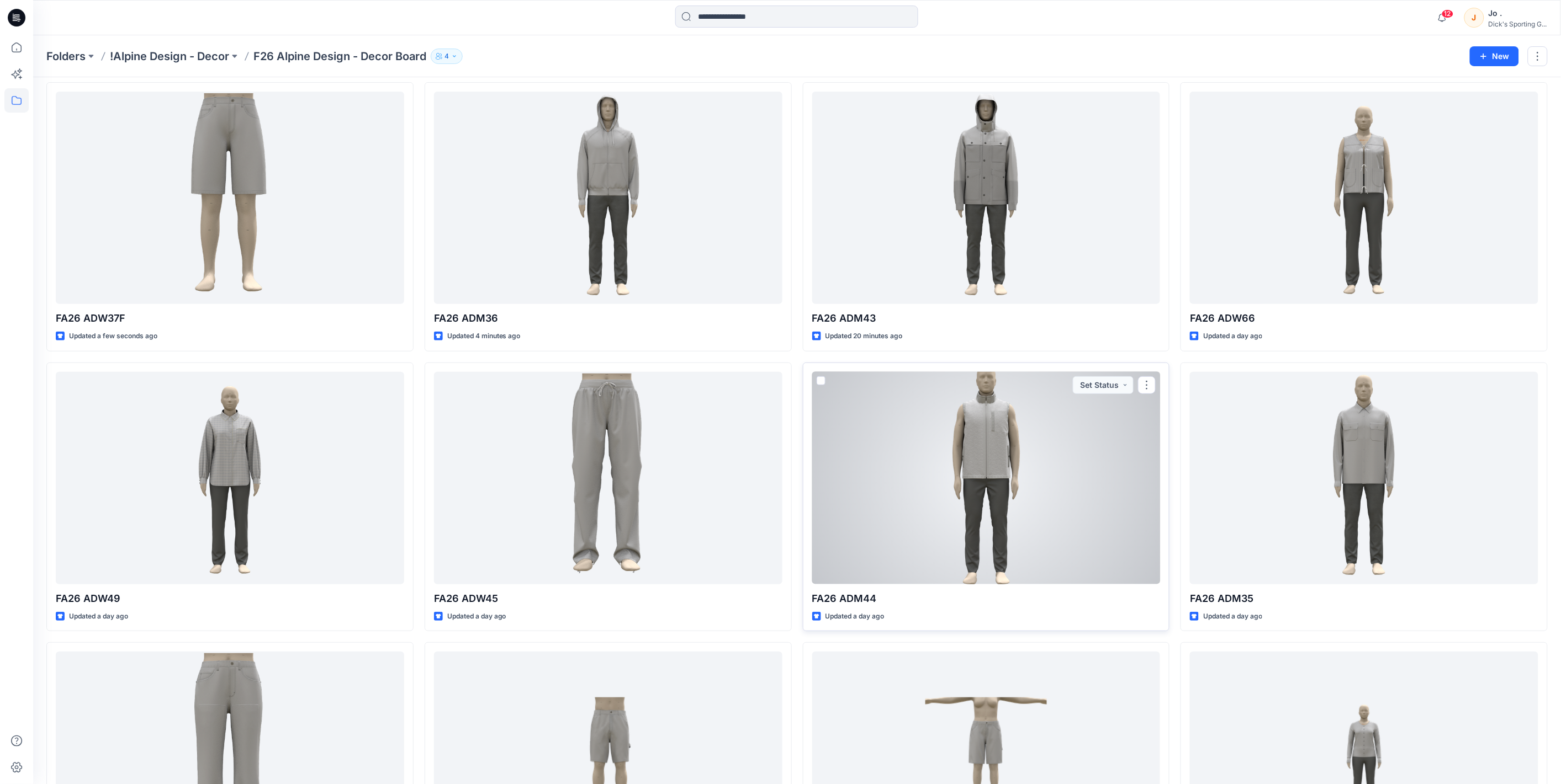
scroll to position [245, 0]
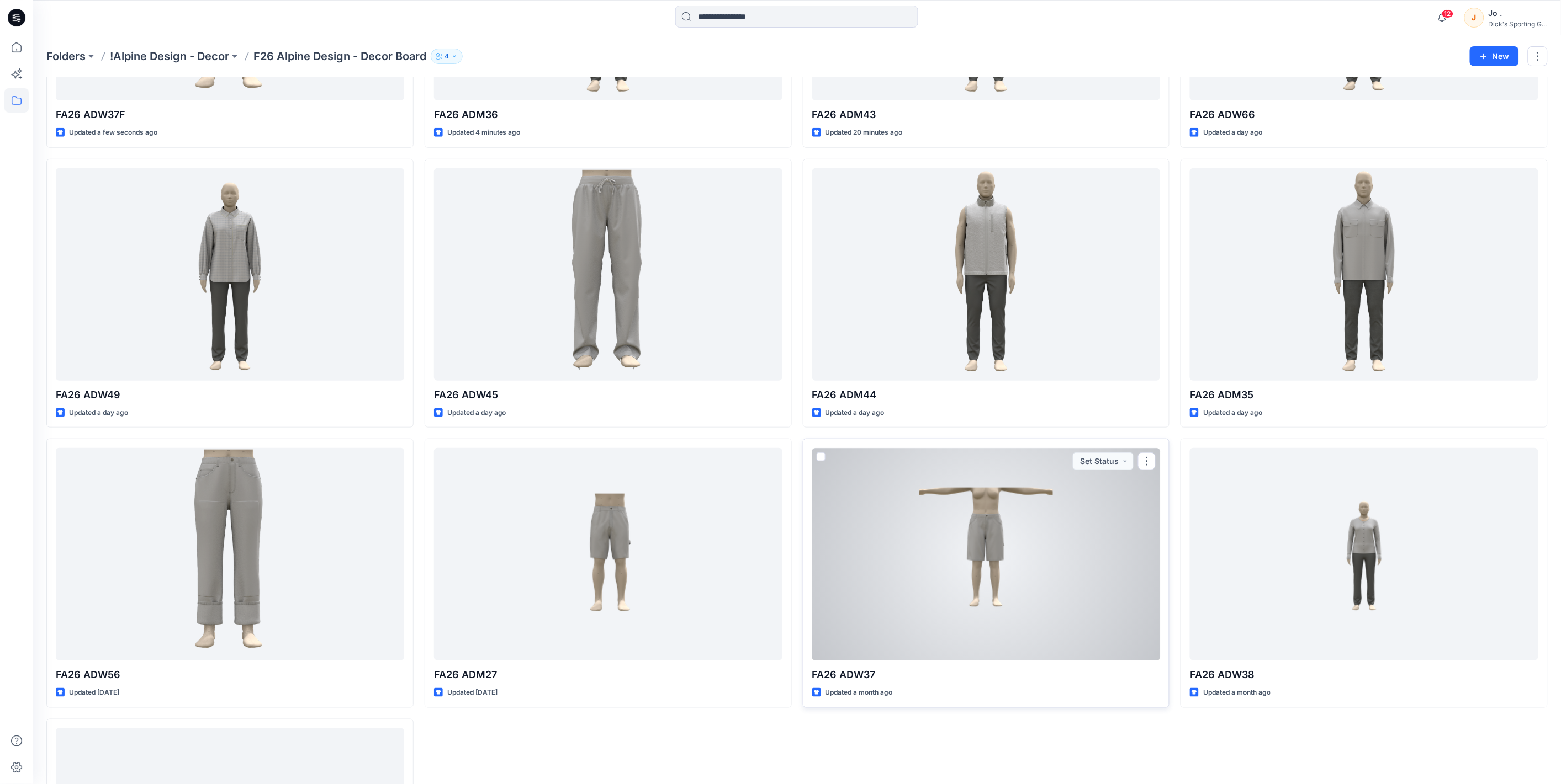
click at [962, 537] on div at bounding box center [986, 554] width 348 height 212
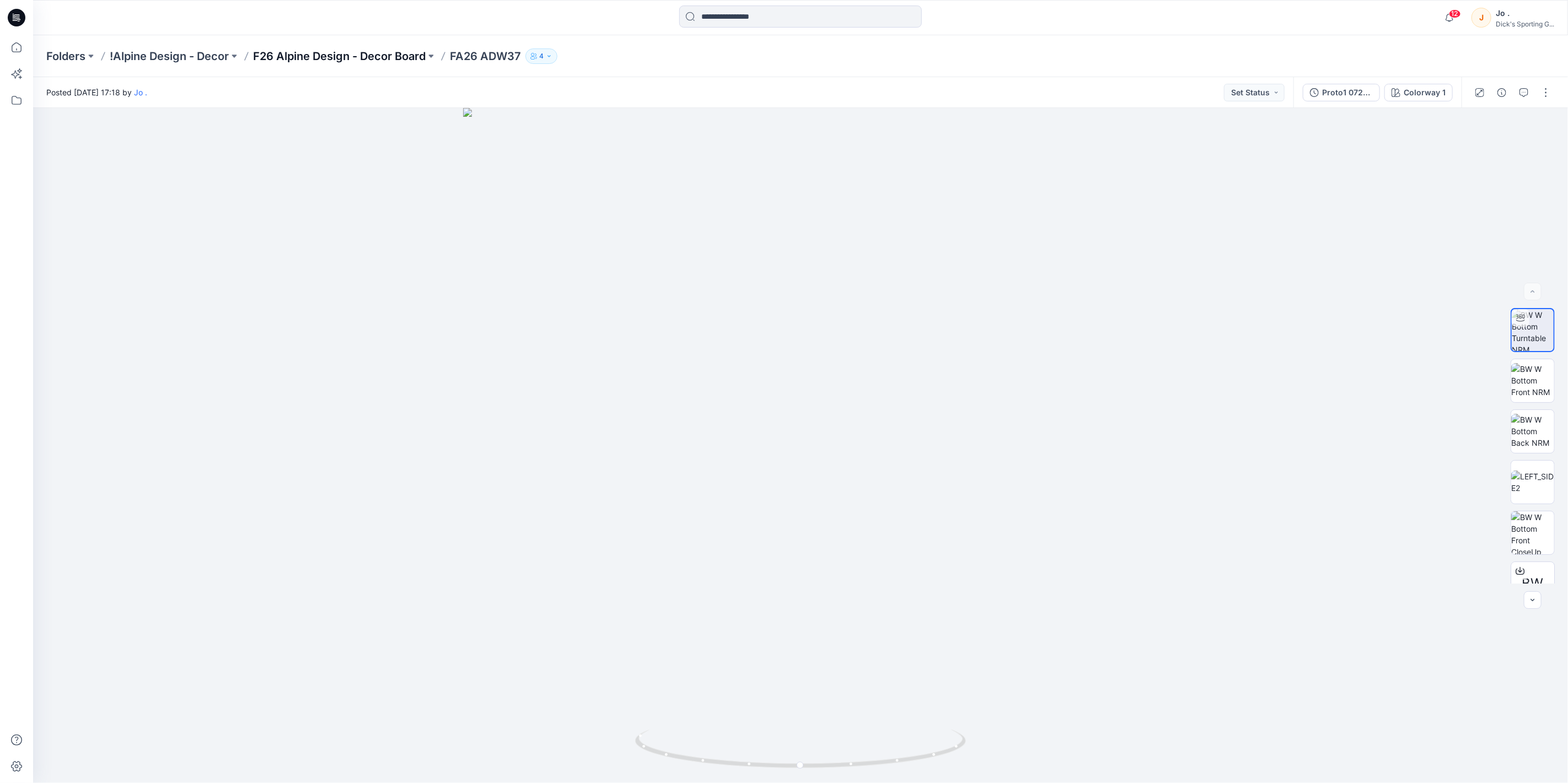
click at [373, 59] on p "F26 Alpine Design - Decor Board" at bounding box center [339, 56] width 173 height 16
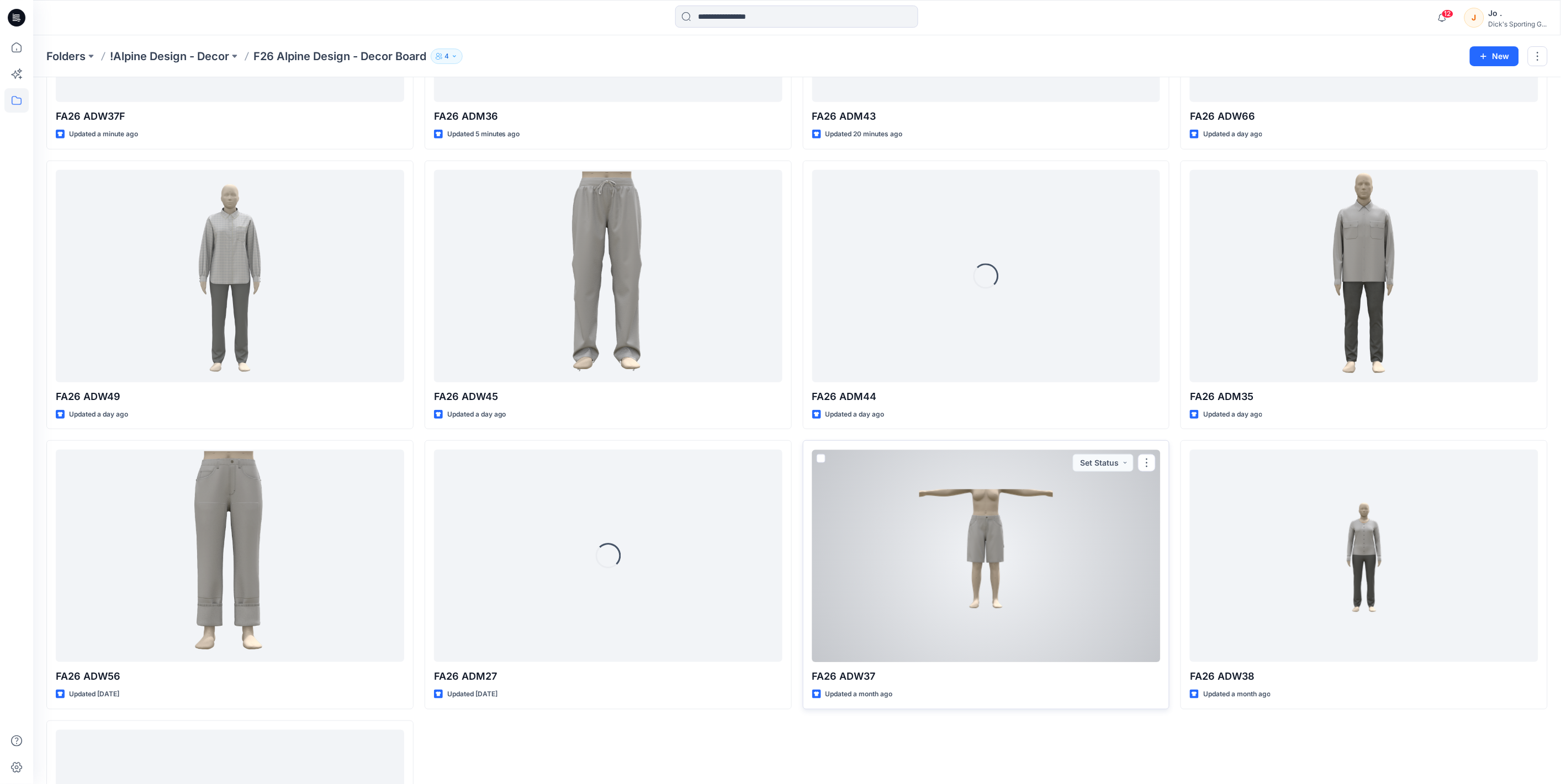
scroll to position [245, 0]
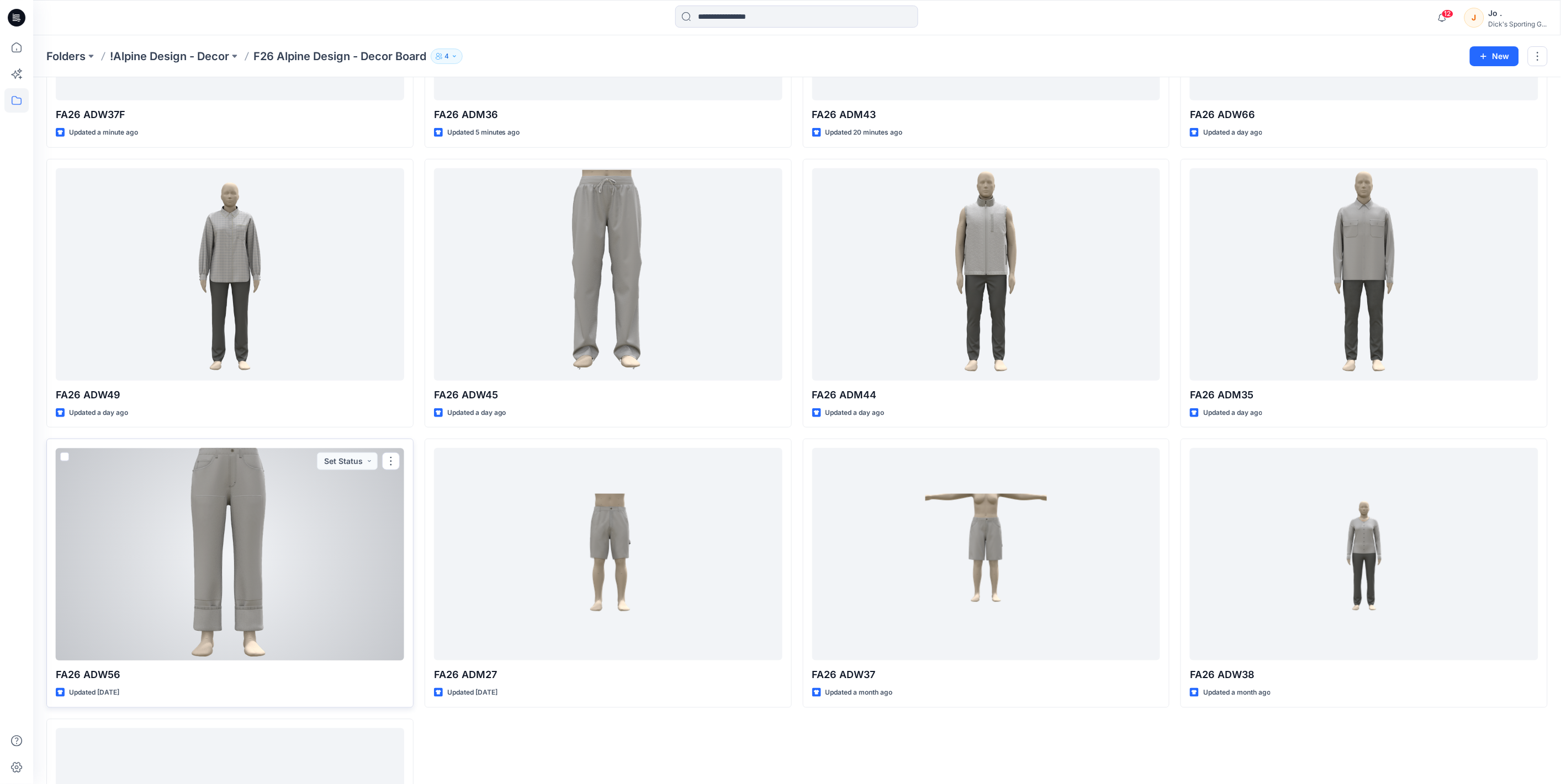
click at [225, 548] on div at bounding box center [230, 554] width 348 height 212
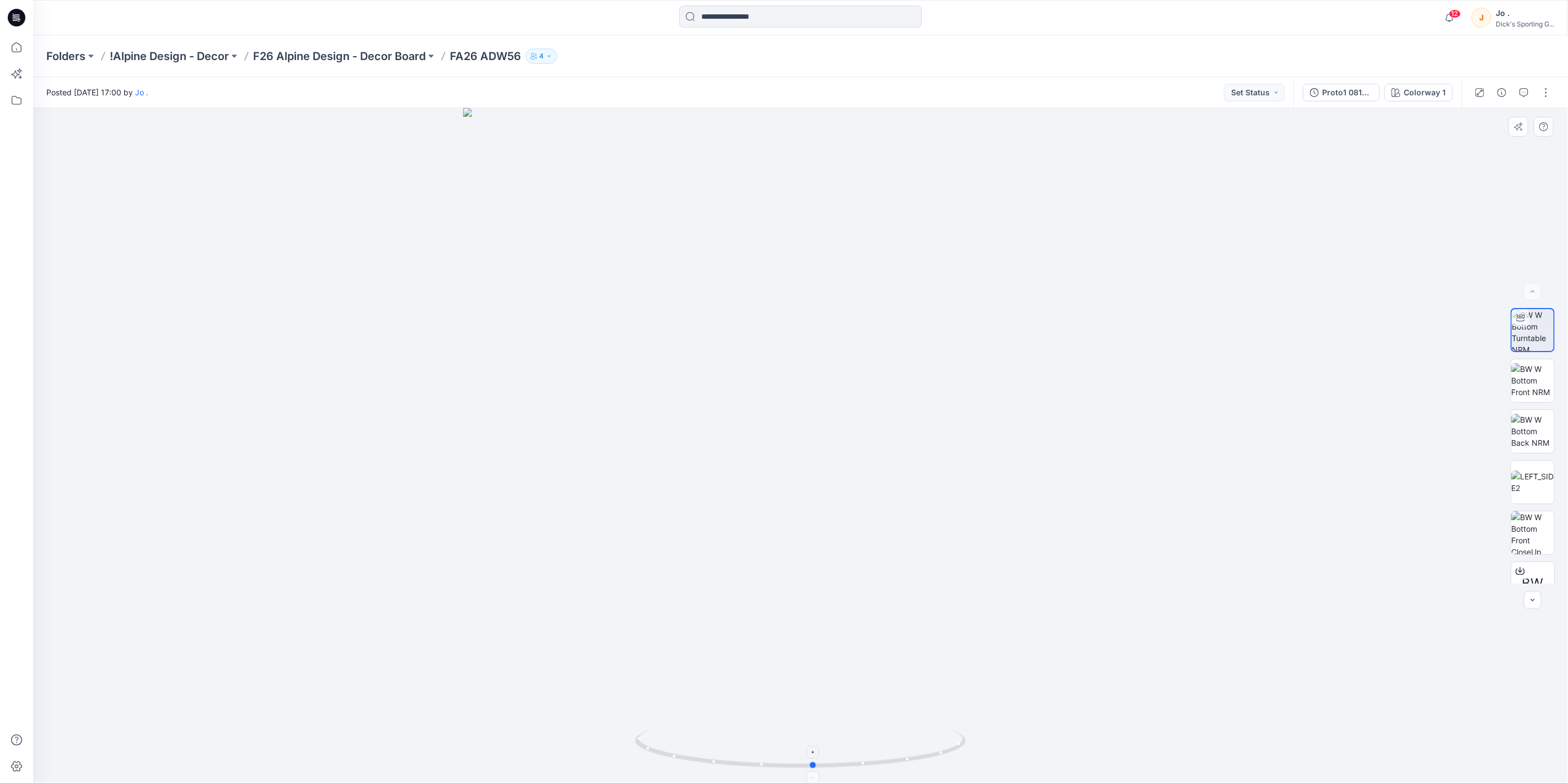
drag, startPoint x: 804, startPoint y: 770, endPoint x: 817, endPoint y: 757, distance: 18.4
click at [817, 757] on icon at bounding box center [802, 750] width 333 height 41
click at [367, 57] on p "F26 Alpine Design - Decor Board" at bounding box center [339, 56] width 173 height 16
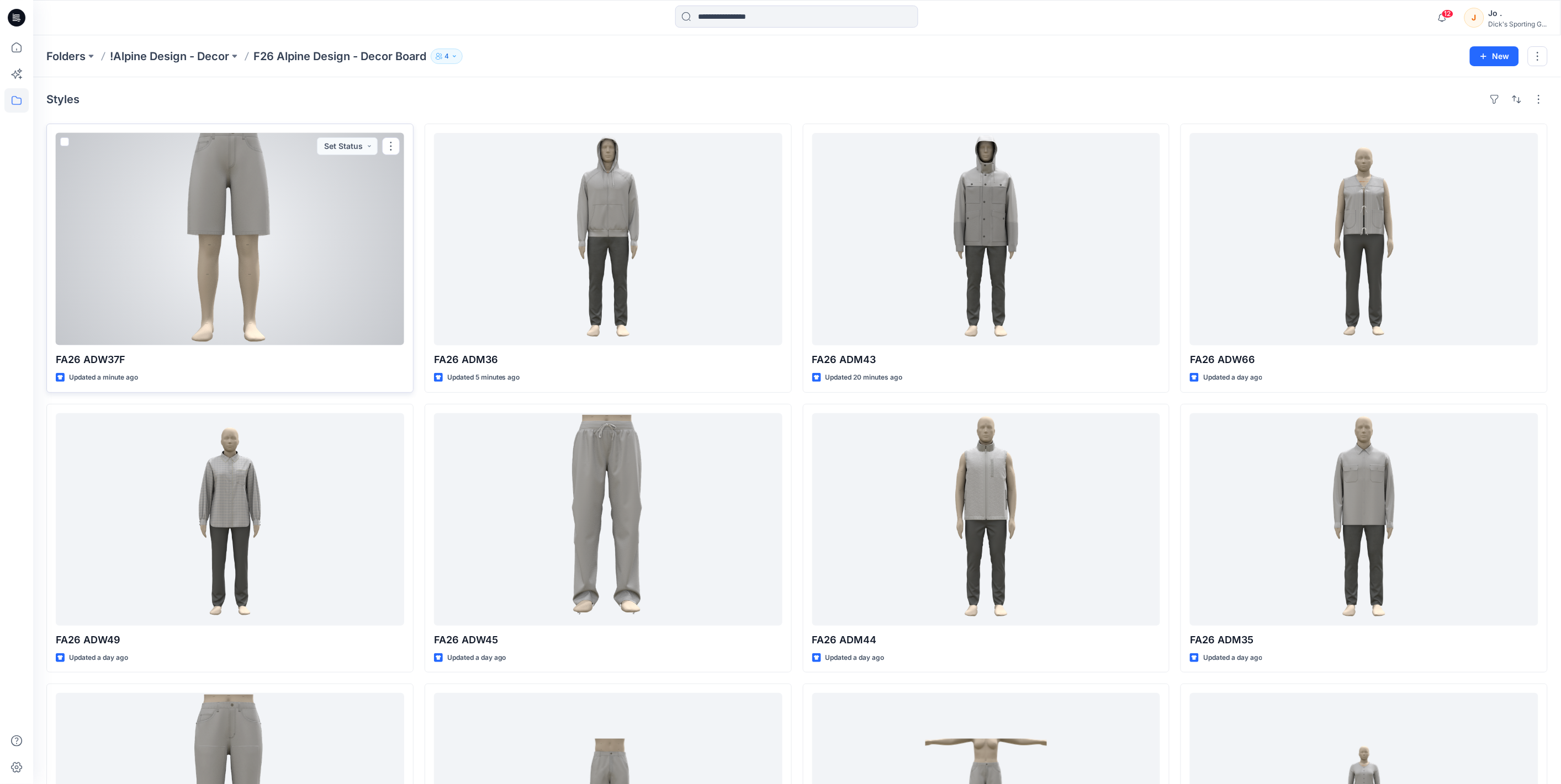
click at [239, 249] on div at bounding box center [230, 239] width 348 height 212
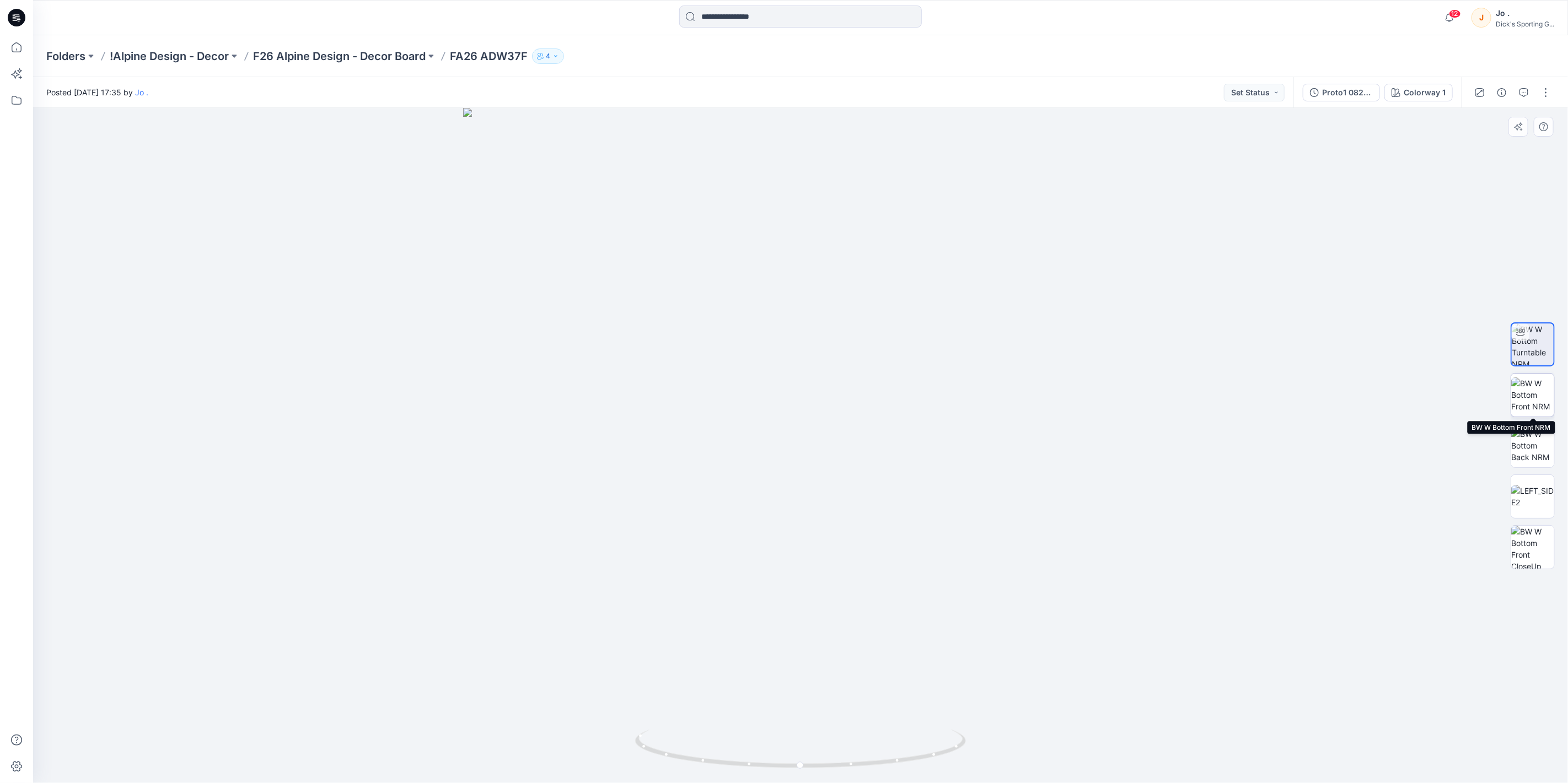
click at [1540, 393] on img at bounding box center [1533, 395] width 43 height 35
click at [1529, 438] on img at bounding box center [1533, 445] width 43 height 35
click at [1533, 493] on img at bounding box center [1533, 497] width 43 height 23
click at [1526, 529] on img at bounding box center [1533, 547] width 43 height 43
click at [1542, 93] on button "button" at bounding box center [1546, 92] width 18 height 18
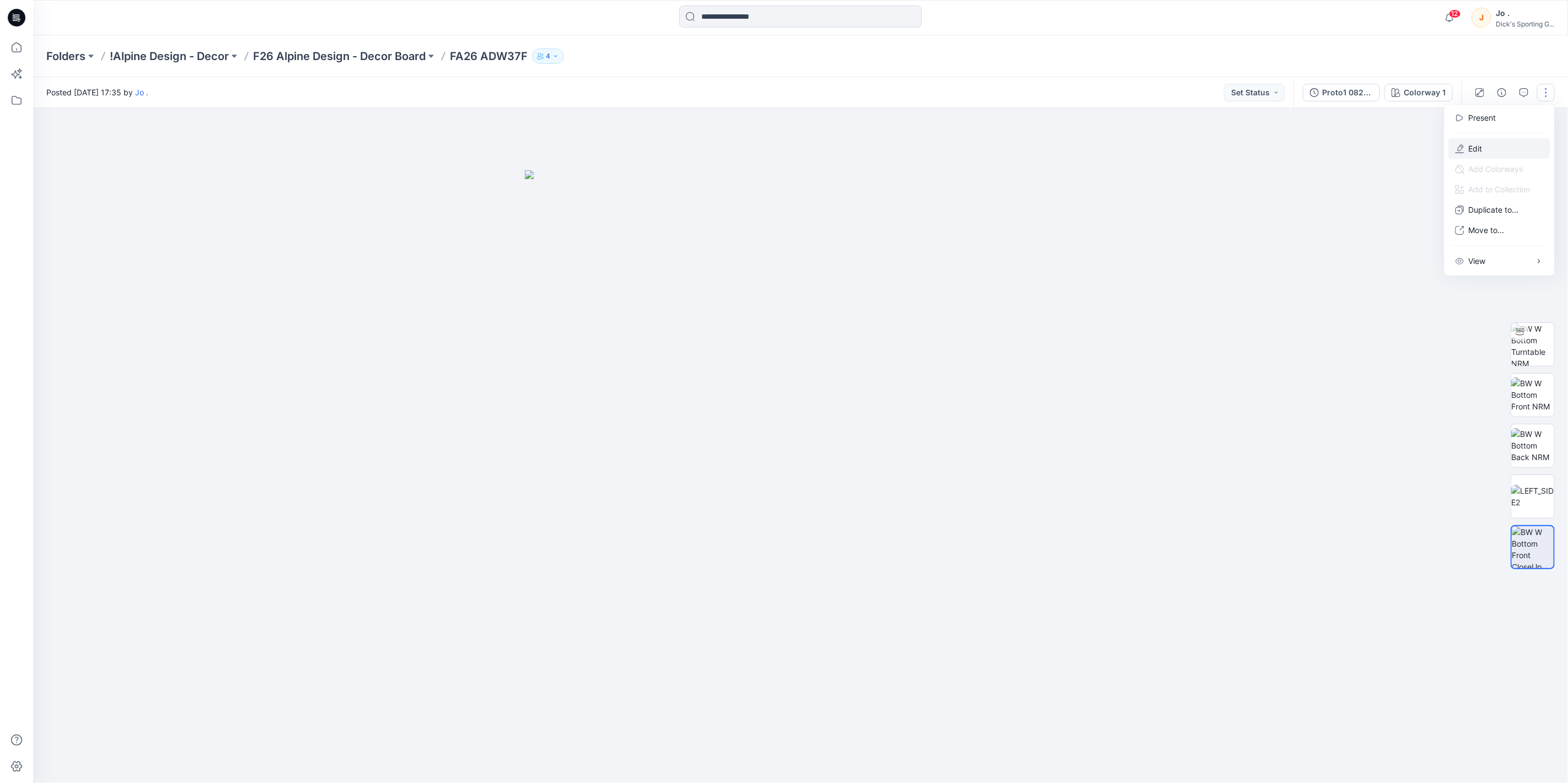
click at [1487, 141] on button "Edit" at bounding box center [1499, 148] width 101 height 21
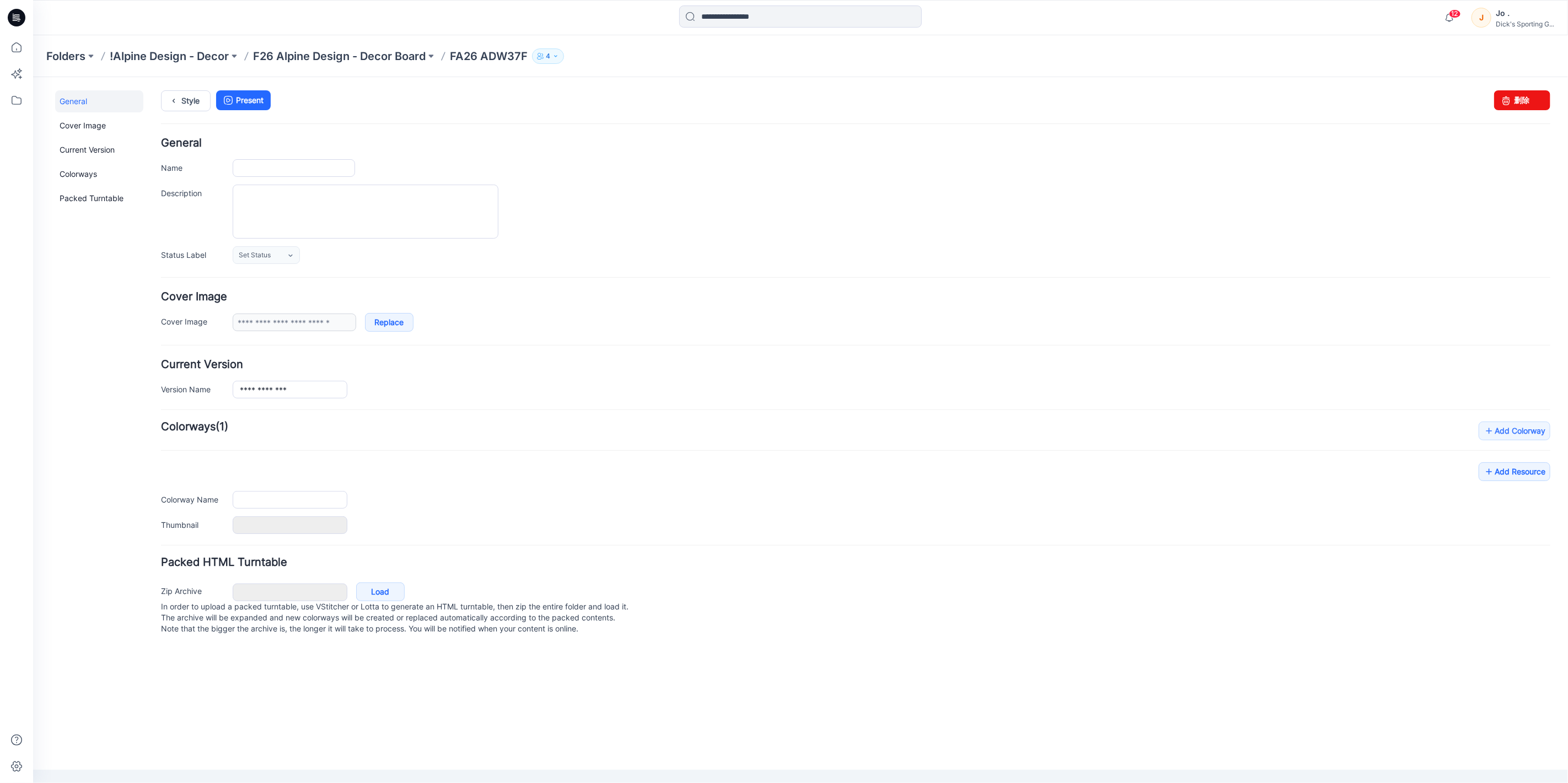
type input "**********"
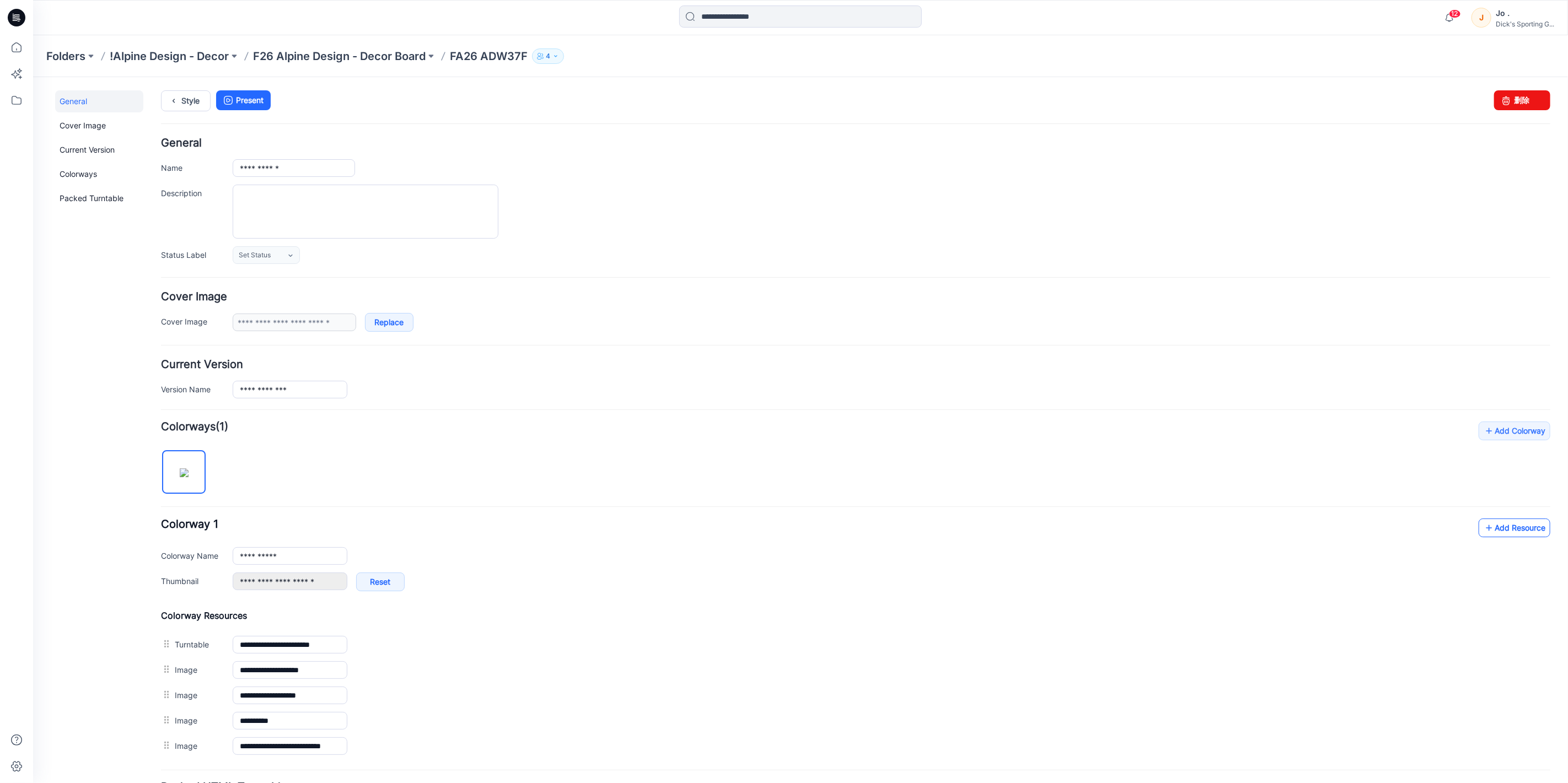
click at [1489, 531] on link "Add Resource" at bounding box center [1514, 527] width 71 height 19
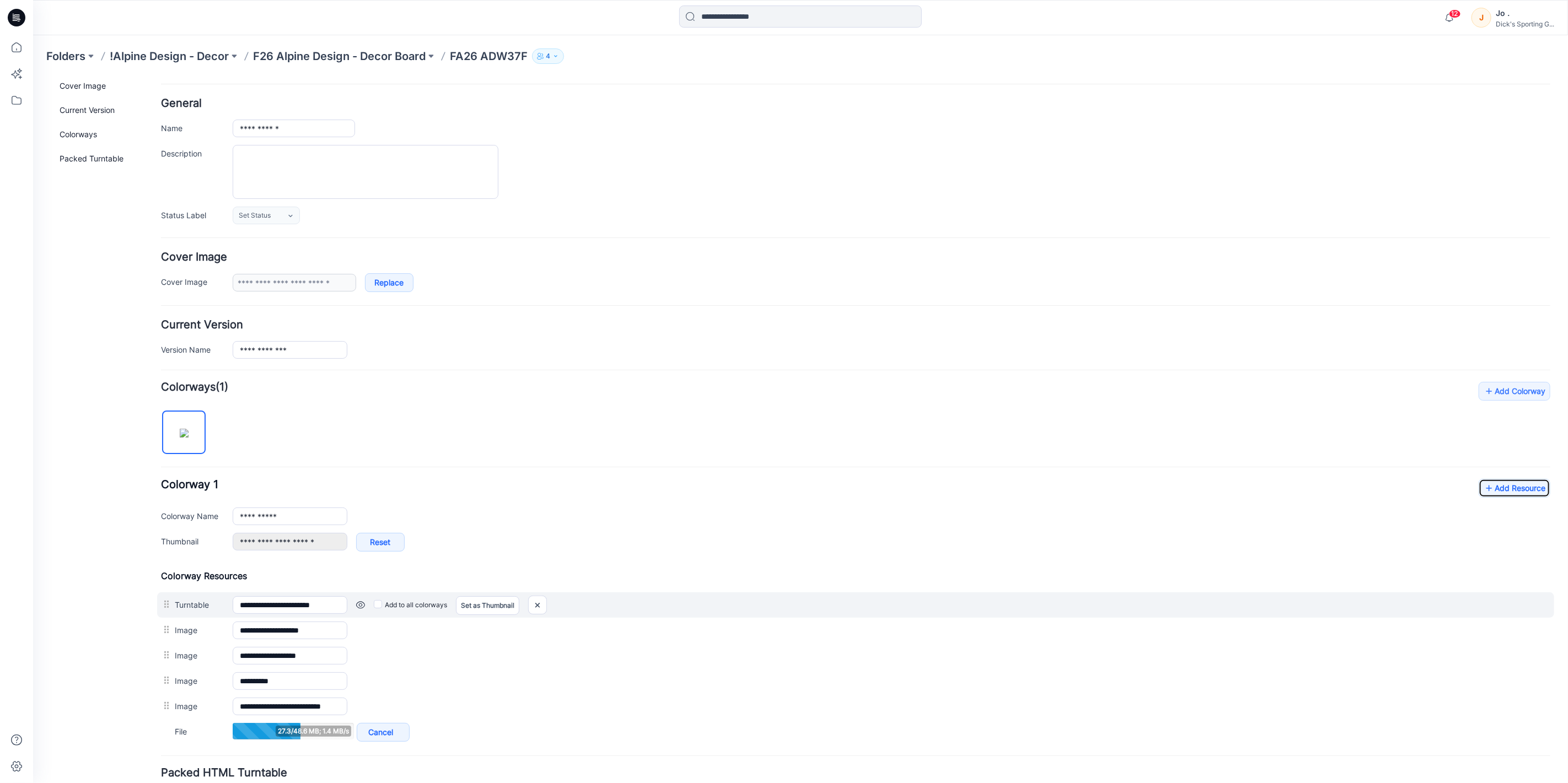
scroll to position [61, 0]
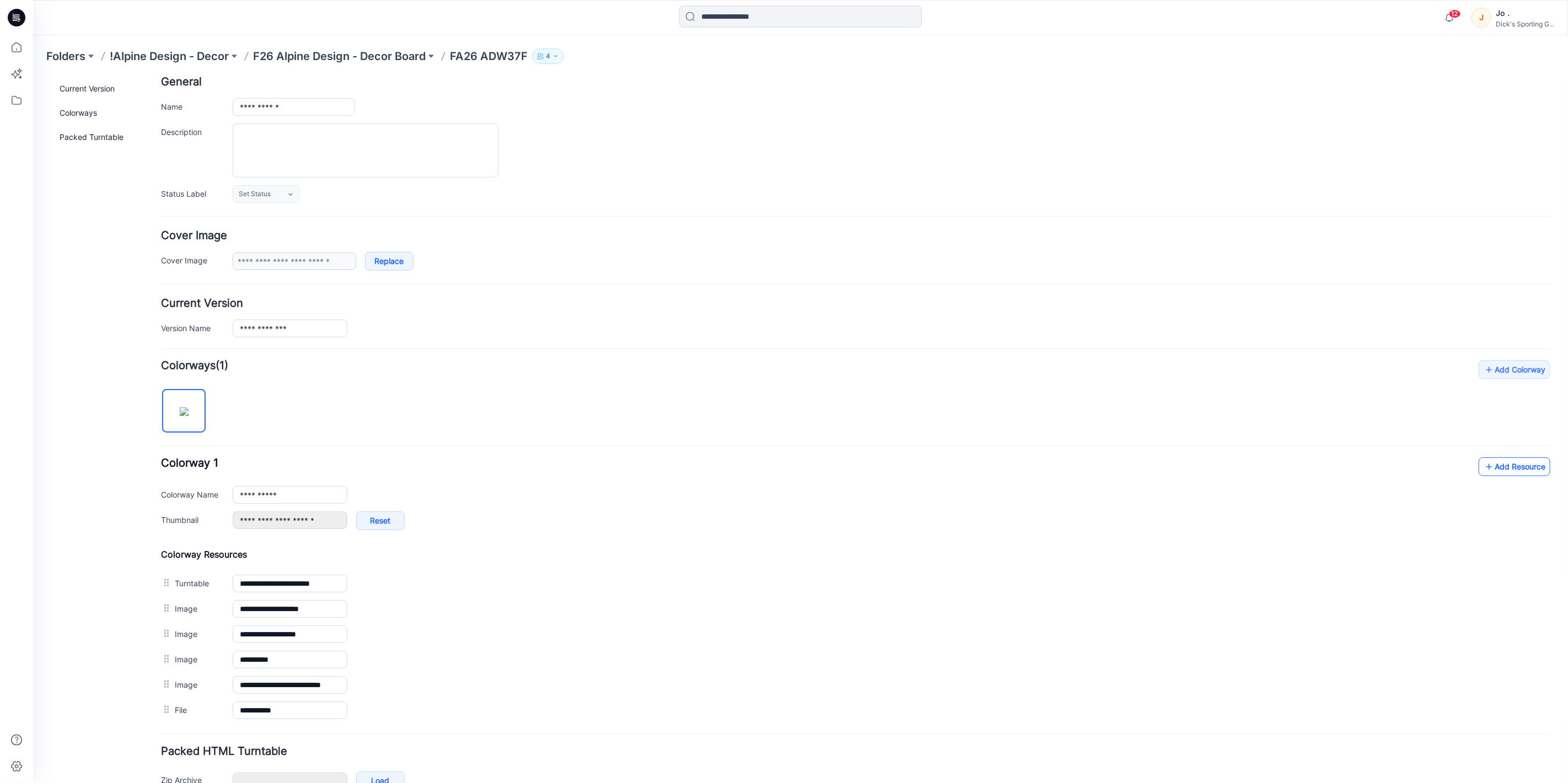
click at [1510, 464] on link "Add Resource" at bounding box center [1514, 466] width 71 height 19
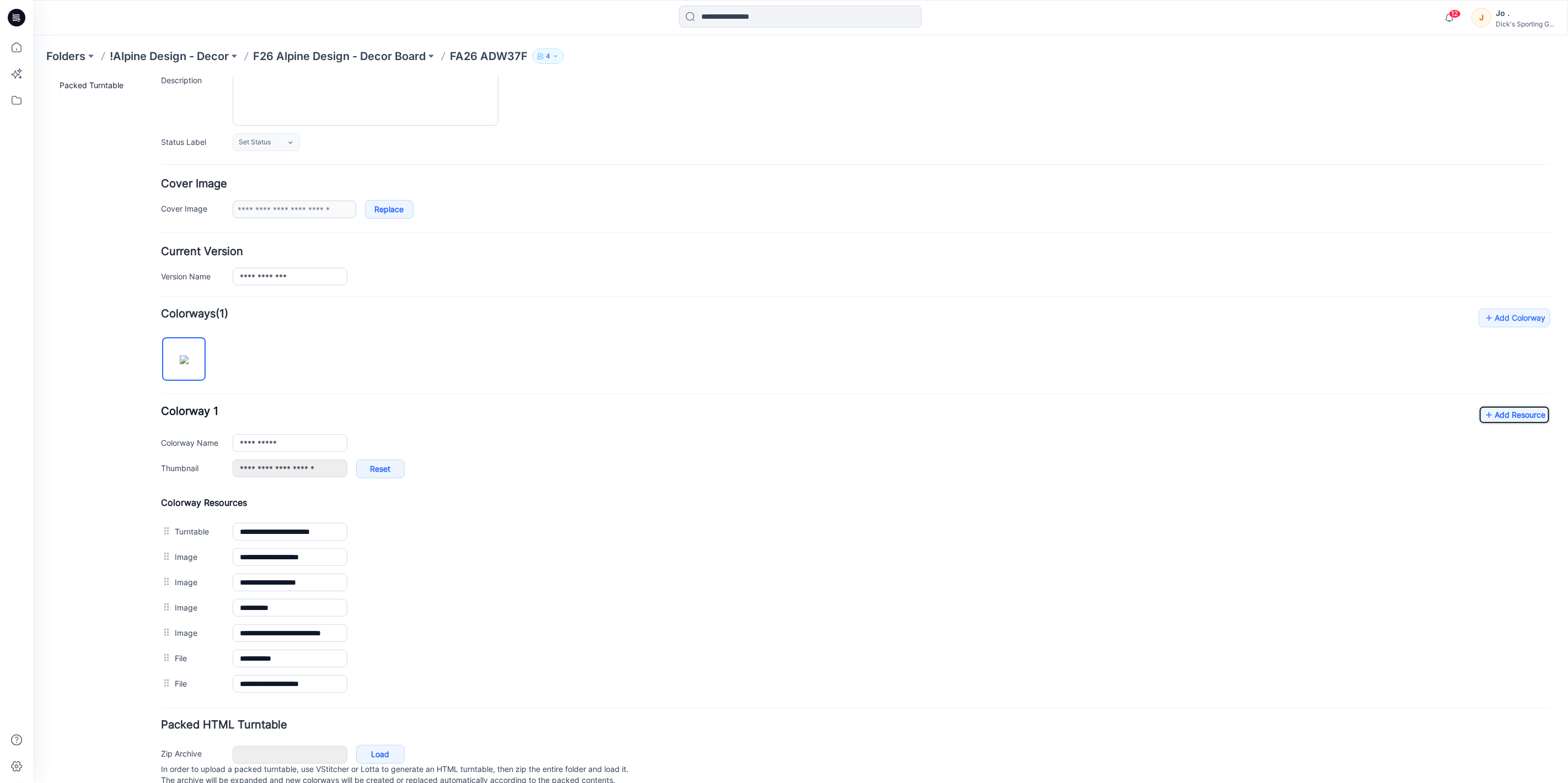
scroll to position [0, 0]
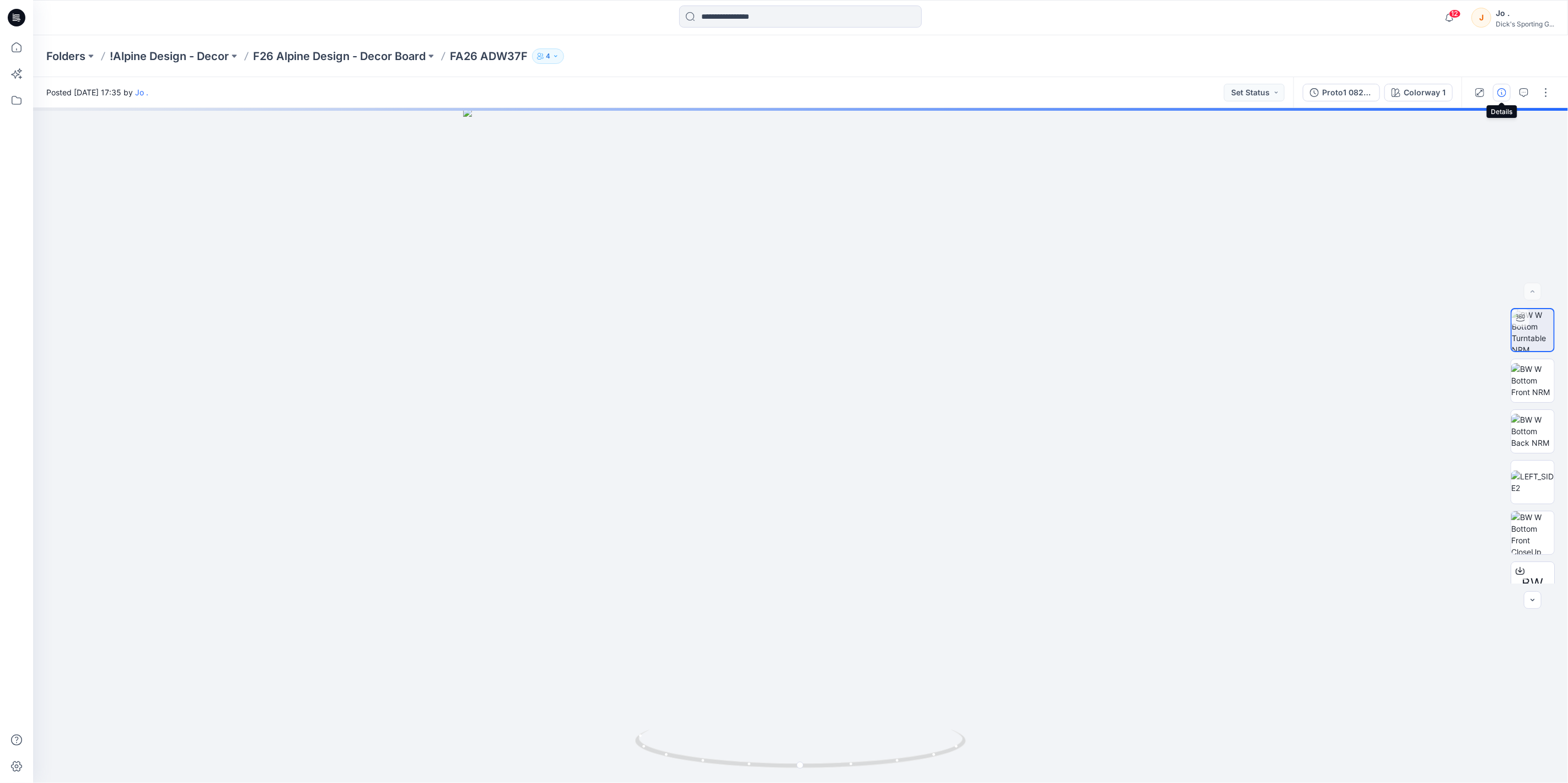
click at [1504, 94] on icon "button" at bounding box center [1502, 93] width 9 height 9
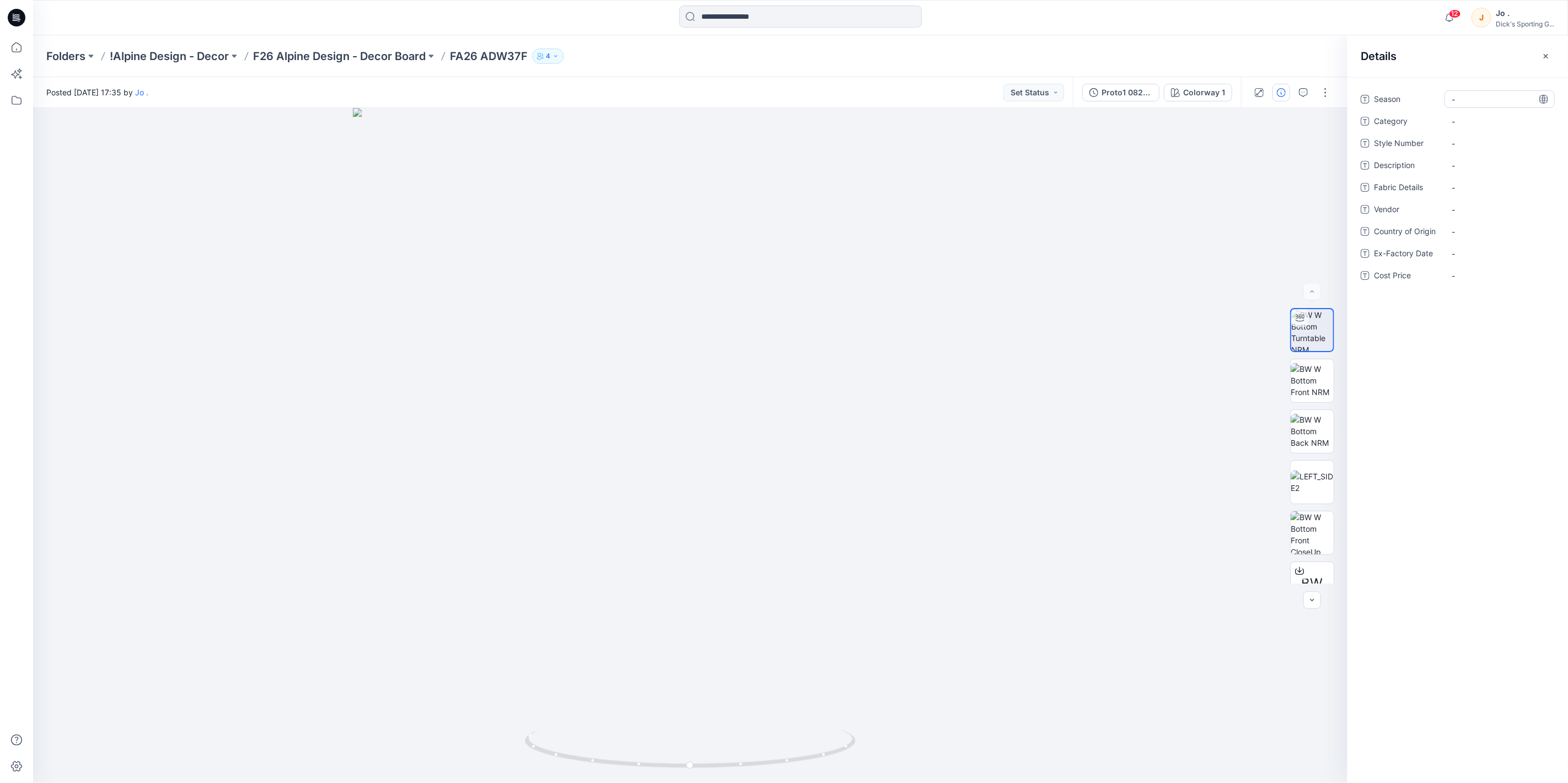
click at [1474, 100] on span "-" at bounding box center [1499, 99] width 96 height 11
click at [1453, 100] on textarea "***** ****" at bounding box center [1499, 99] width 110 height 18
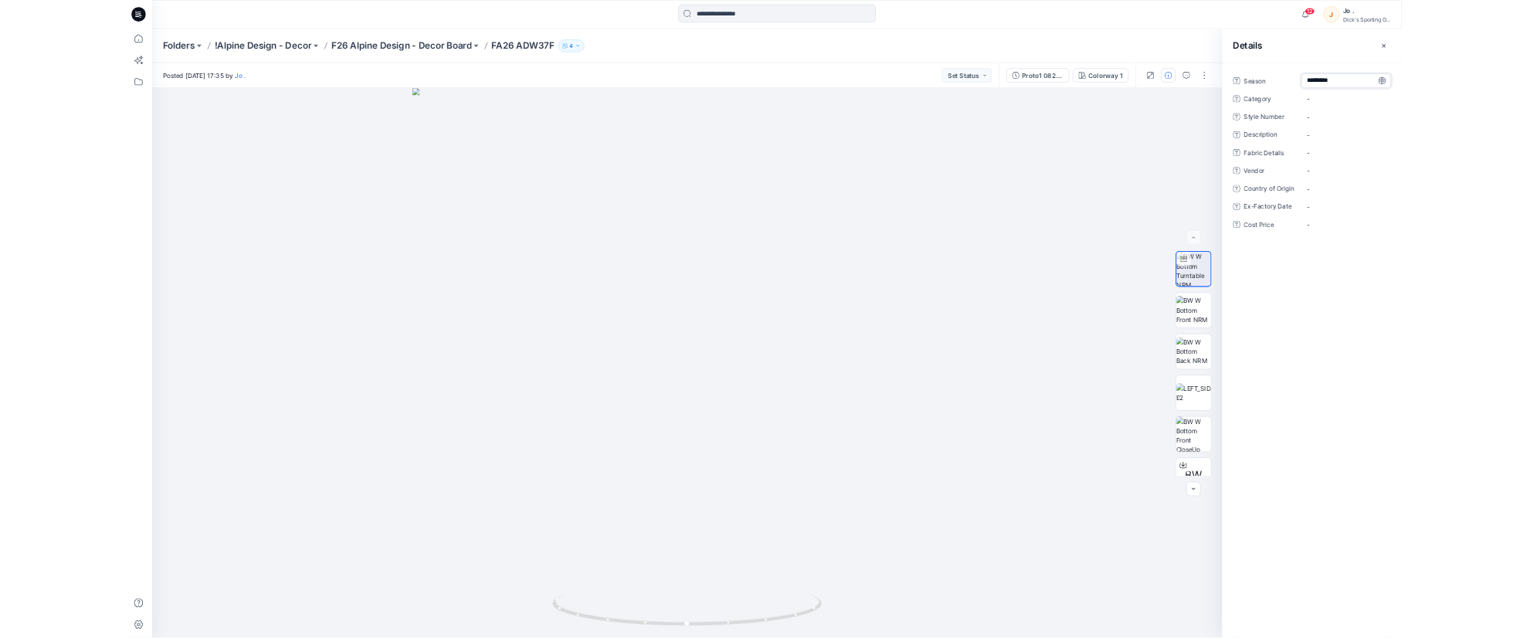
scroll to position [0, 0]
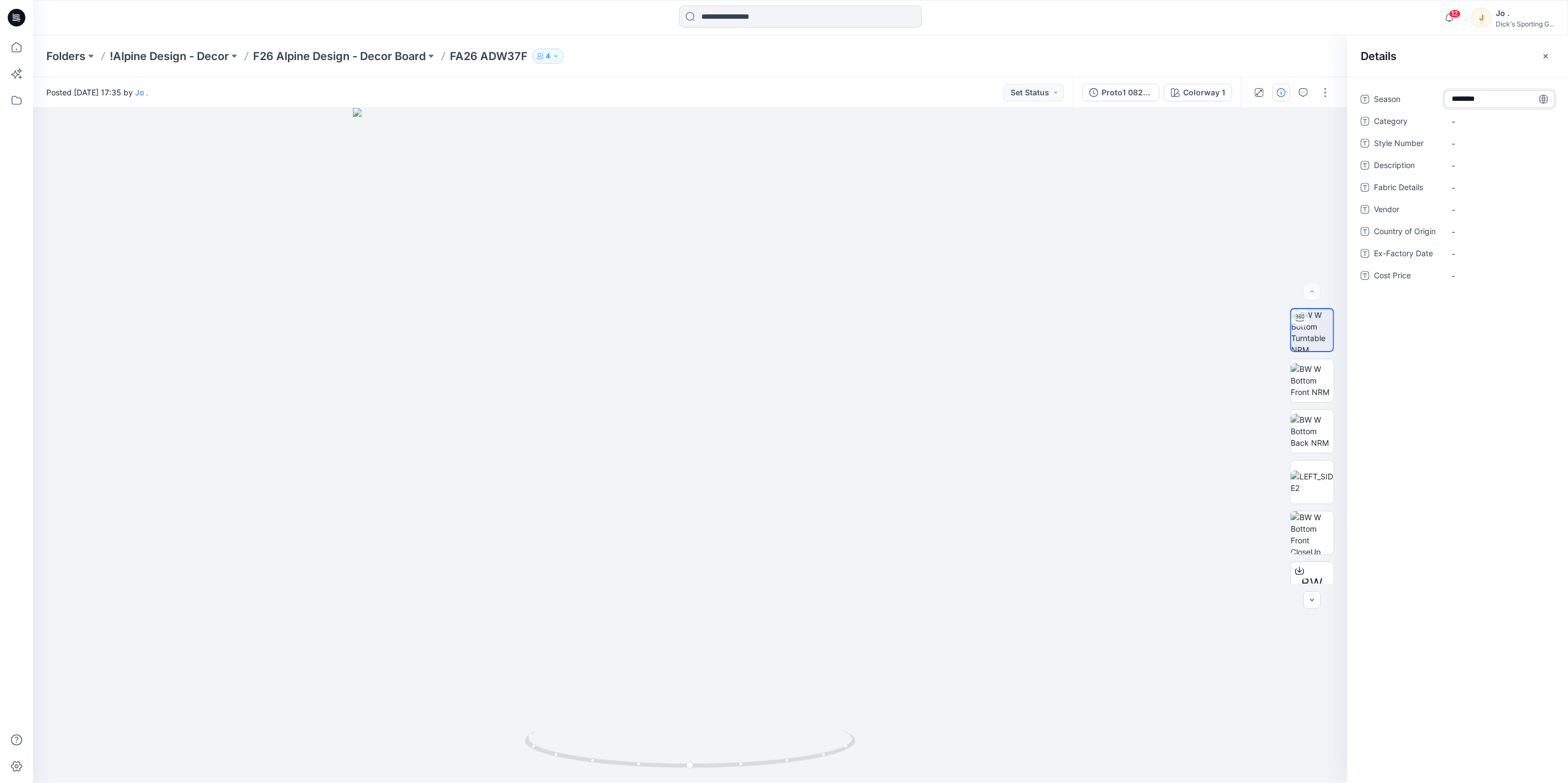
type textarea "*********"
click at [1462, 118] on span "-" at bounding box center [1499, 121] width 96 height 11
click at [1474, 118] on span "-" at bounding box center [1499, 121] width 96 height 11
type textarea "**********"
click at [1465, 141] on Number "-" at bounding box center [1499, 143] width 96 height 11
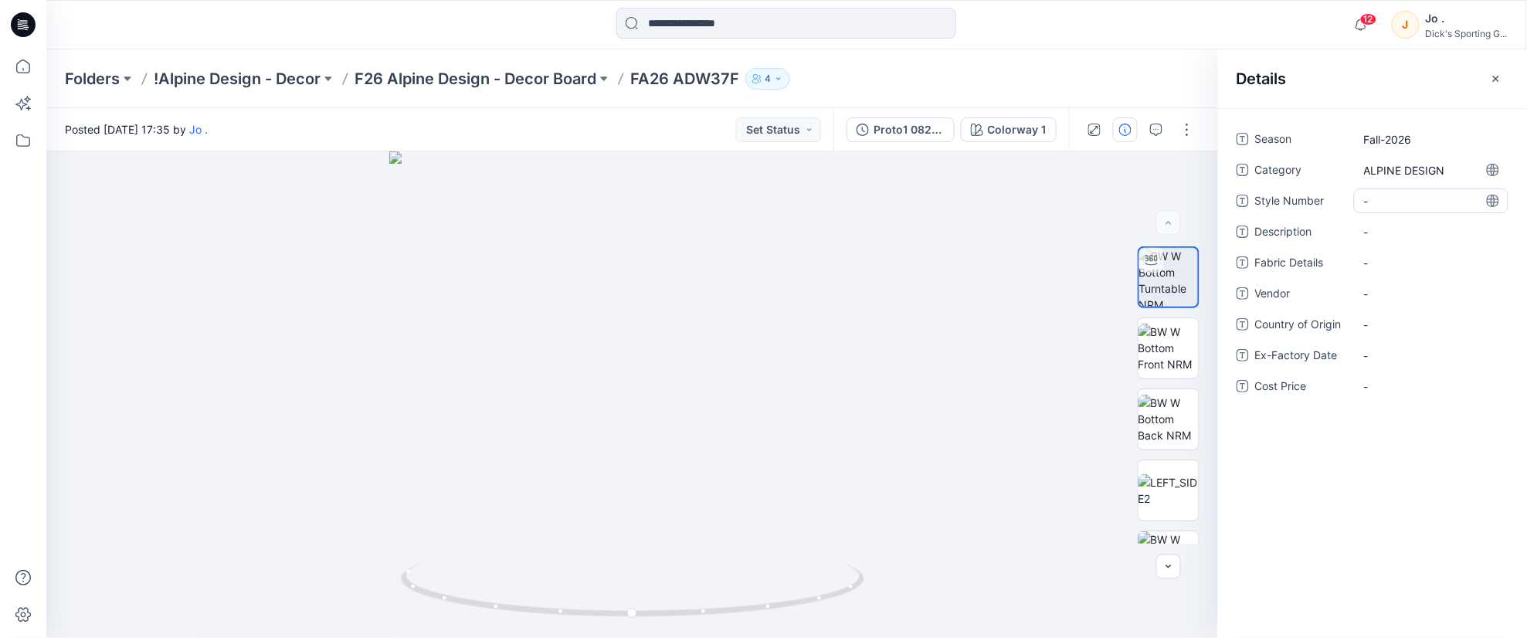
click at [1394, 195] on Number "-" at bounding box center [1431, 201] width 134 height 16
type textarea "******"
click at [1395, 224] on span "-" at bounding box center [1431, 232] width 134 height 16
click at [1401, 229] on span "-" at bounding box center [1431, 232] width 134 height 16
type textarea "**********"
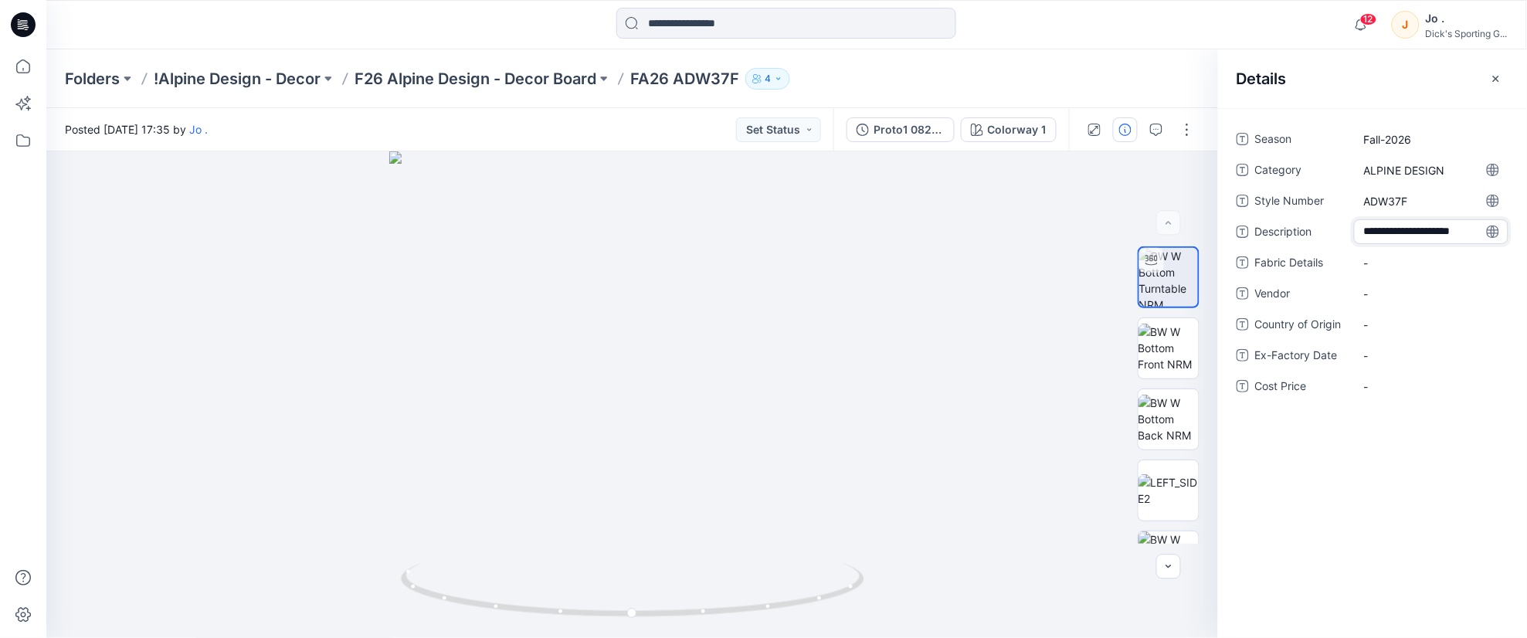
scroll to position [11, 0]
click at [1385, 260] on div "-" at bounding box center [1431, 262] width 154 height 25
type textarea "****"
click at [1388, 274] on Details "-" at bounding box center [1431, 272] width 134 height 16
type textarea "**********"
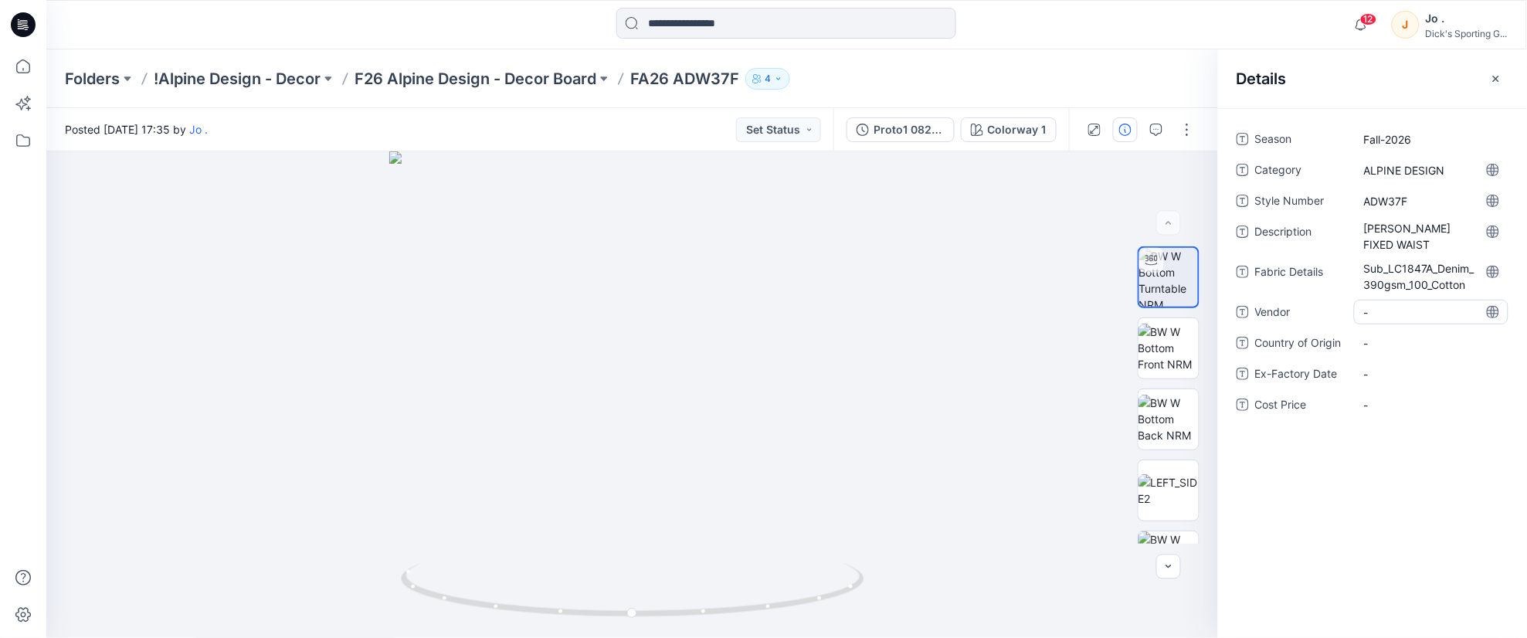
click at [1388, 296] on div "Season Fall-2026 Category ALPINE DESIGN Style Number ADW37F Description [PERSON…" at bounding box center [1372, 281] width 272 height 309
click at [1385, 311] on span "-" at bounding box center [1431, 312] width 134 height 16
type textarea "*****"
click at [1383, 342] on Origin "-" at bounding box center [1431, 343] width 134 height 16
click at [1377, 496] on div "Season Fall-2026 Category ALPINE DESIGN Style Number ADW37F Description [PERSON…" at bounding box center [1372, 373] width 309 height 530
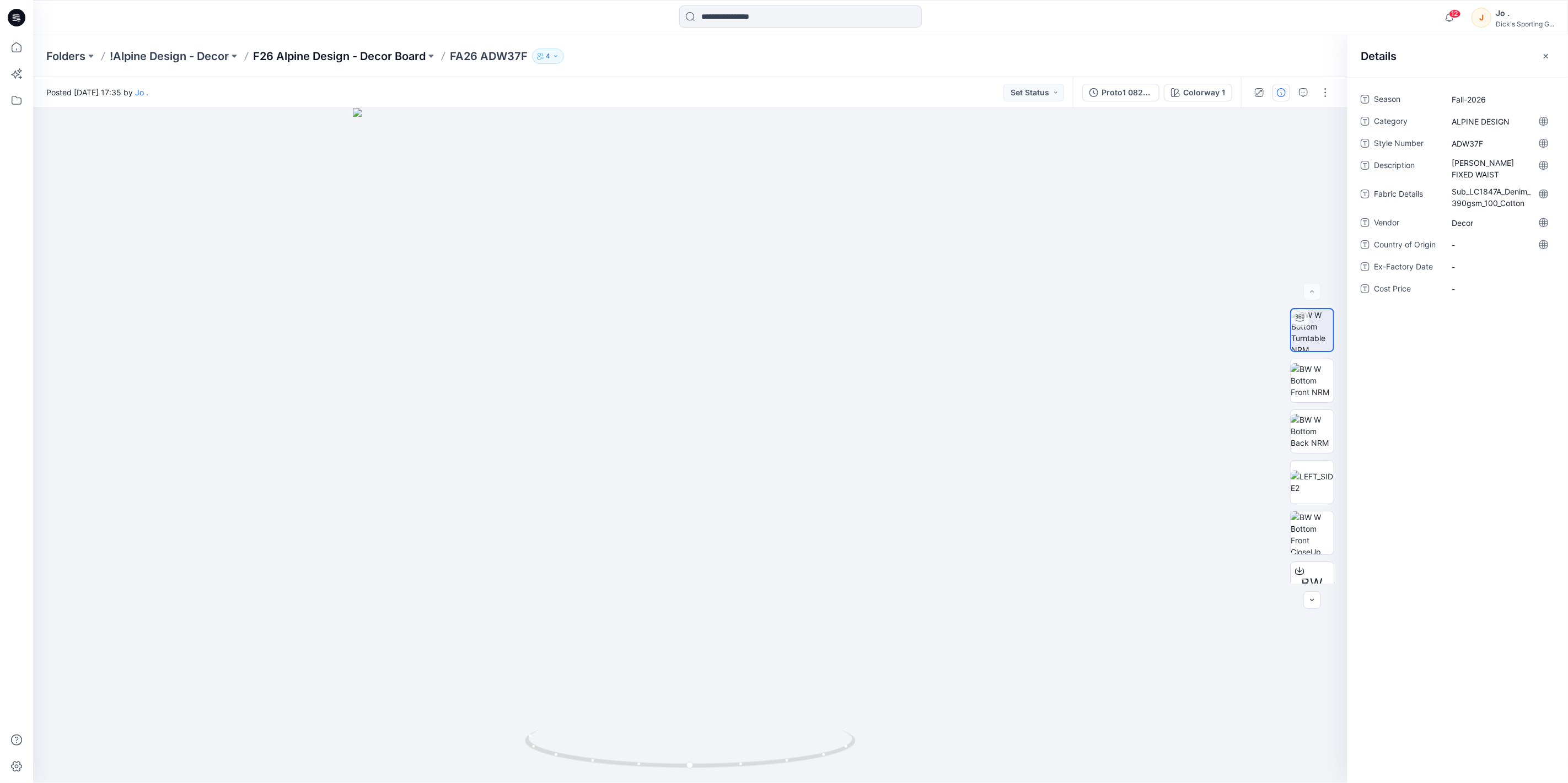
click at [401, 57] on p "F26 Alpine Design - Decor Board" at bounding box center [339, 56] width 173 height 16
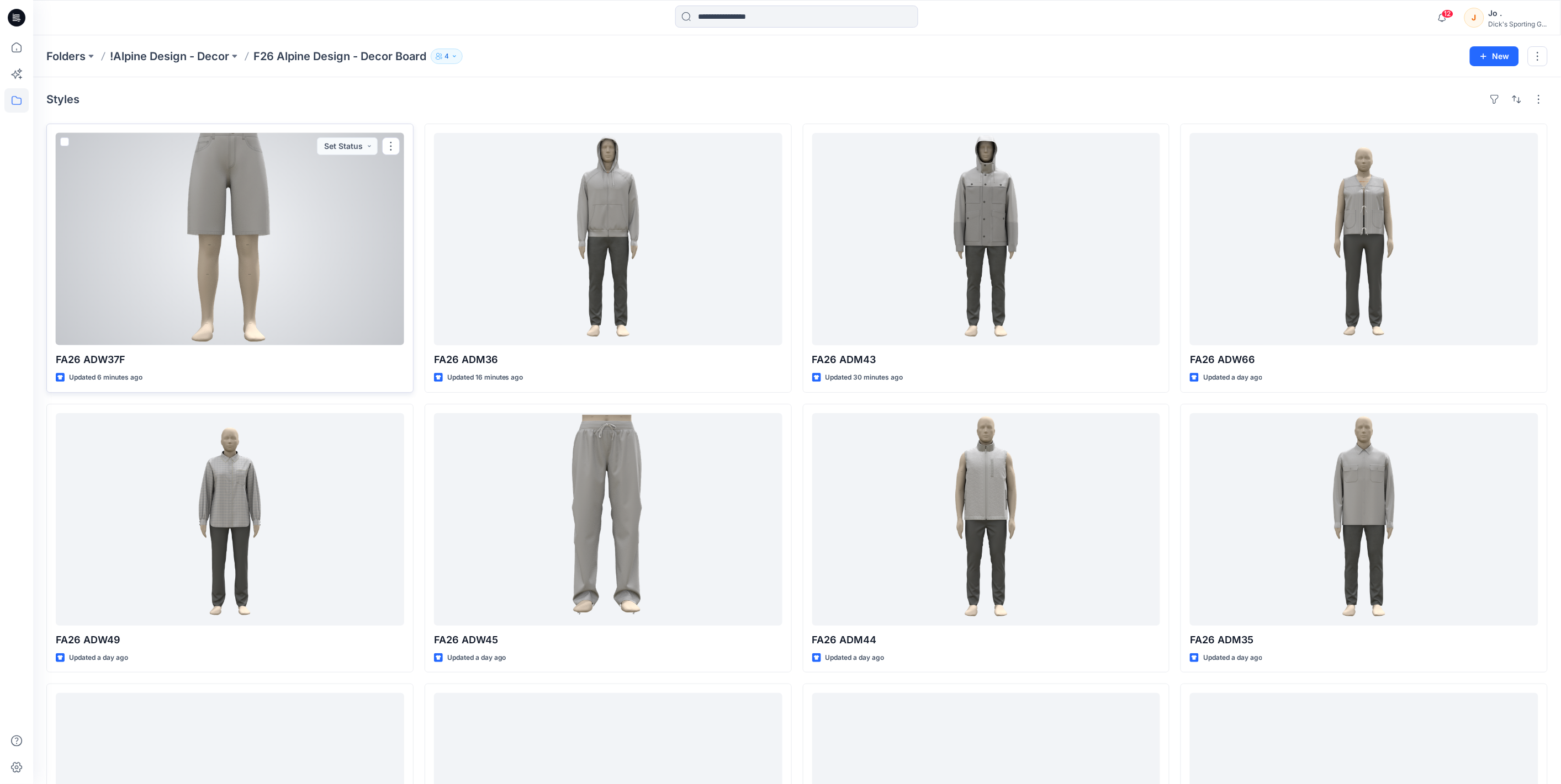
click at [139, 284] on div at bounding box center [230, 239] width 348 height 212
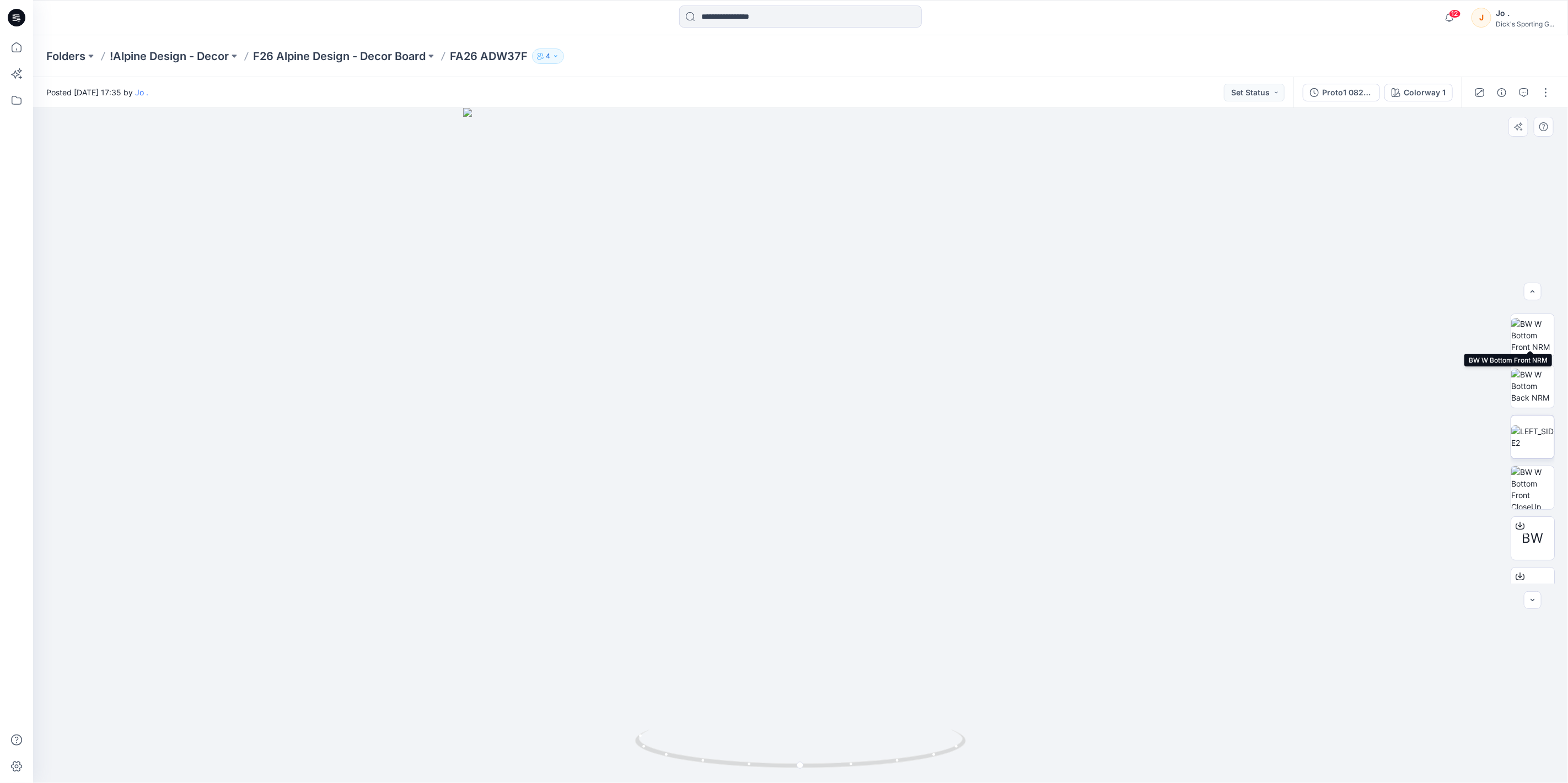
scroll to position [72, 0]
click at [1499, 96] on icon "button" at bounding box center [1502, 93] width 9 height 9
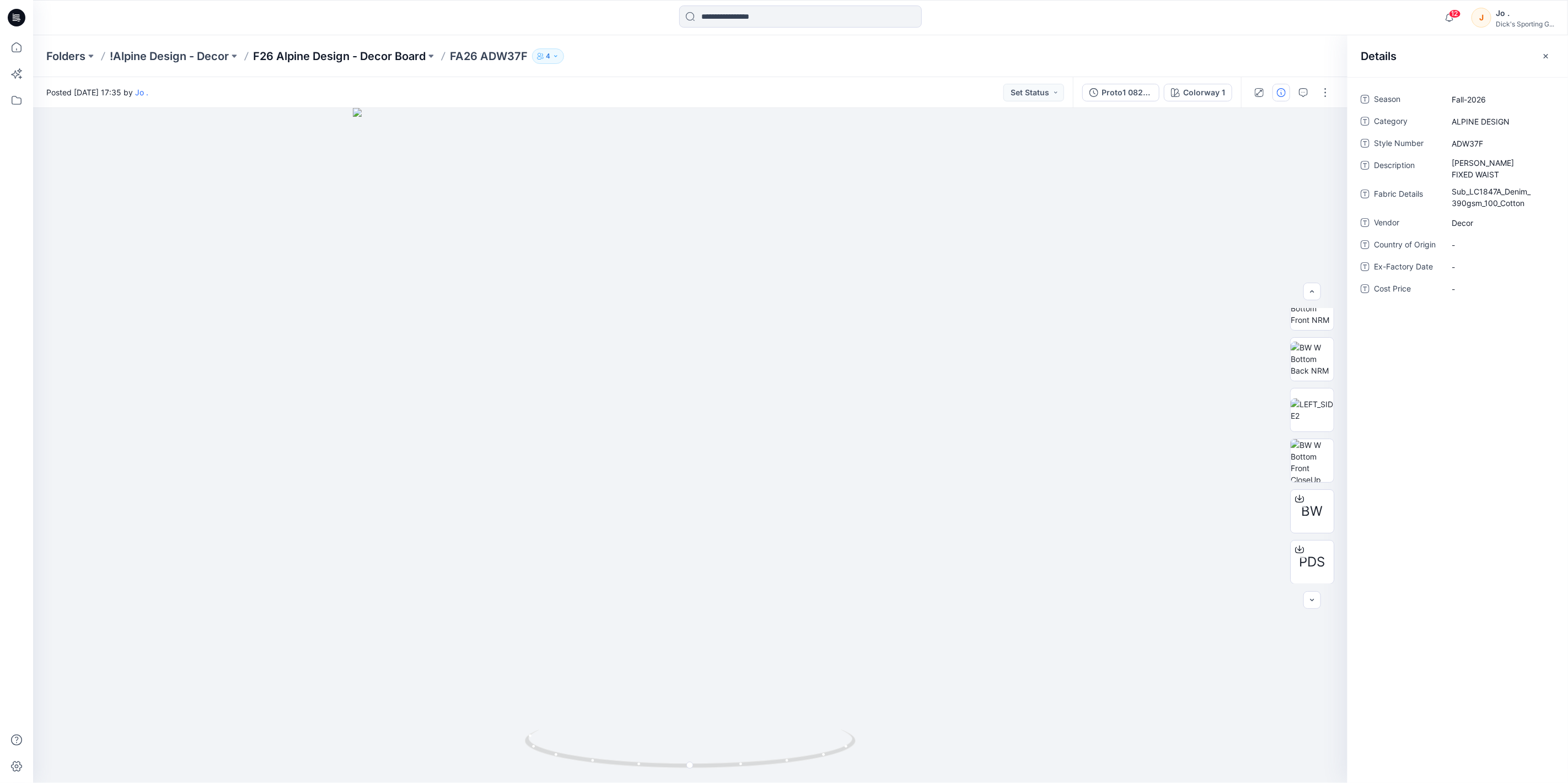
click at [338, 56] on p "F26 Alpine Design - Decor Board" at bounding box center [339, 56] width 173 height 16
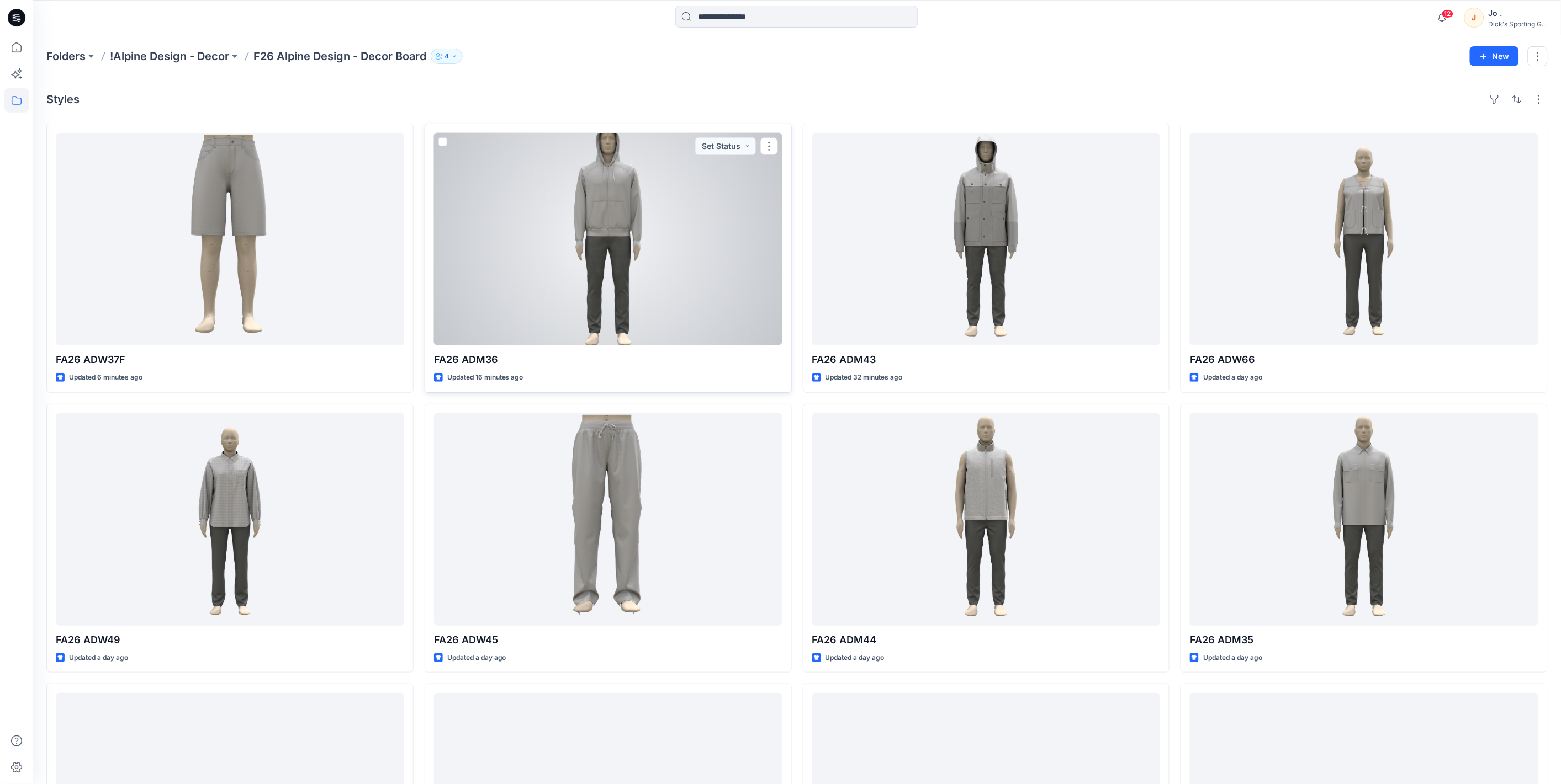
click at [575, 253] on div at bounding box center [608, 239] width 348 height 212
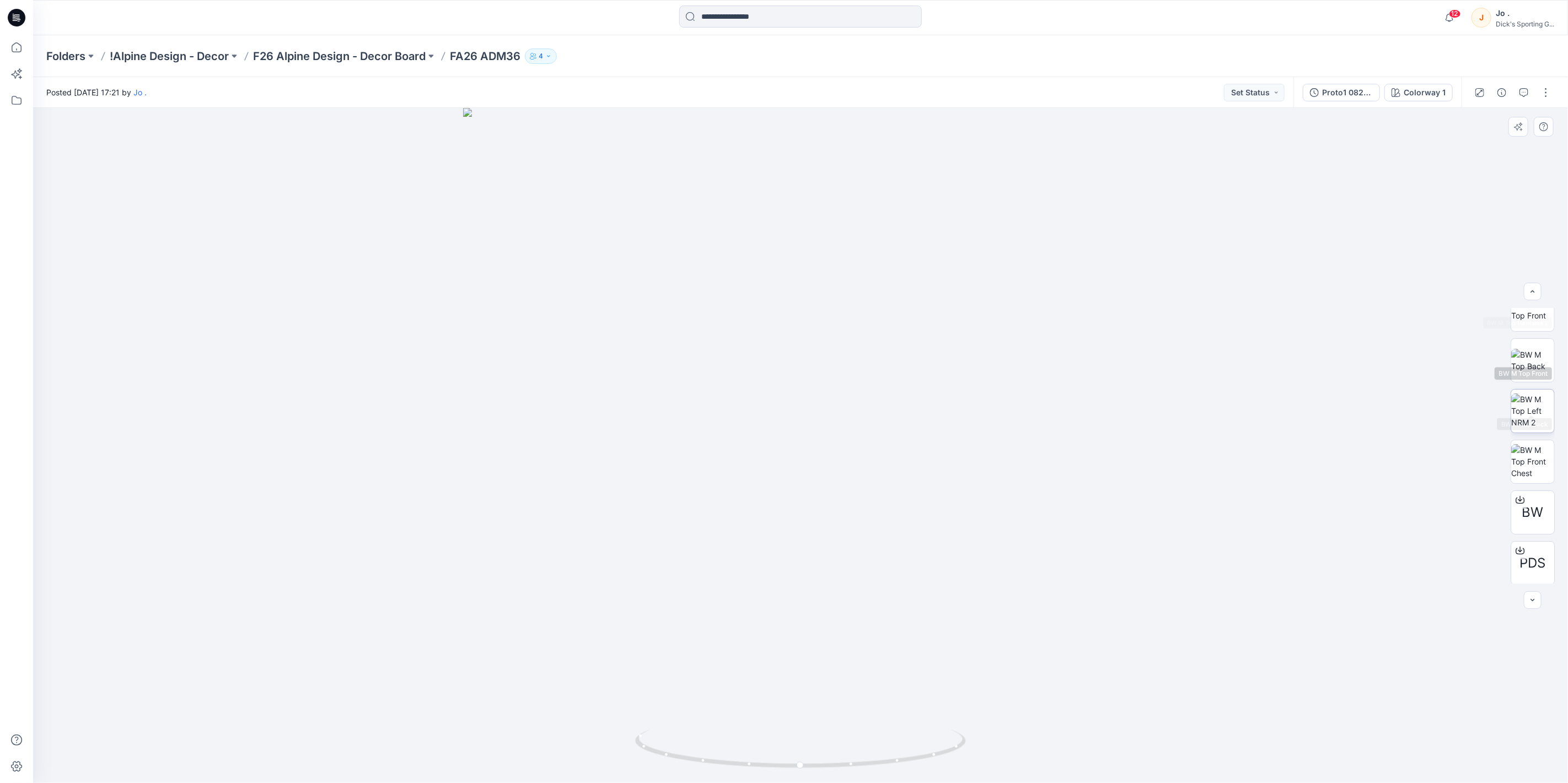
scroll to position [123, 0]
click at [1502, 98] on button "button" at bounding box center [1502, 92] width 18 height 18
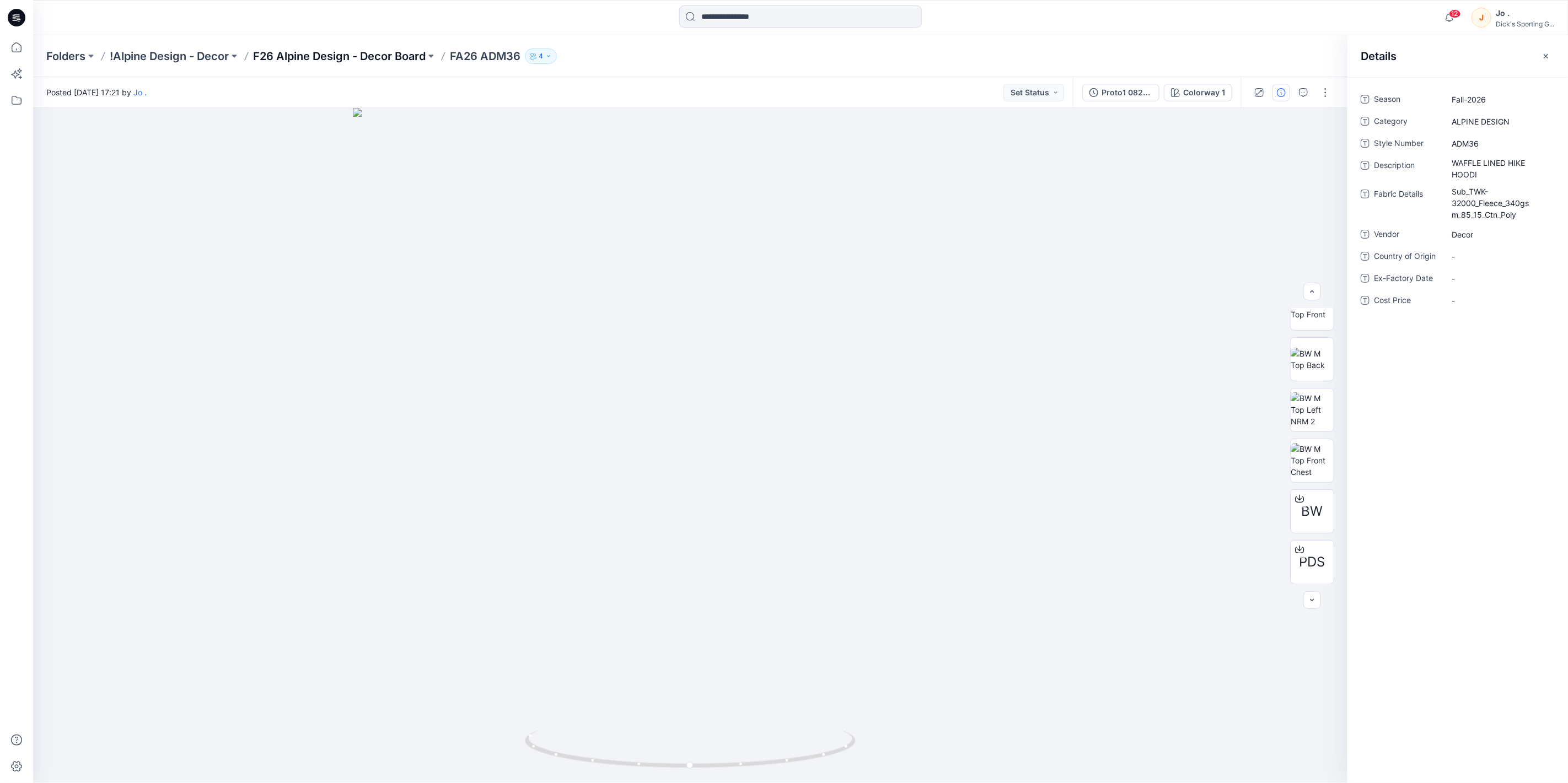
click at [376, 52] on p "F26 Alpine Design - Decor Board" at bounding box center [339, 56] width 173 height 16
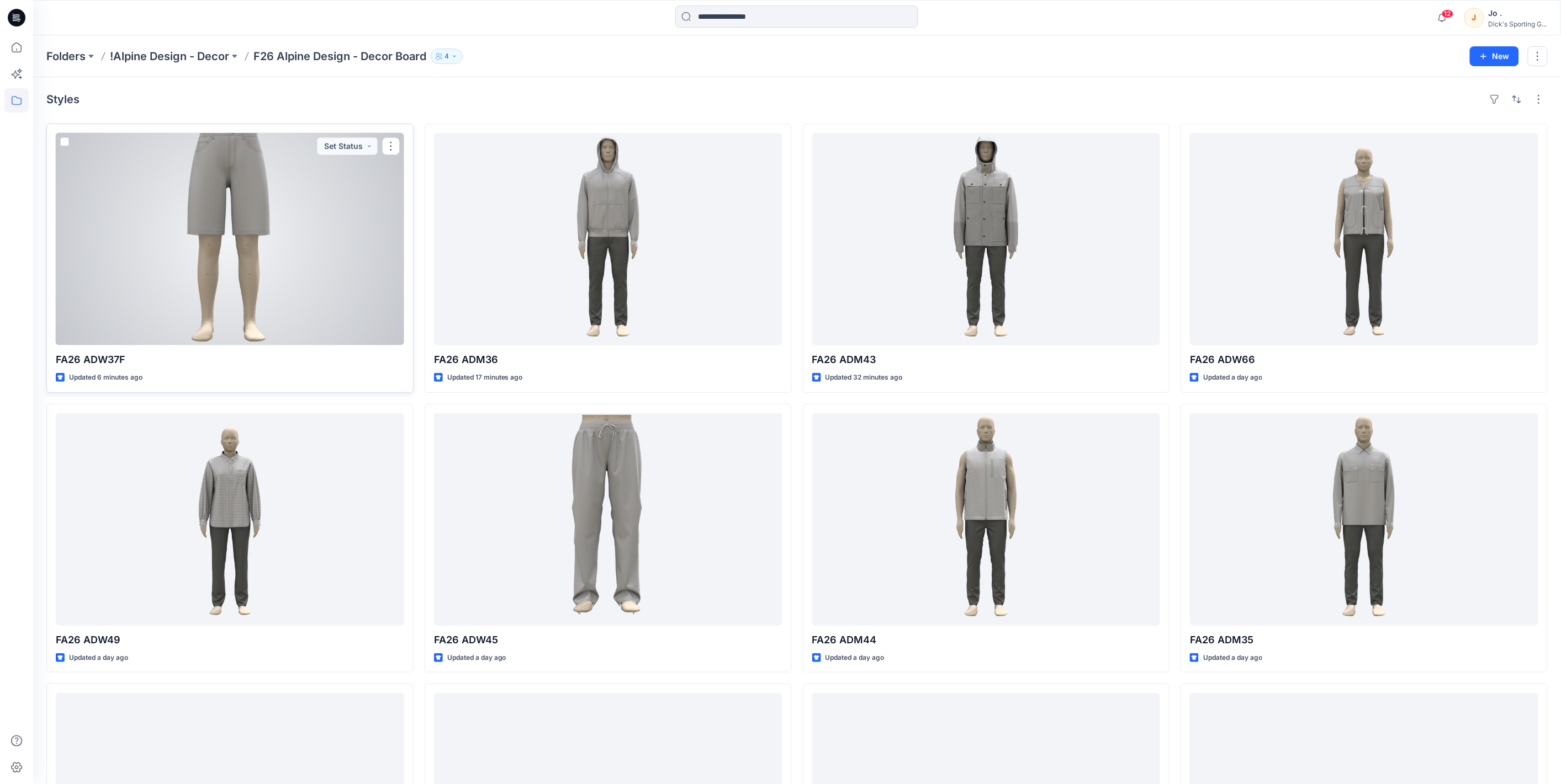
click at [237, 252] on div at bounding box center [230, 239] width 348 height 212
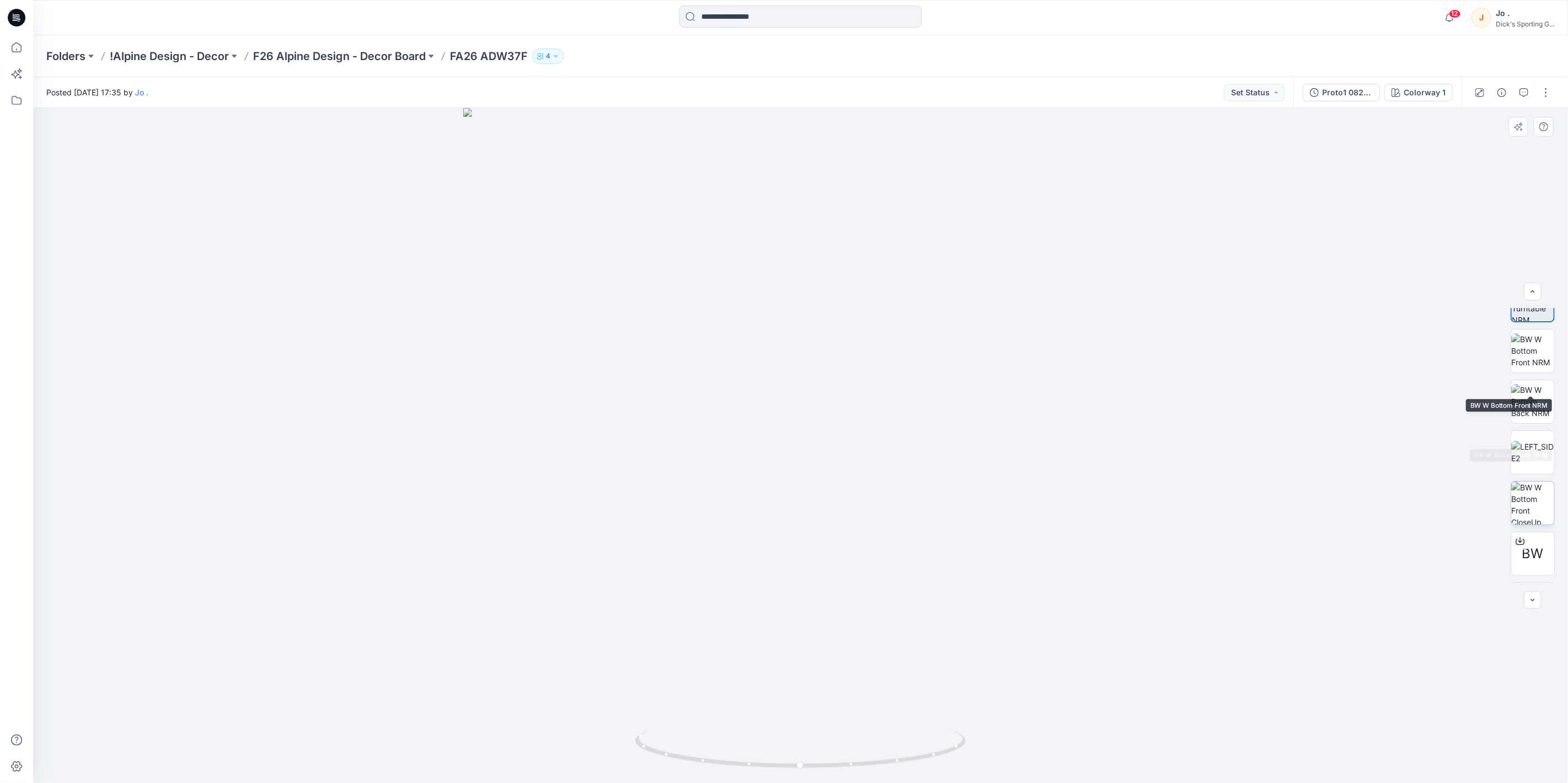
scroll to position [72, 0]
click at [362, 56] on p "F26 Alpine Design - Decor Board" at bounding box center [339, 56] width 173 height 16
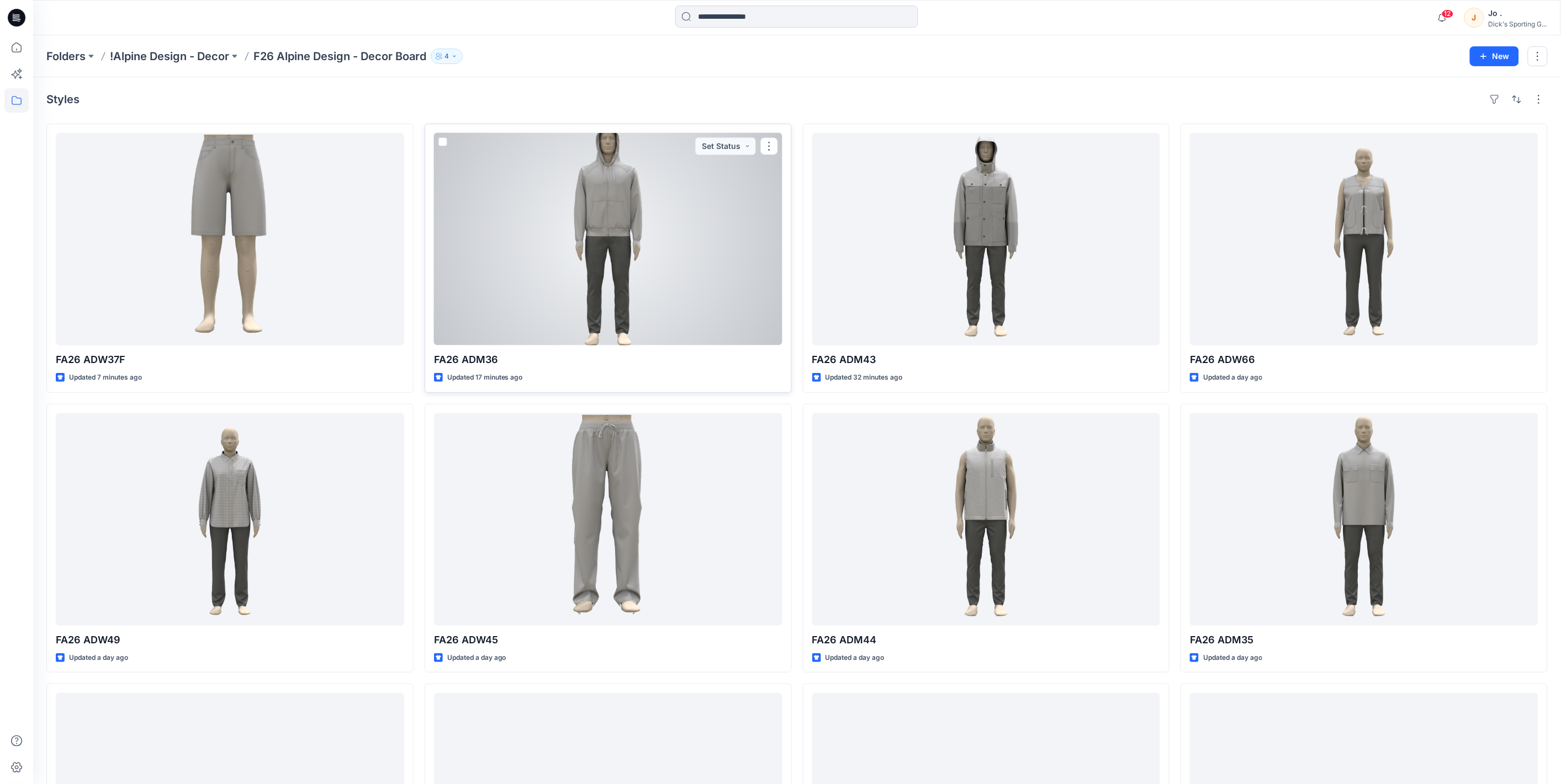
click at [610, 258] on div at bounding box center [608, 239] width 348 height 212
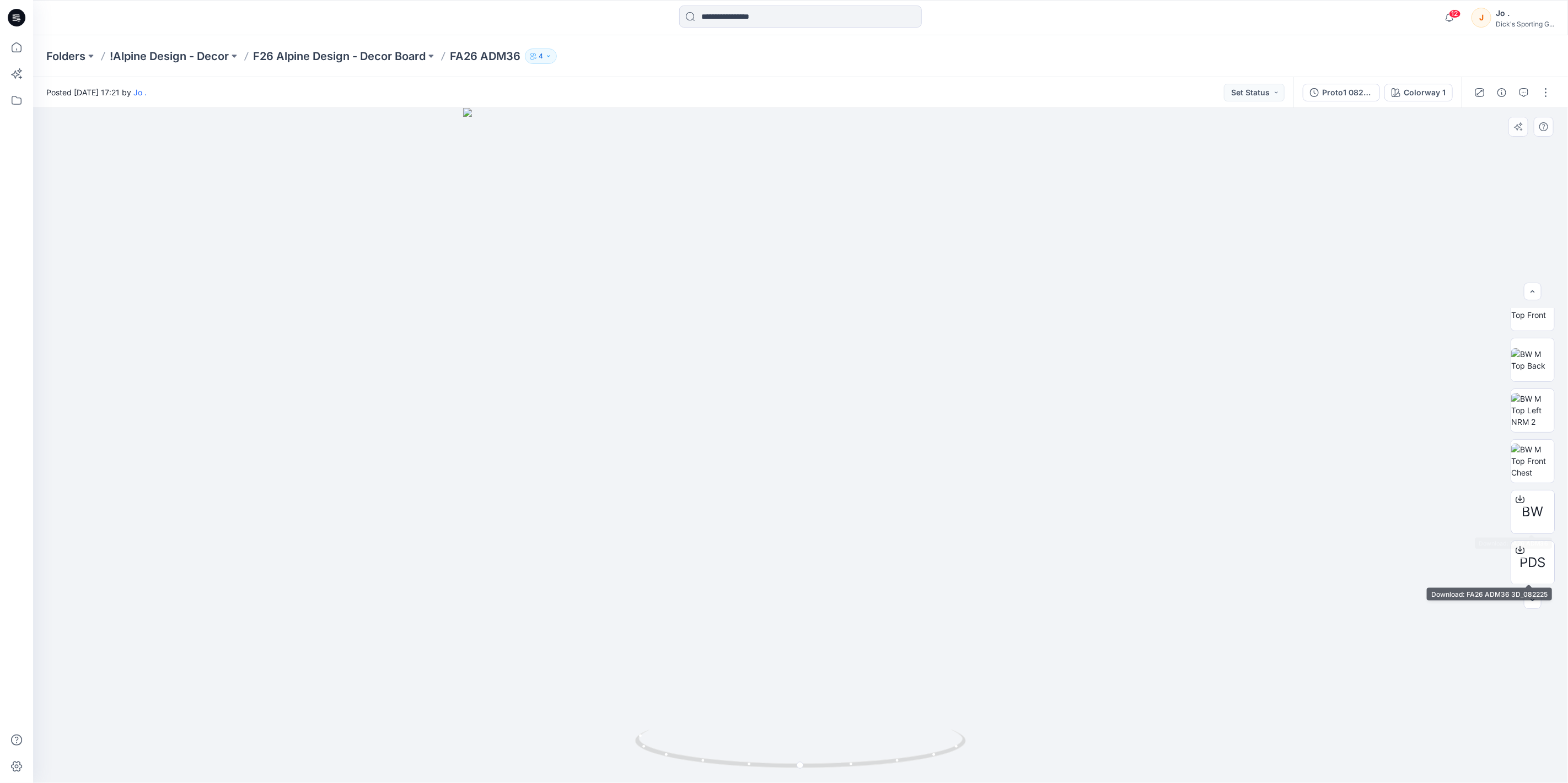
scroll to position [123, 0]
click at [378, 54] on p "F26 Alpine Design - Decor Board" at bounding box center [339, 56] width 173 height 16
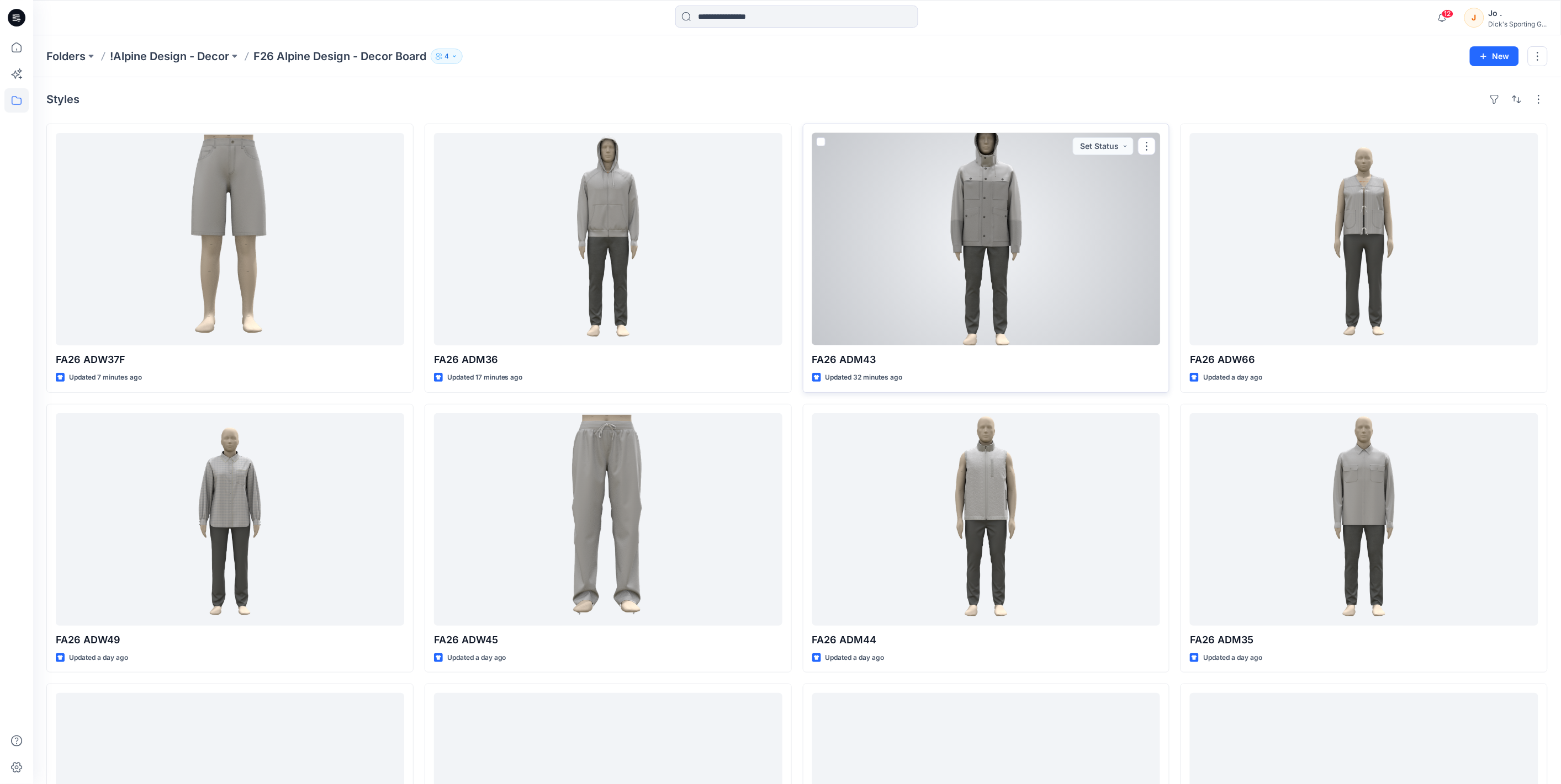
click at [962, 239] on div at bounding box center [986, 239] width 348 height 212
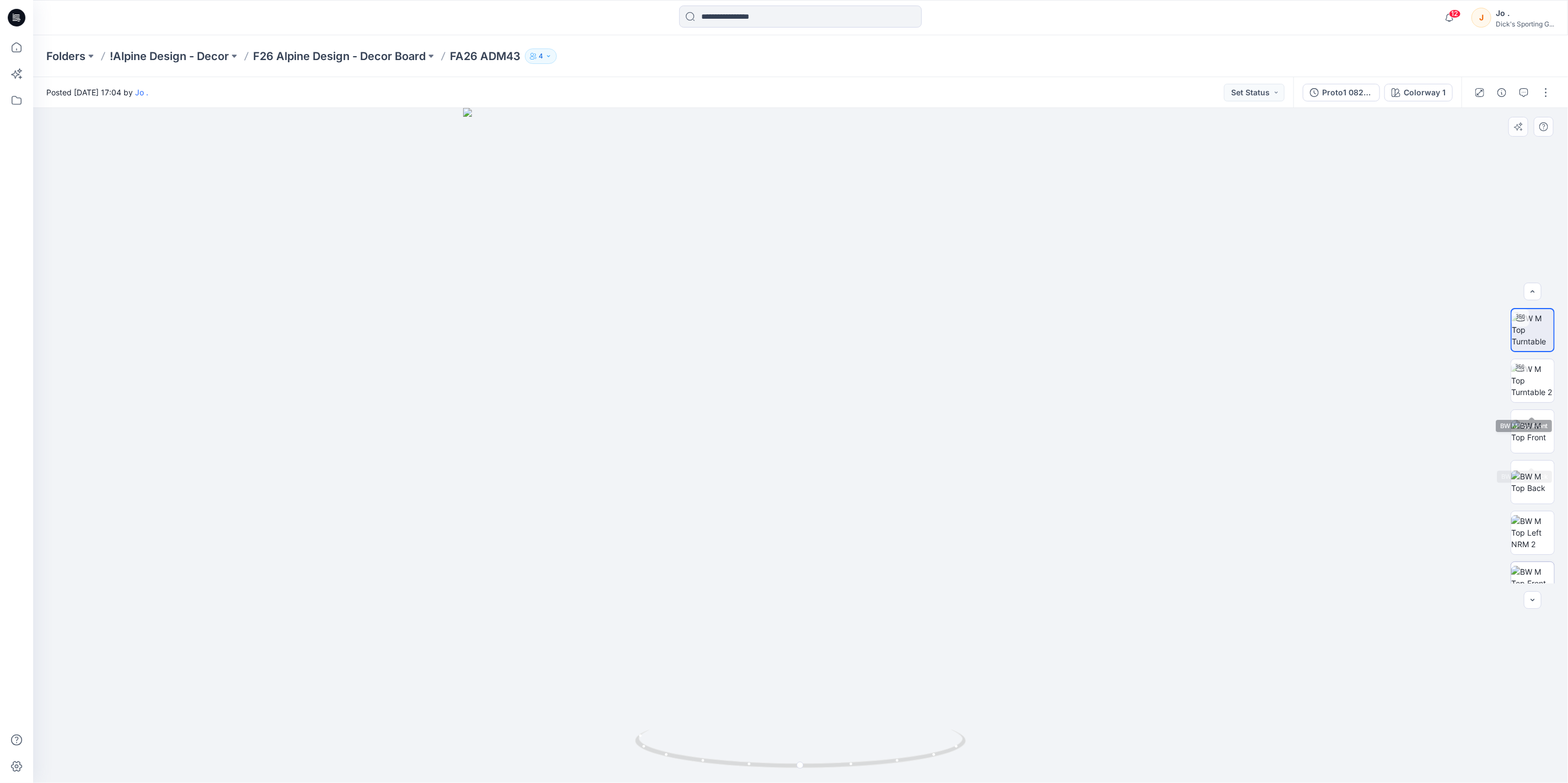
scroll to position [123, 0]
click at [1500, 93] on icon "button" at bounding box center [1502, 93] width 9 height 9
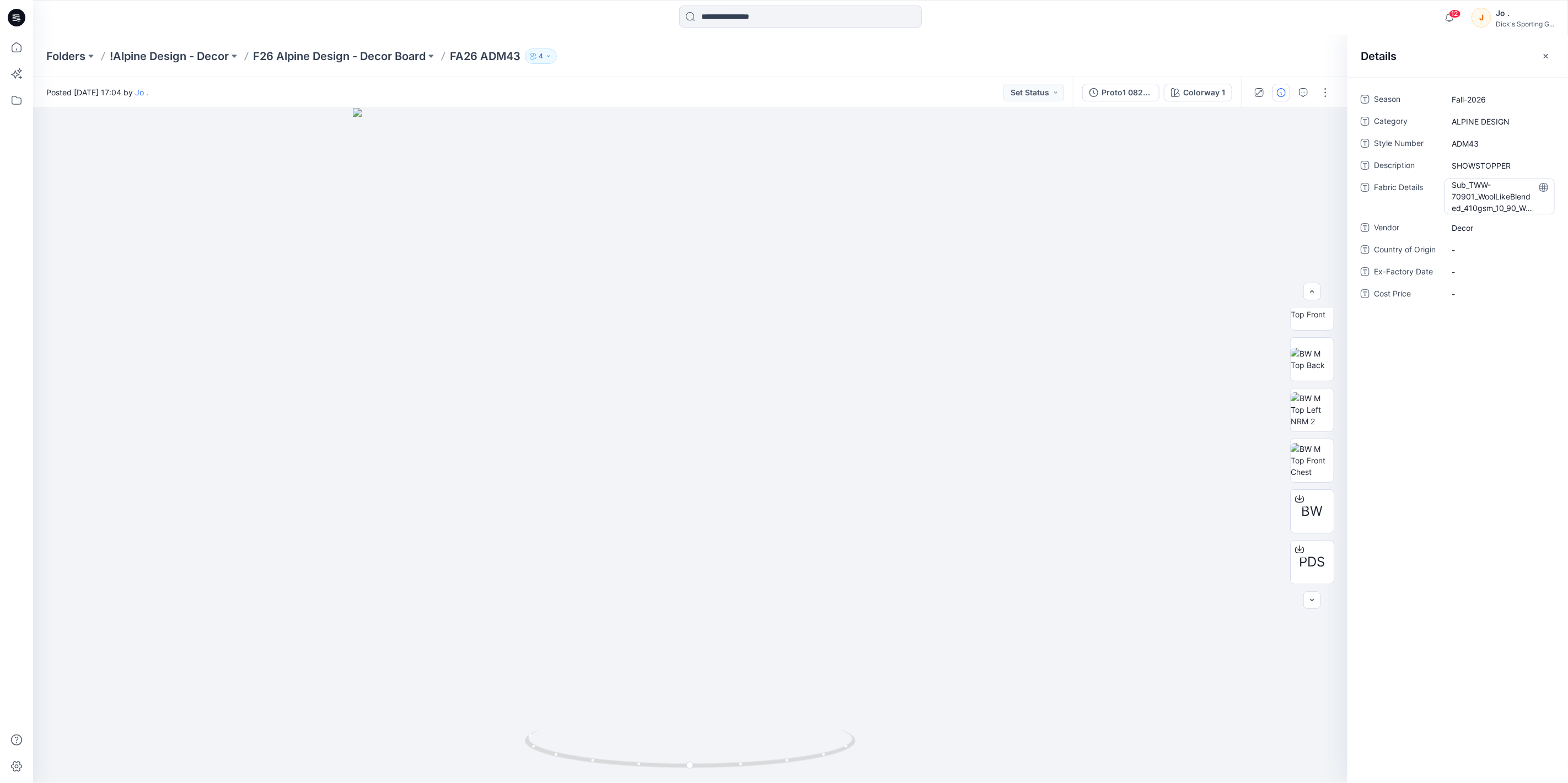
click at [1485, 198] on Details "Sub_TWW-70901_WoolLikeBlended_410gsm_10_90_Wool_Polyester" at bounding box center [1499, 196] width 96 height 35
click at [1447, 455] on div "Season Fall-2026 Category ALPINE DESIGN Style Number ADM43 Description SHOWSTOP…" at bounding box center [1457, 430] width 221 height 706
click at [393, 46] on div "Folders !Alpine Design - Decor F26 Alpine Design - Decor Board FA26 ADM43 4" at bounding box center [800, 56] width 1535 height 42
click at [383, 54] on p "F26 Alpine Design - Decor Board" at bounding box center [339, 56] width 173 height 16
